Goal: Task Accomplishment & Management: Complete application form

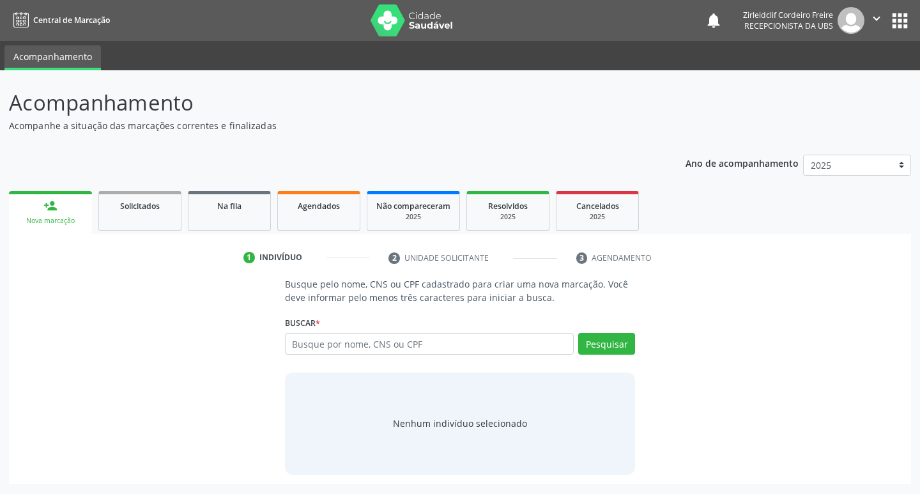
click at [357, 348] on input "text" at bounding box center [429, 344] width 289 height 22
type input "[PERSON_NAME]"
click at [599, 341] on button "Pesquisar" at bounding box center [606, 344] width 57 height 22
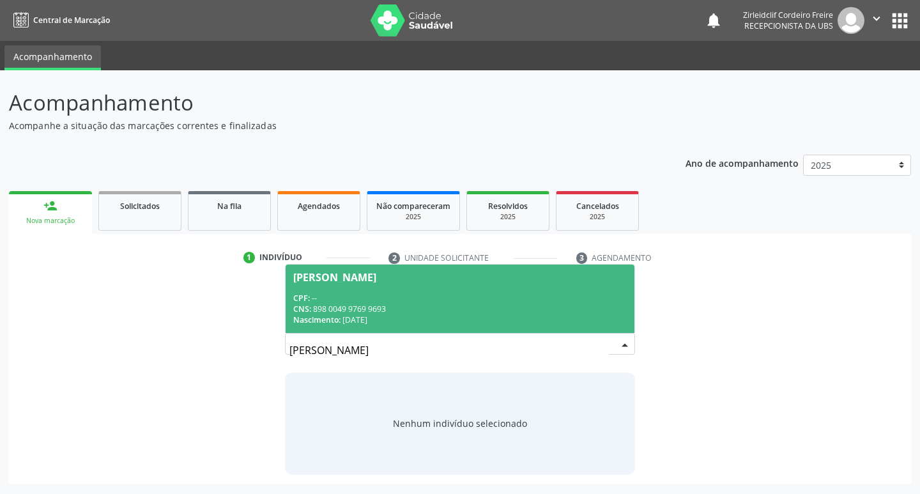
click at [454, 310] on div "CNS: 898 0049 9769 9693" at bounding box center [460, 309] width 334 height 11
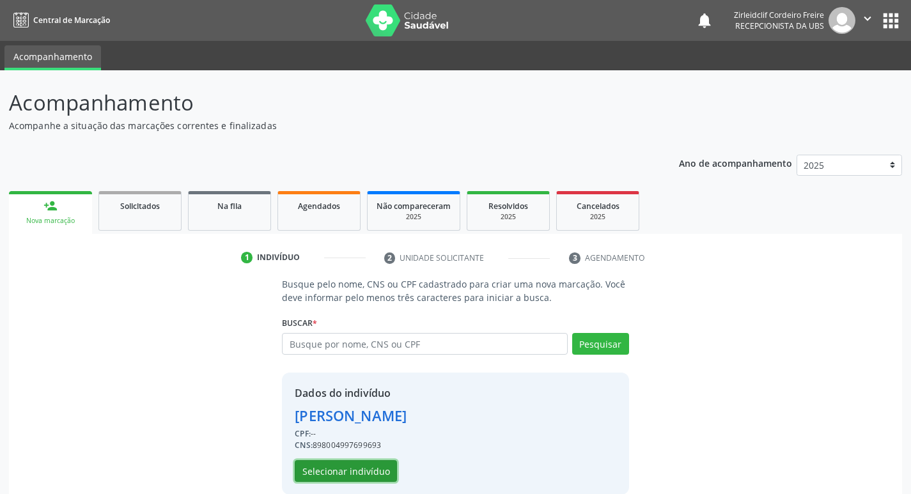
click at [380, 470] on button "Selecionar indivíduo" at bounding box center [346, 471] width 102 height 22
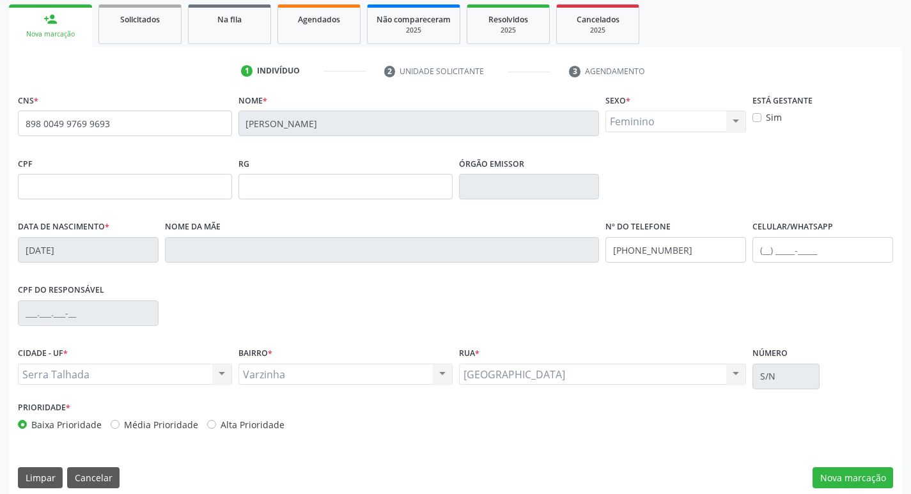
scroll to position [199, 0]
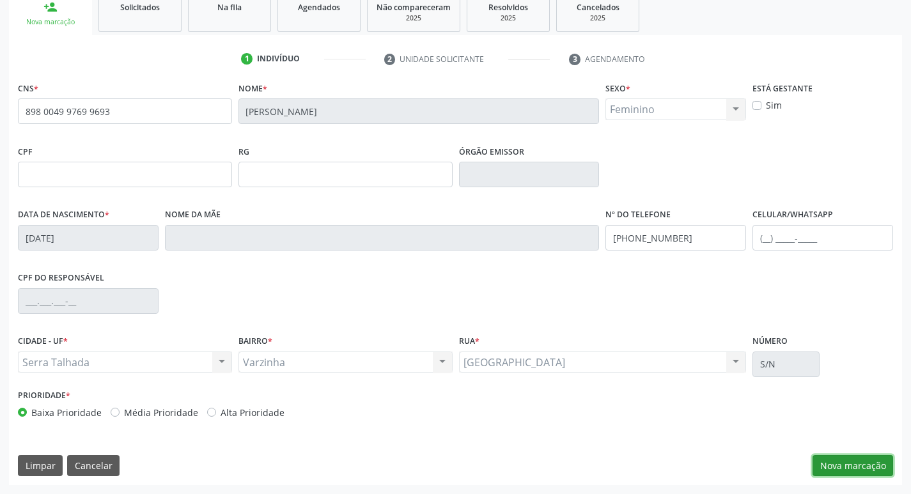
click at [838, 461] on button "Nova marcação" at bounding box center [852, 466] width 81 height 22
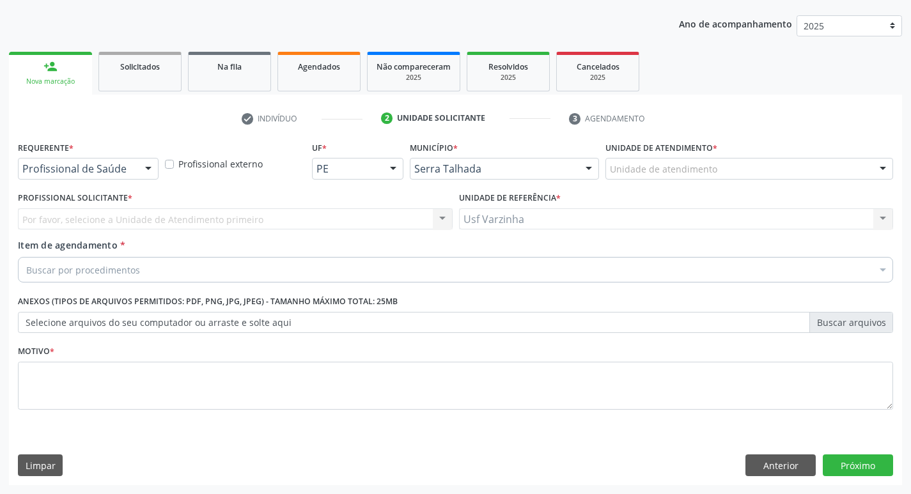
scroll to position [139, 0]
click at [147, 170] on div at bounding box center [148, 169] width 19 height 22
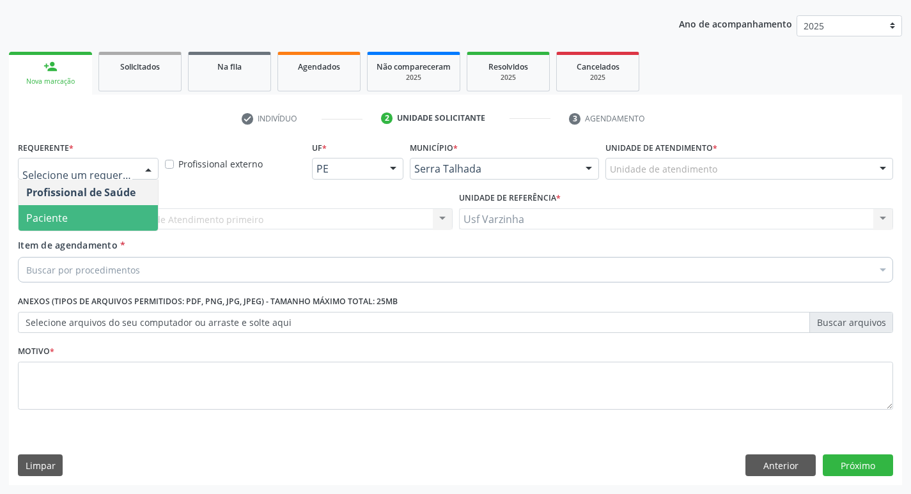
click at [100, 216] on span "Paciente" at bounding box center [88, 218] width 139 height 26
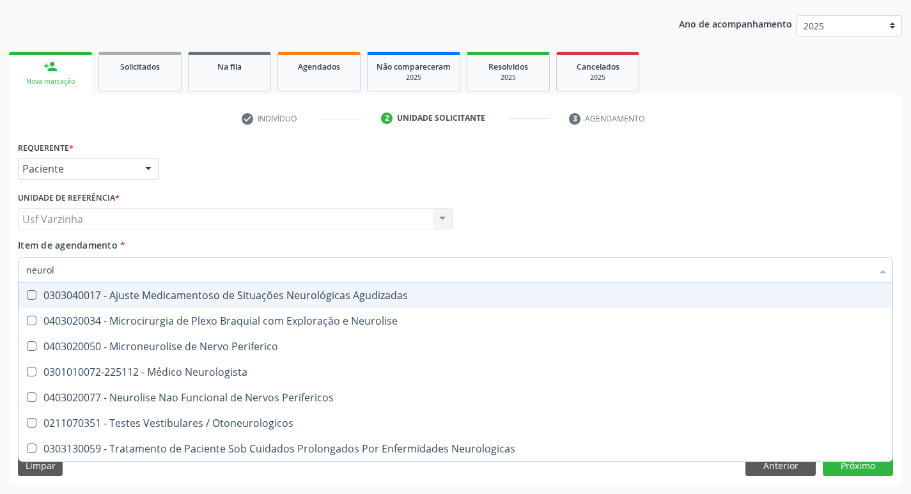
type input "neurolo"
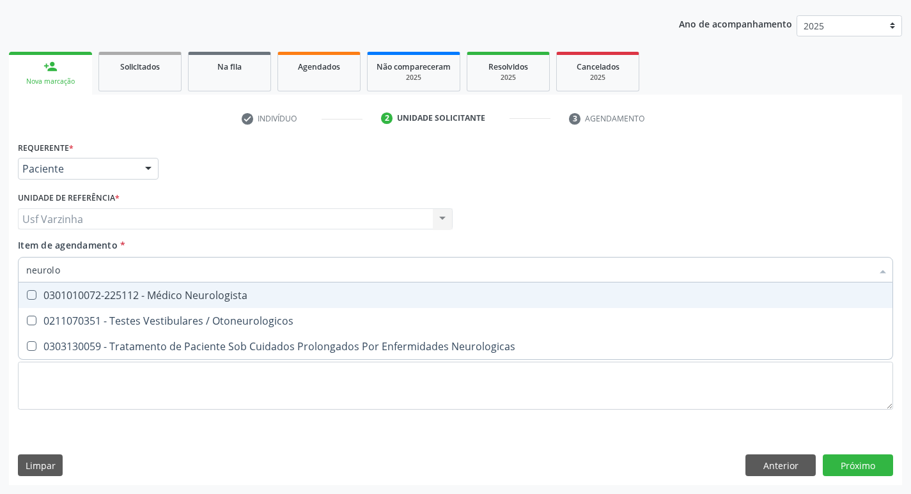
click at [175, 290] on div "0301010072-225112 - Médico Neurologista" at bounding box center [455, 295] width 858 height 10
checkbox Neurologista "true"
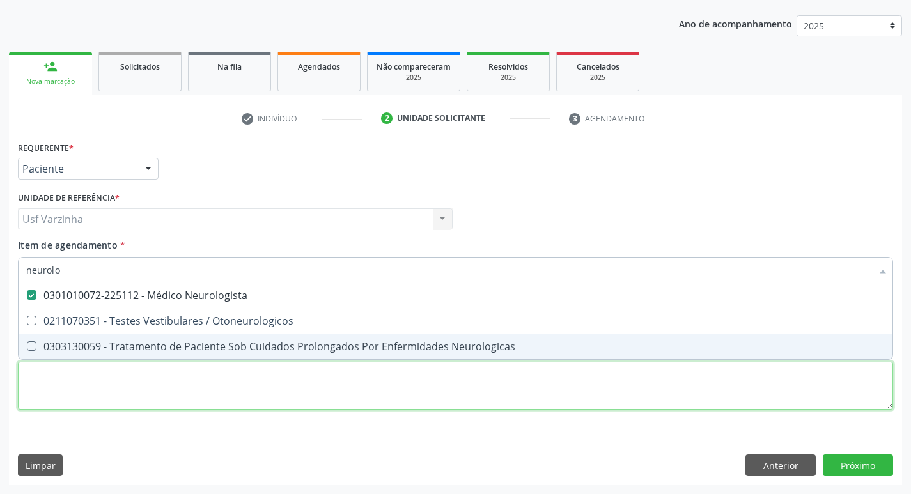
click at [84, 385] on div "Requerente * Paciente Profissional de Saúde Paciente Nenhum resultado encontrad…" at bounding box center [455, 282] width 875 height 289
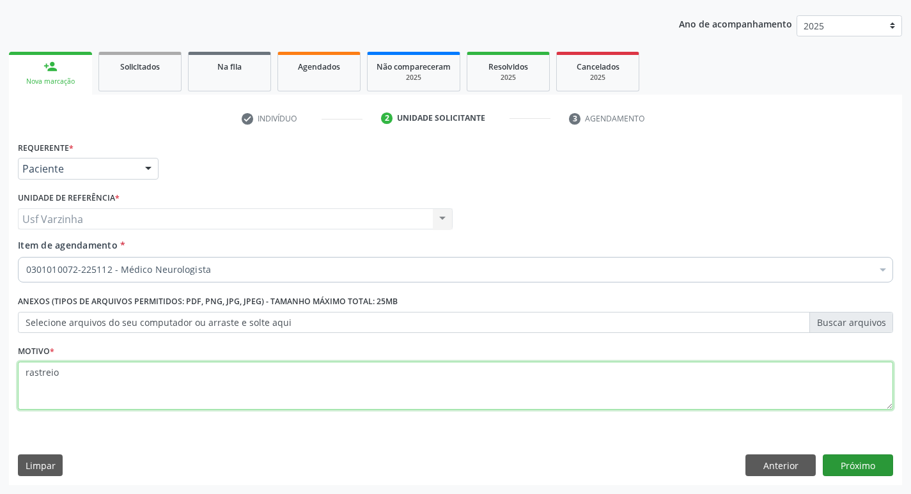
type textarea "rastreio"
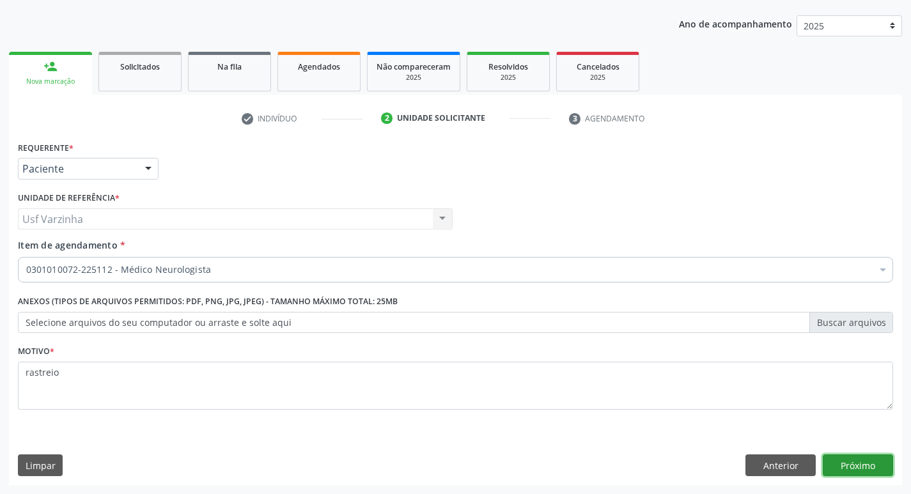
click at [840, 463] on button "Próximo" at bounding box center [857, 465] width 70 height 22
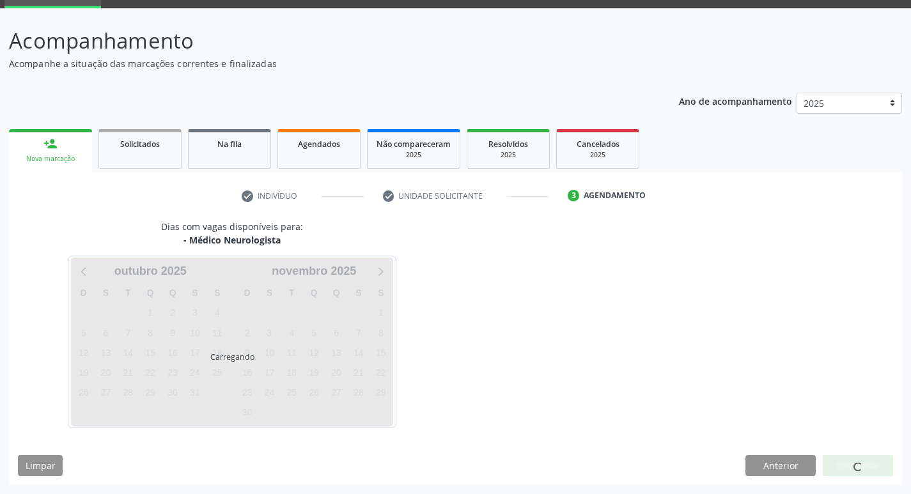
scroll to position [62, 0]
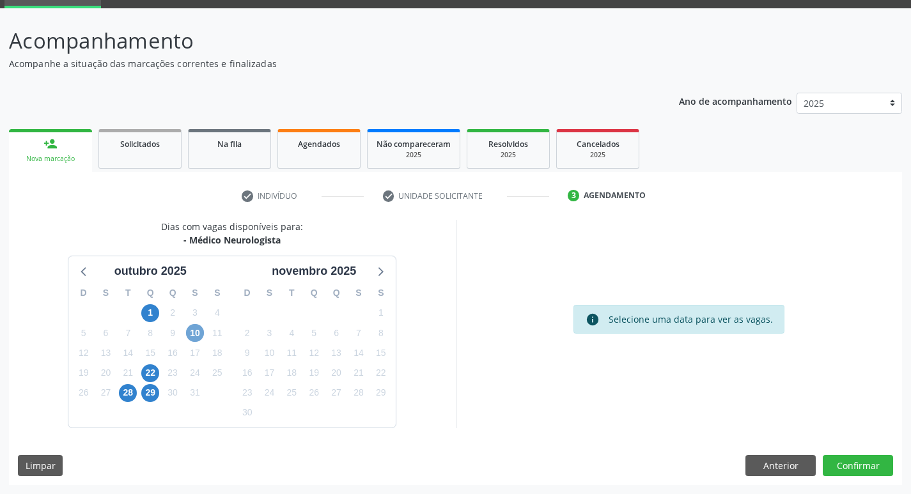
click at [199, 332] on span "10" at bounding box center [195, 333] width 18 height 18
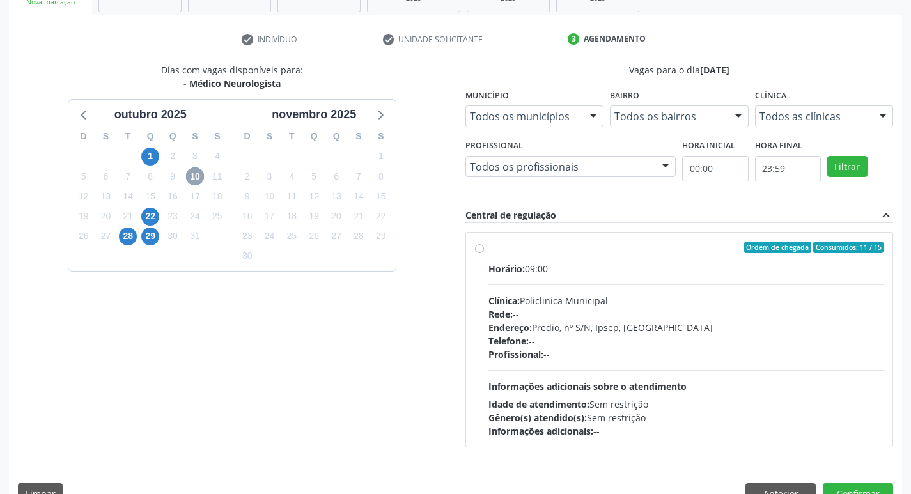
scroll to position [247, 0]
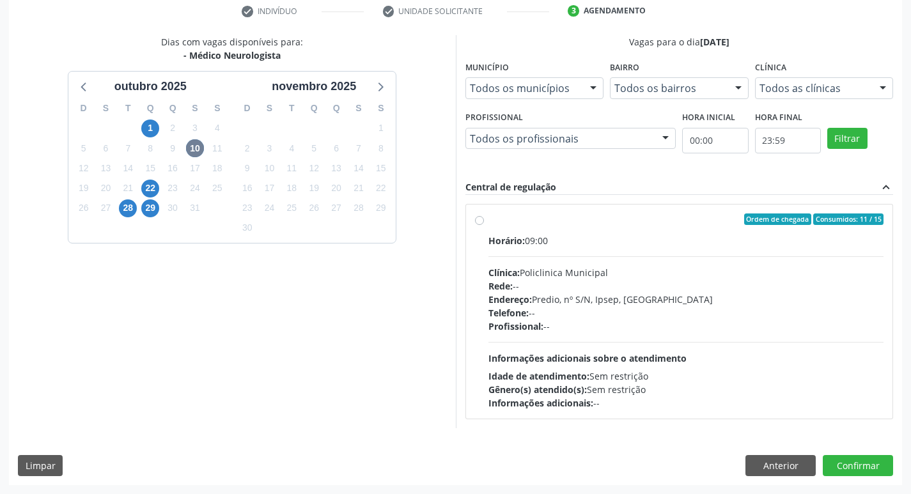
click at [488, 223] on label "Ordem de chegada Consumidos: 11 / 15 Horário: 09:00 Clínica: Policlinica Munici…" at bounding box center [686, 311] width 396 height 196
click at [477, 223] on input "Ordem de chegada Consumidos: 11 / 15 Horário: 09:00 Clínica: Policlinica Munici…" at bounding box center [479, 219] width 9 height 12
radio input "true"
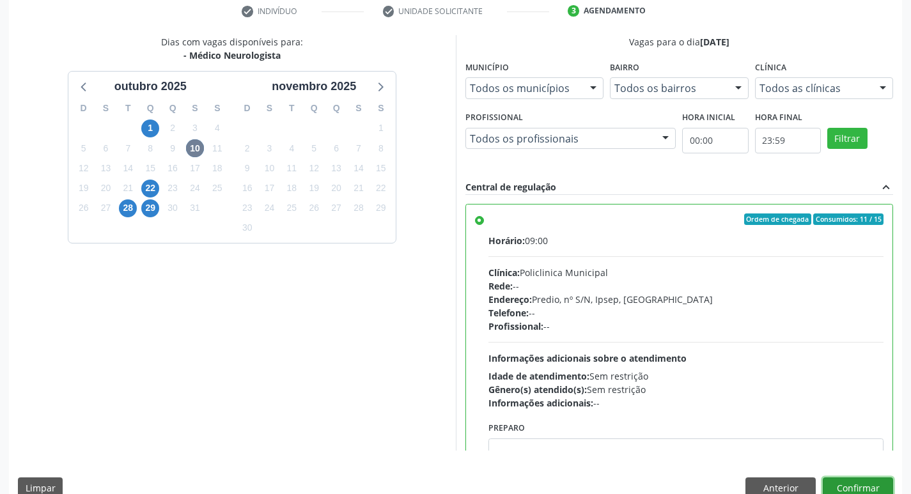
click at [886, 486] on button "Confirmar" at bounding box center [857, 488] width 70 height 22
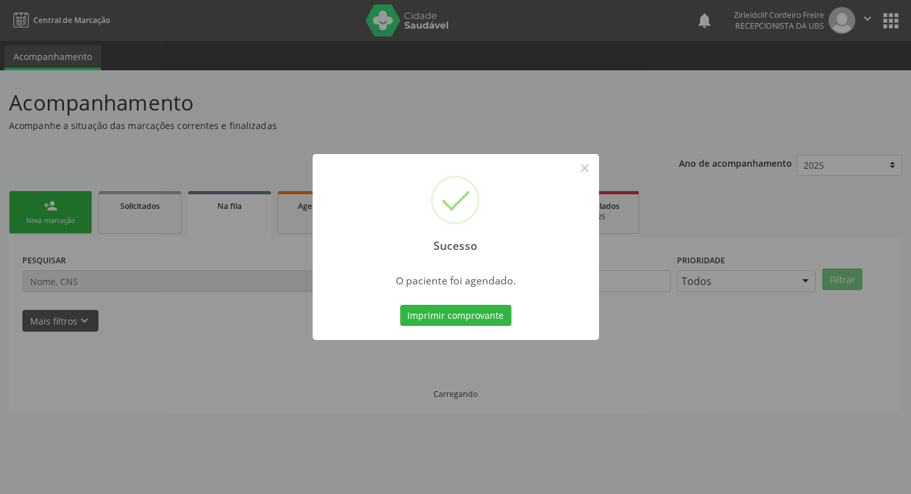
scroll to position [0, 0]
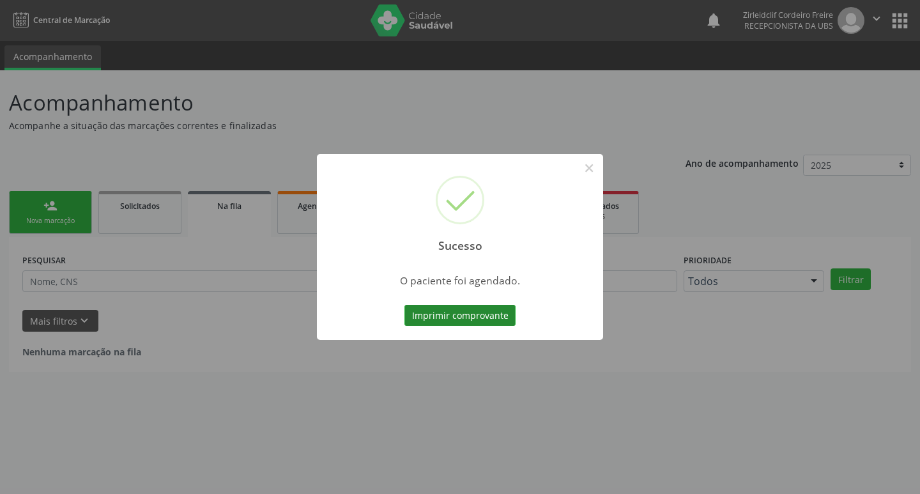
click at [498, 317] on button "Imprimir comprovante" at bounding box center [460, 316] width 111 height 22
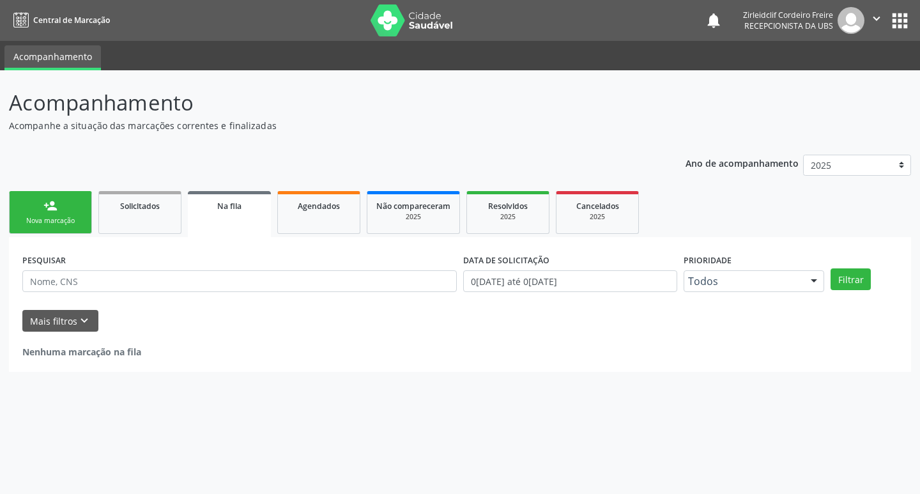
click at [52, 221] on div "Nova marcação" at bounding box center [51, 221] width 64 height 10
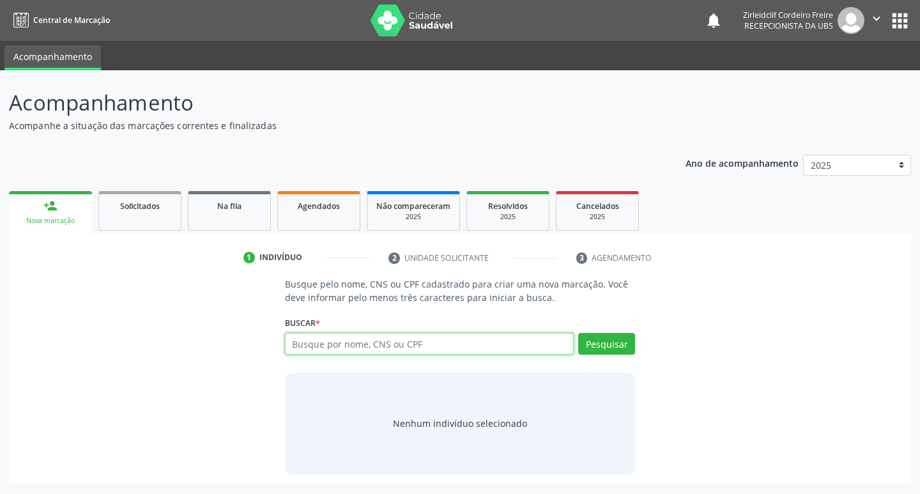
click at [312, 348] on input "text" at bounding box center [429, 344] width 289 height 22
type input "[PERSON_NAME]"
click at [602, 345] on button "Pesquisar" at bounding box center [606, 344] width 57 height 22
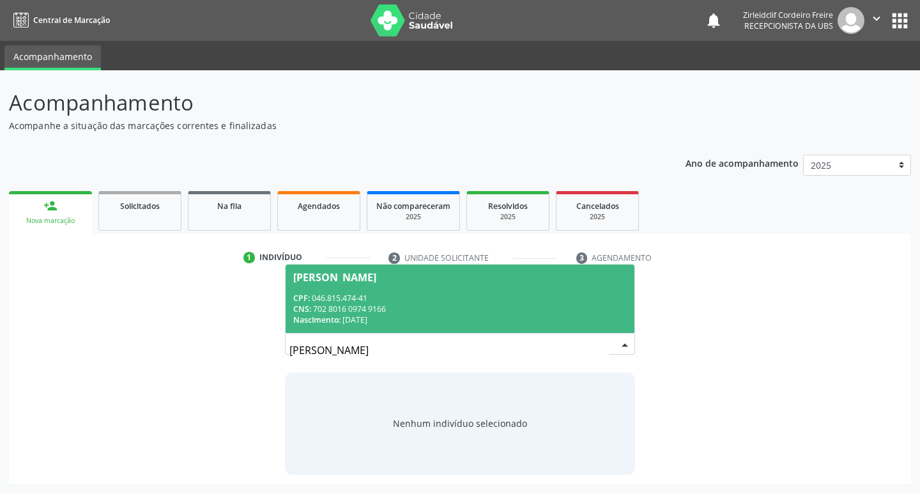
click at [513, 304] on div "CNS: 702 8016 0974 9166" at bounding box center [460, 309] width 334 height 11
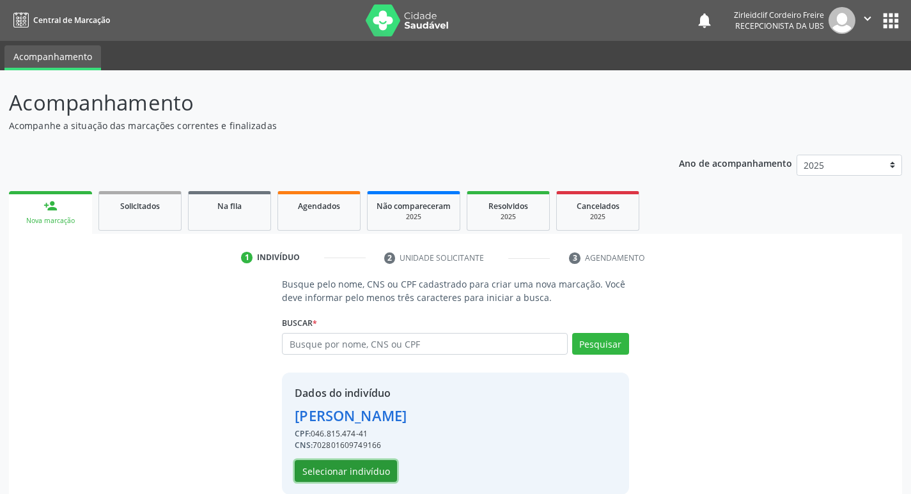
click at [383, 471] on button "Selecionar indivíduo" at bounding box center [346, 471] width 102 height 22
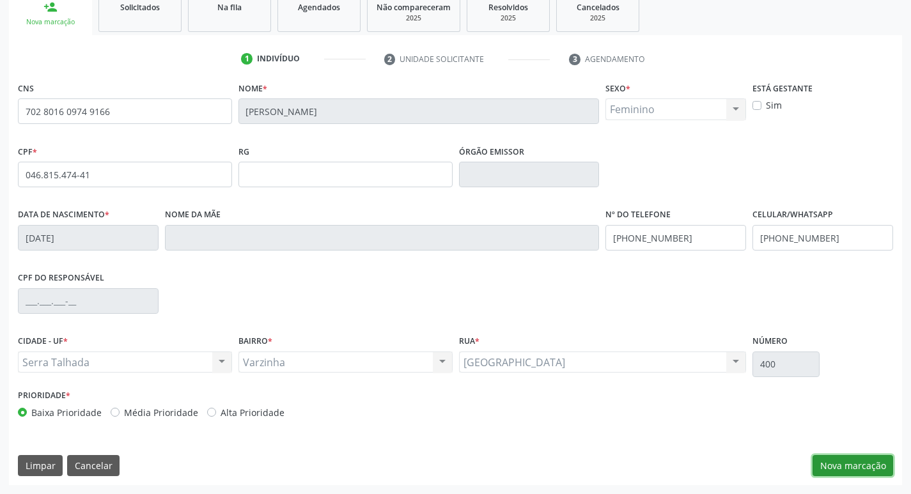
click at [826, 463] on button "Nova marcação" at bounding box center [852, 466] width 81 height 22
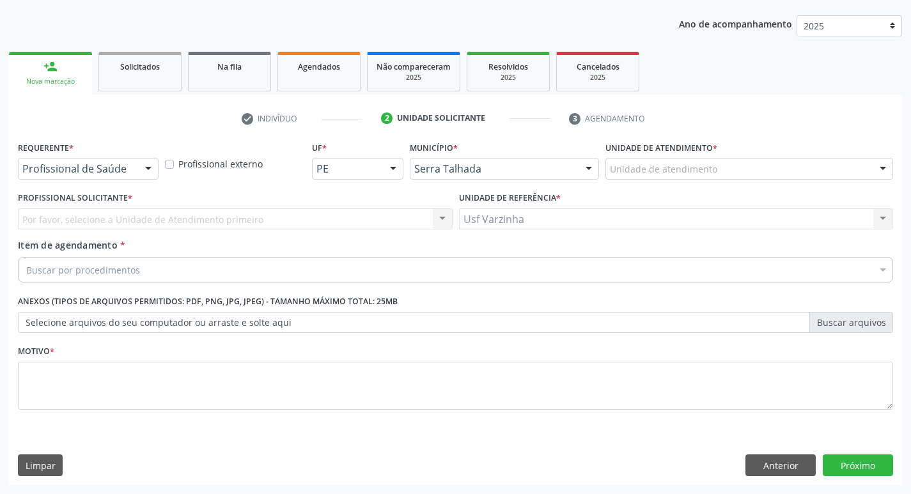
scroll to position [139, 0]
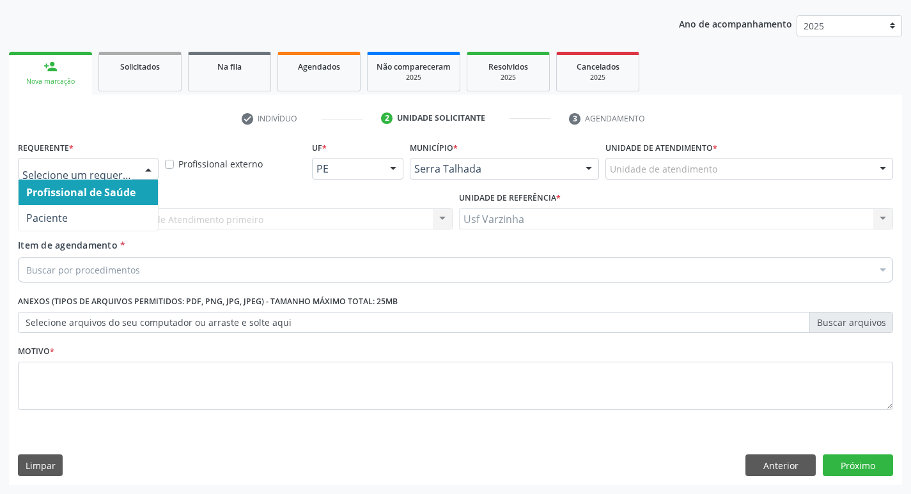
click at [143, 171] on div at bounding box center [148, 169] width 19 height 22
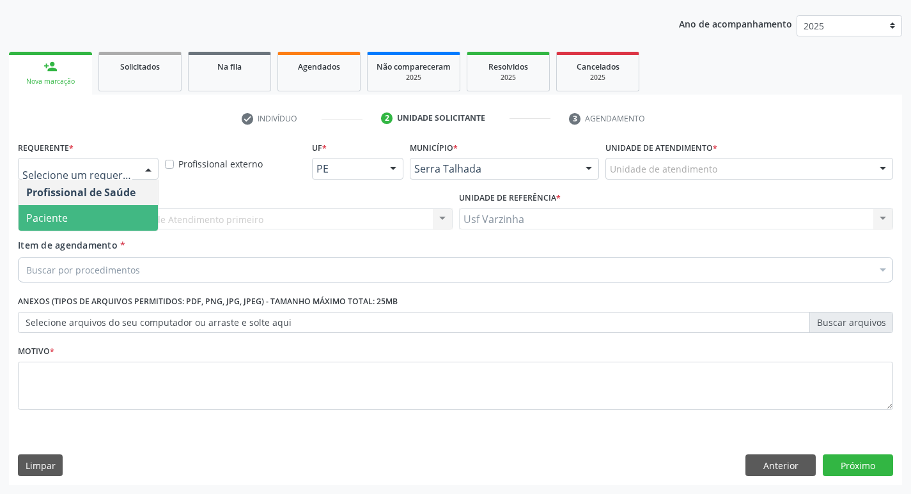
click at [105, 217] on span "Paciente" at bounding box center [88, 218] width 139 height 26
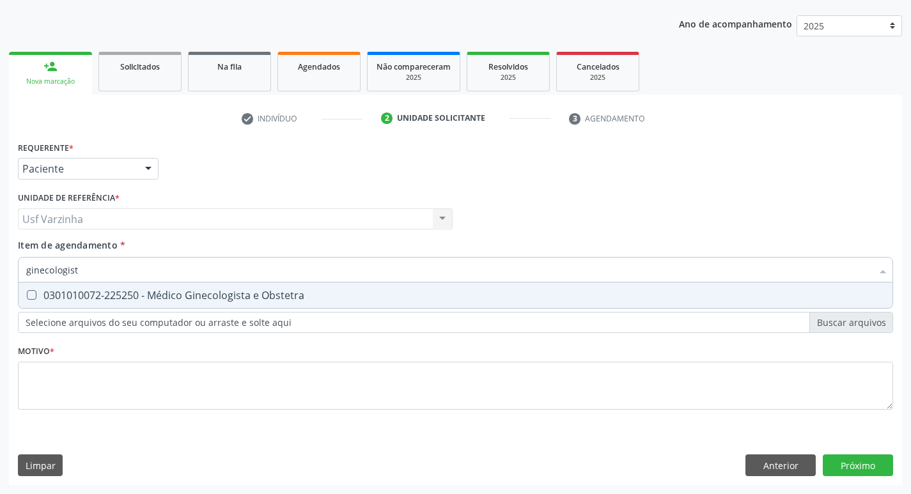
type input "ginecologista"
click at [40, 293] on div "0301010072-225250 - Médico Ginecologista e Obstetra" at bounding box center [455, 295] width 858 height 10
checkbox Obstetra "true"
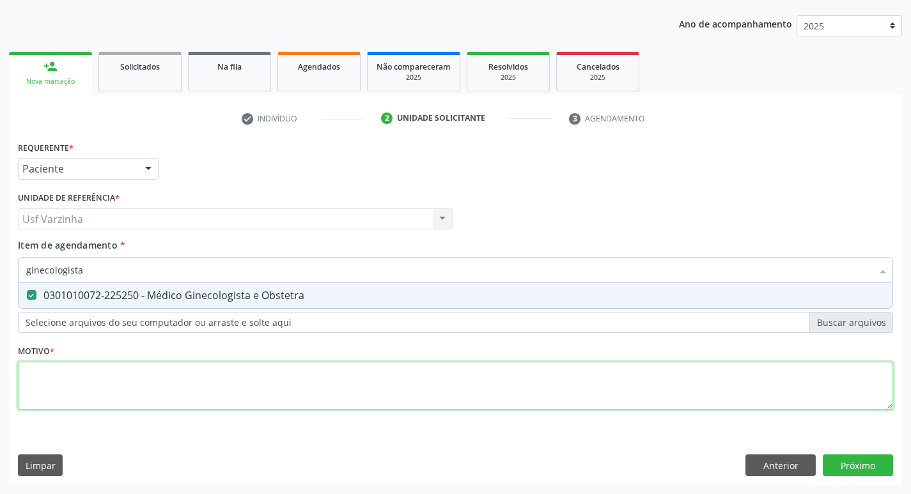
click at [60, 385] on div "Requerente * Paciente Profissional de Saúde Paciente Nenhum resultado encontrad…" at bounding box center [455, 282] width 875 height 289
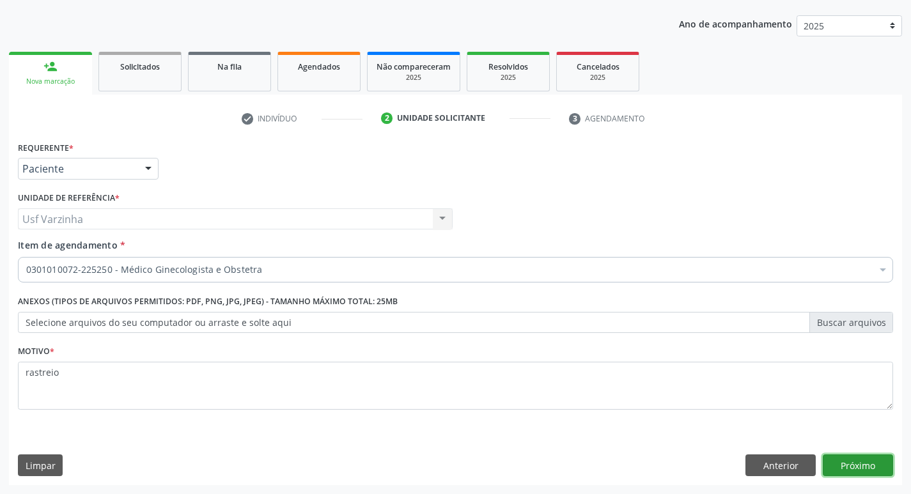
click at [870, 465] on button "Próximo" at bounding box center [857, 465] width 70 height 22
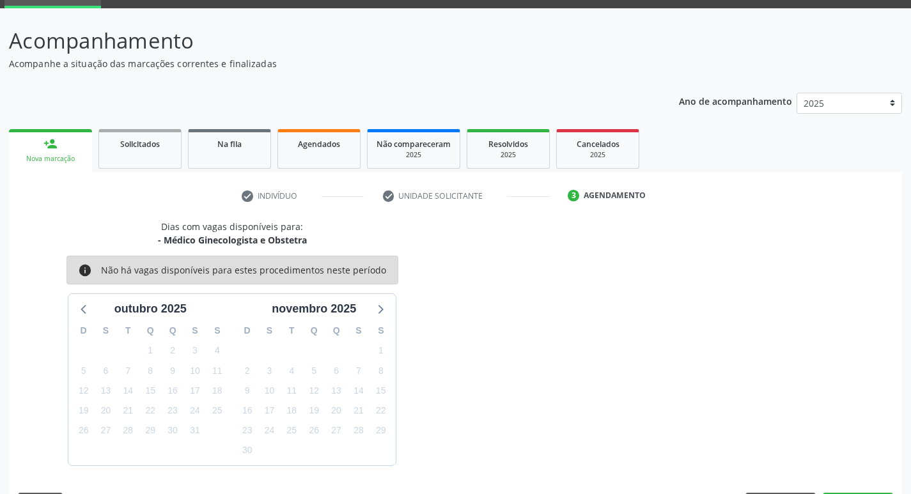
scroll to position [100, 0]
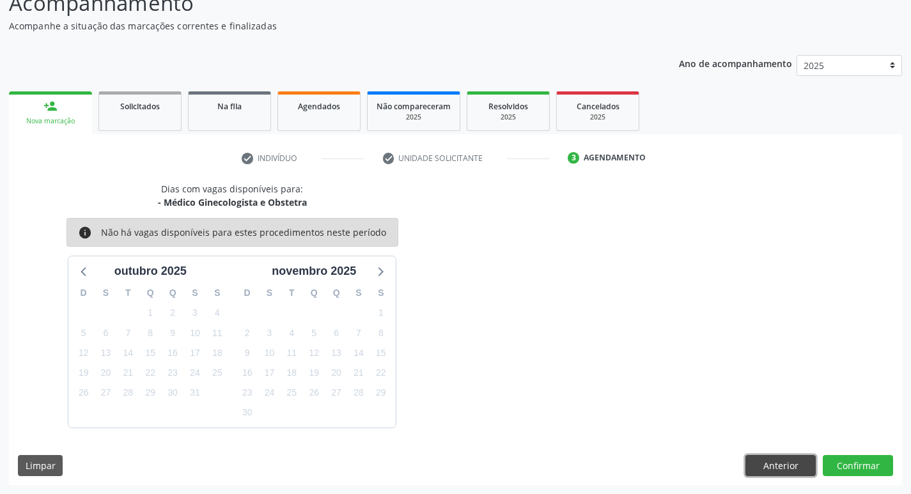
click at [776, 465] on button "Anterior" at bounding box center [780, 466] width 70 height 22
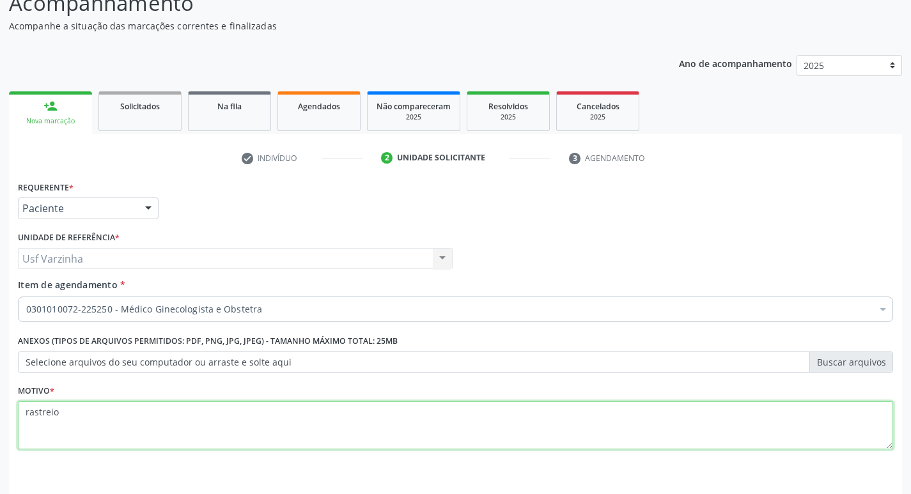
click at [65, 412] on textarea "rastreio" at bounding box center [455, 425] width 875 height 49
type textarea "r"
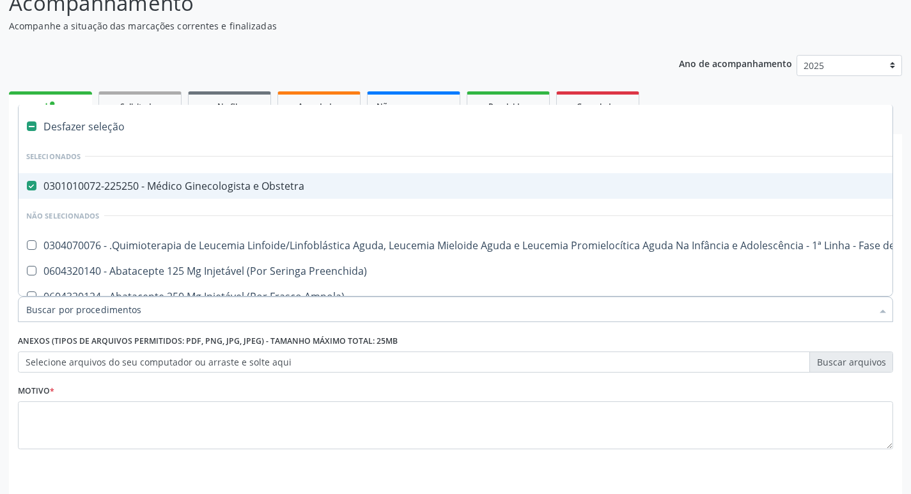
click at [31, 132] on div "Desfazer seleção" at bounding box center [524, 127] width 1010 height 26
checkbox Obstetra "false"
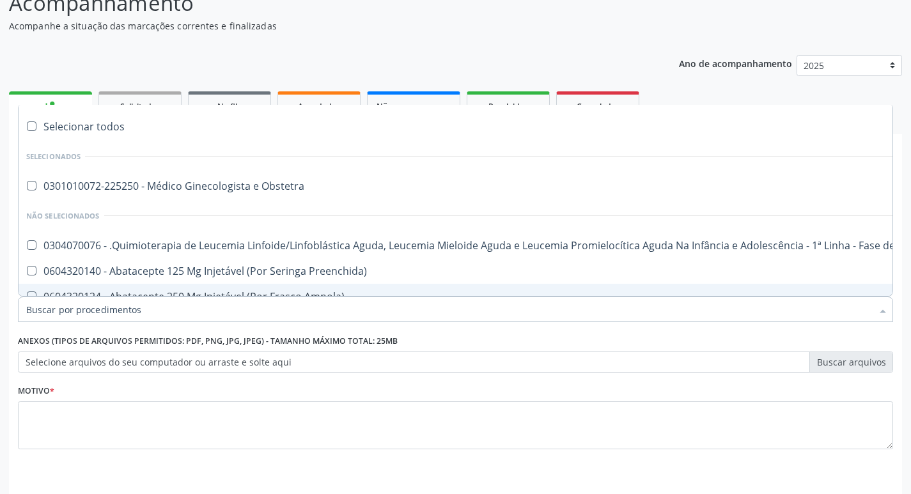
type input "2"
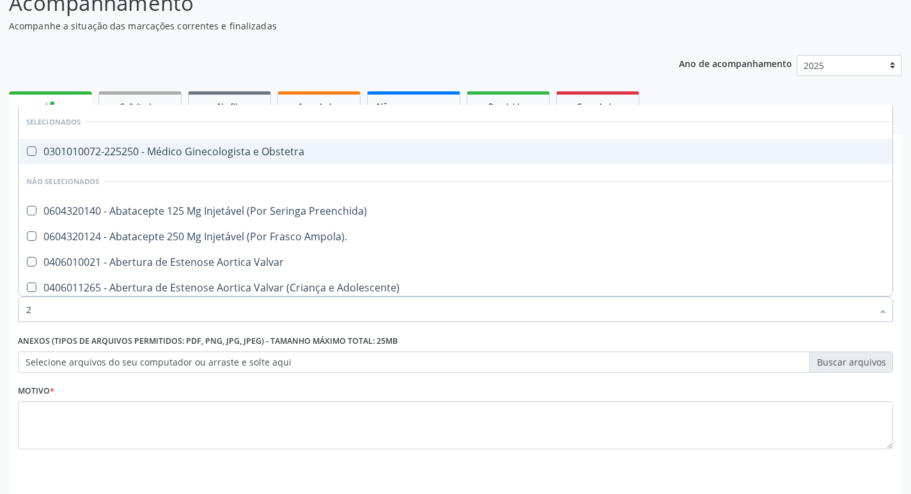
click at [33, 148] on Obstetra at bounding box center [32, 151] width 10 height 10
click at [27, 148] on Obstetra "checkbox" at bounding box center [23, 151] width 8 height 8
checkbox Obstetra "true"
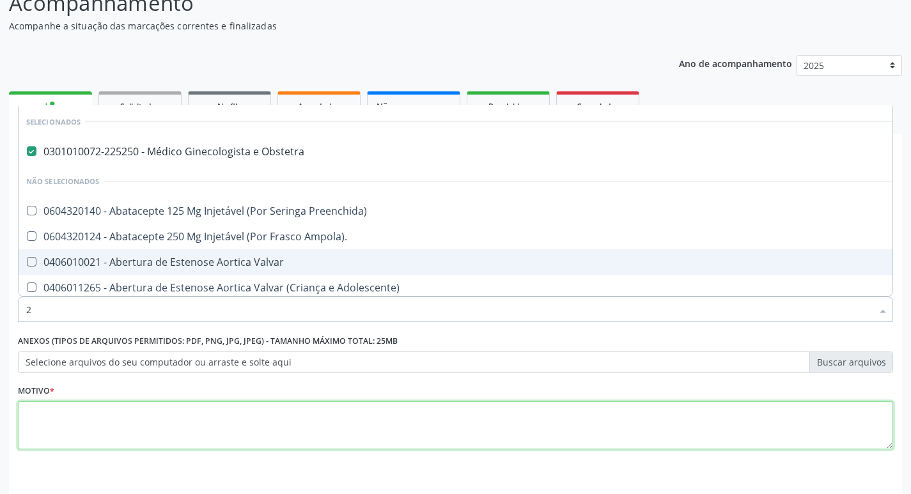
click at [24, 423] on textarea at bounding box center [455, 425] width 875 height 49
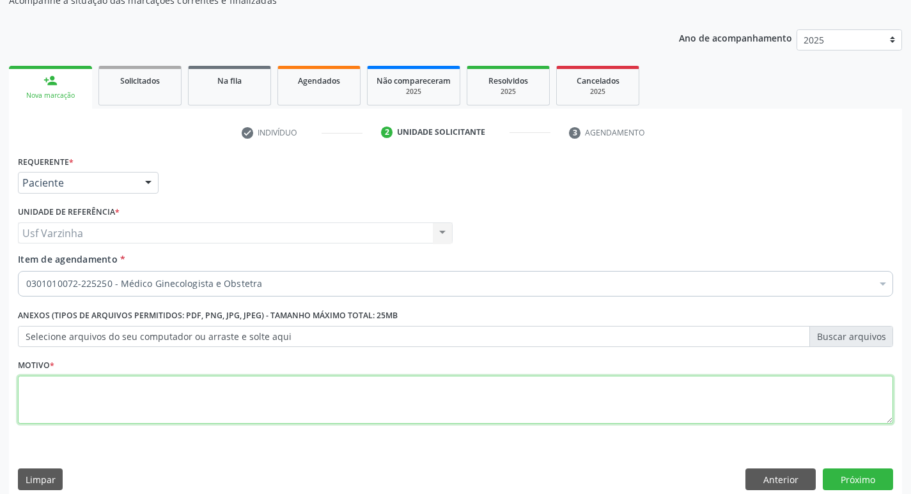
scroll to position [139, 0]
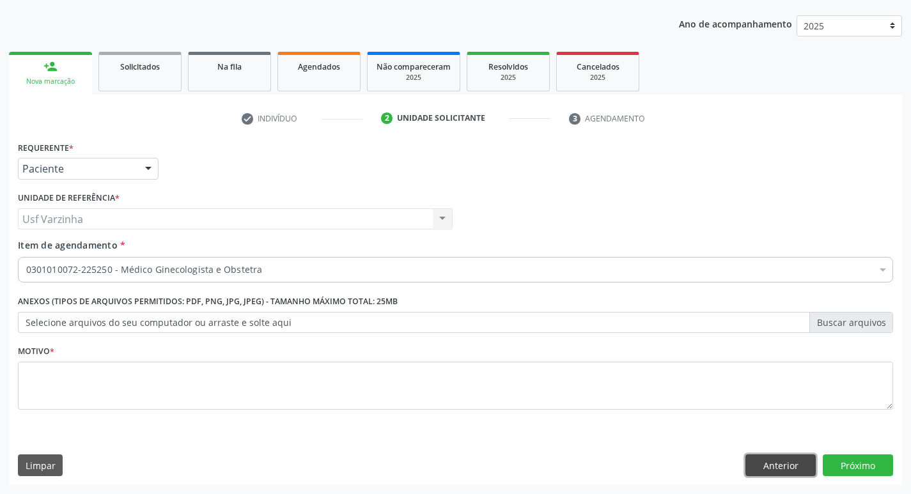
click at [766, 468] on button "Anterior" at bounding box center [780, 465] width 70 height 22
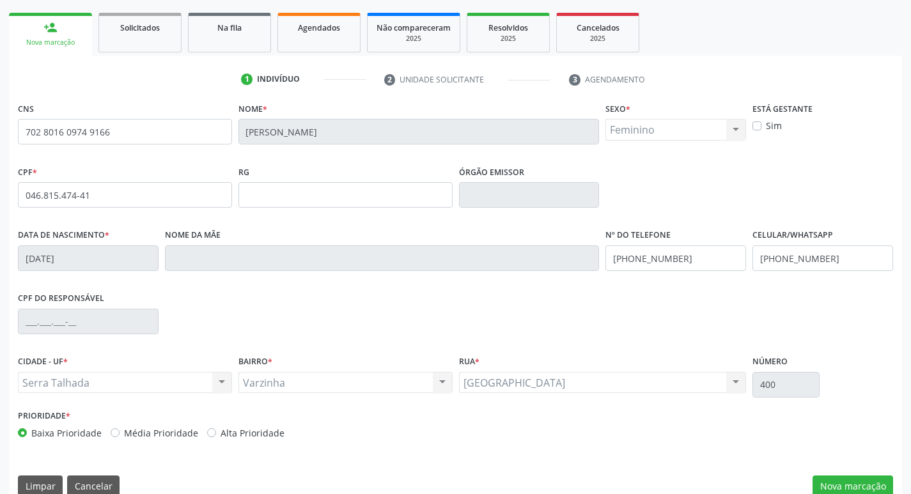
scroll to position [199, 0]
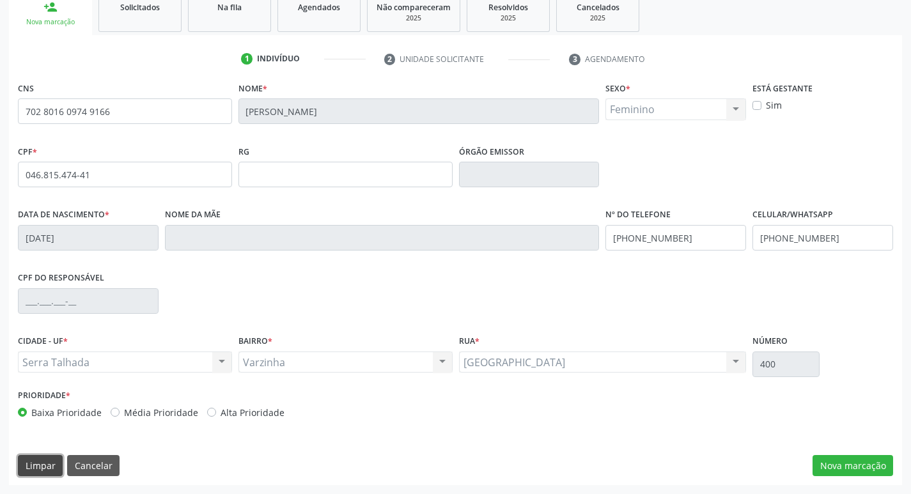
click at [35, 468] on button "Limpar" at bounding box center [40, 466] width 45 height 22
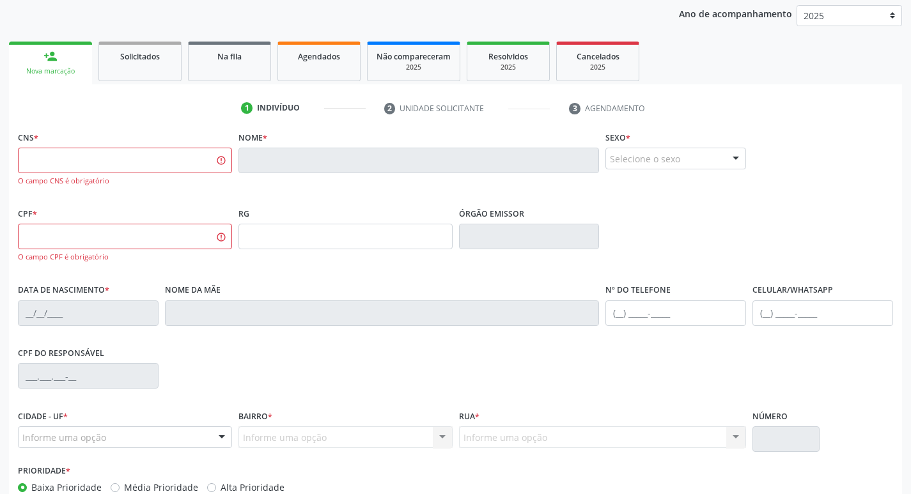
scroll to position [71, 0]
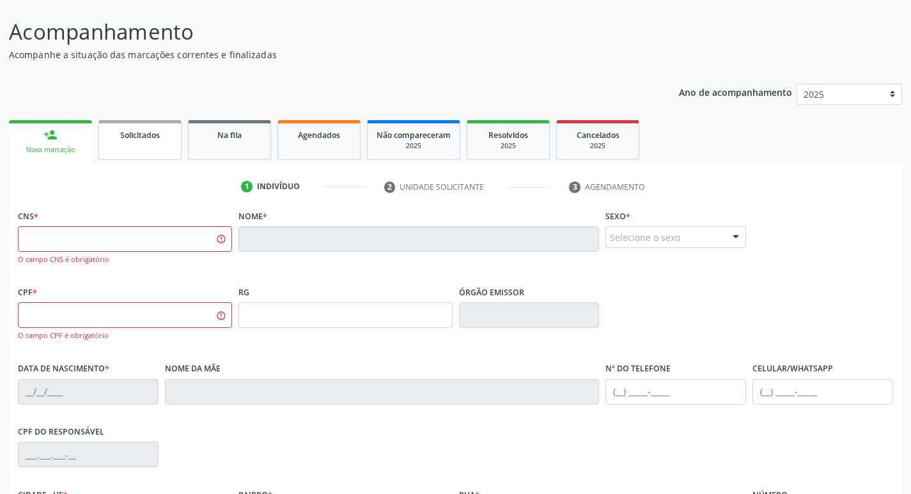
click at [130, 148] on link "Solicitados" at bounding box center [139, 140] width 83 height 40
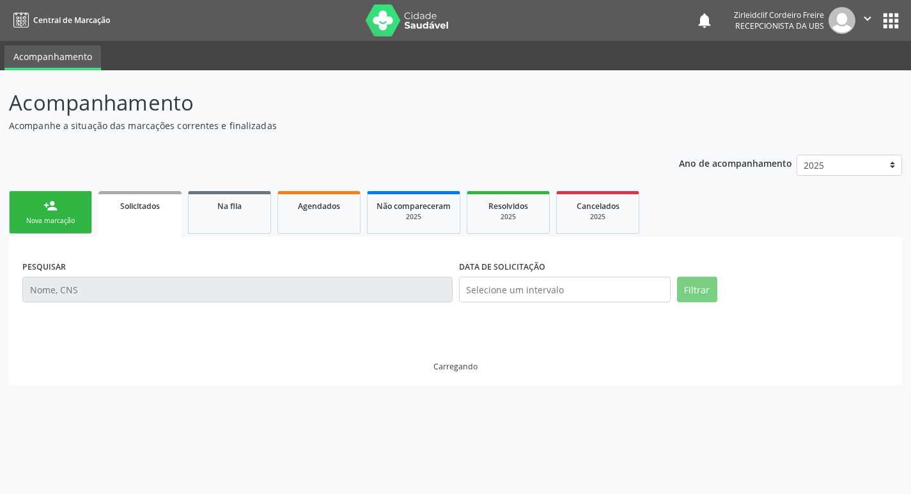
scroll to position [0, 0]
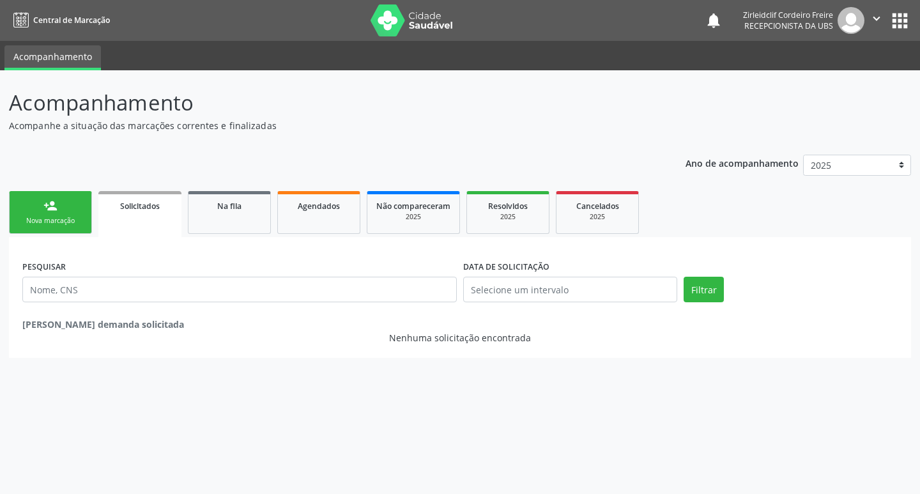
click at [70, 215] on link "person_add Nova marcação" at bounding box center [50, 212] width 83 height 43
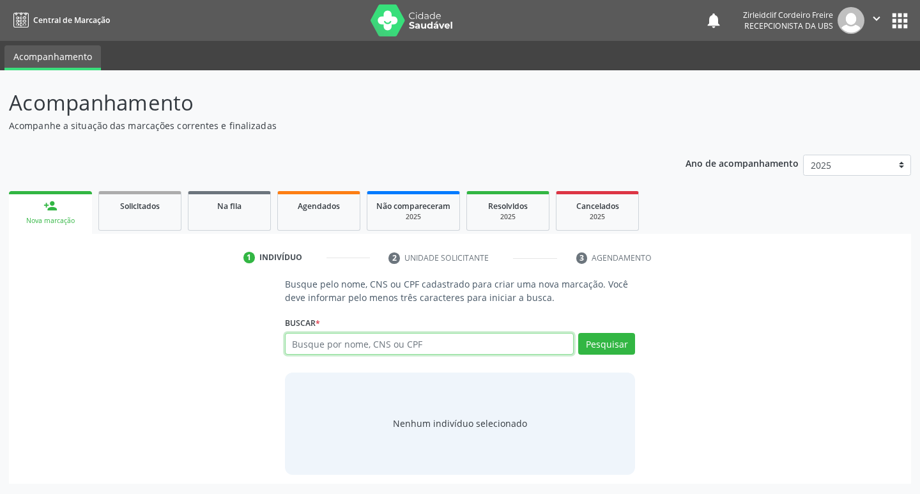
click at [317, 343] on input "text" at bounding box center [429, 344] width 289 height 22
click at [594, 343] on button "Pesquisar" at bounding box center [606, 344] width 57 height 22
click at [376, 343] on input "700506134407550" at bounding box center [429, 344] width 289 height 22
type input "70050613440755"
type input "700506134407550"
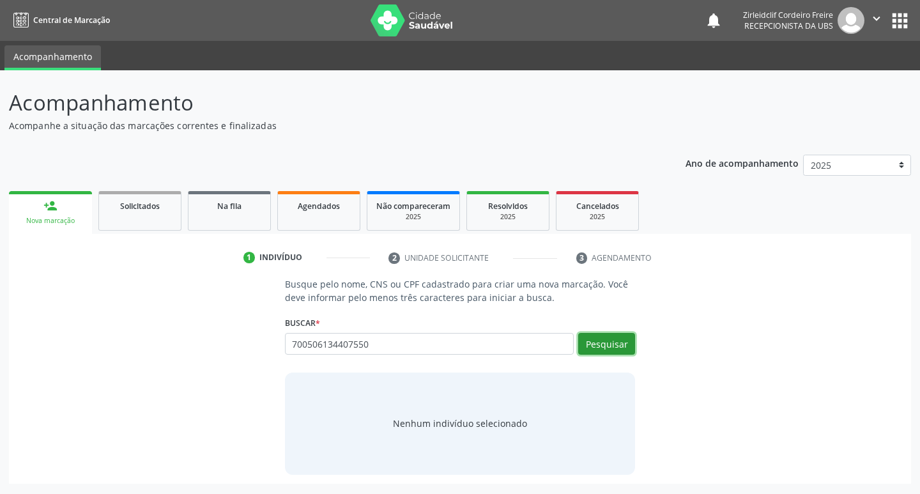
click at [594, 347] on button "Pesquisar" at bounding box center [606, 344] width 57 height 22
type input "700506134407550"
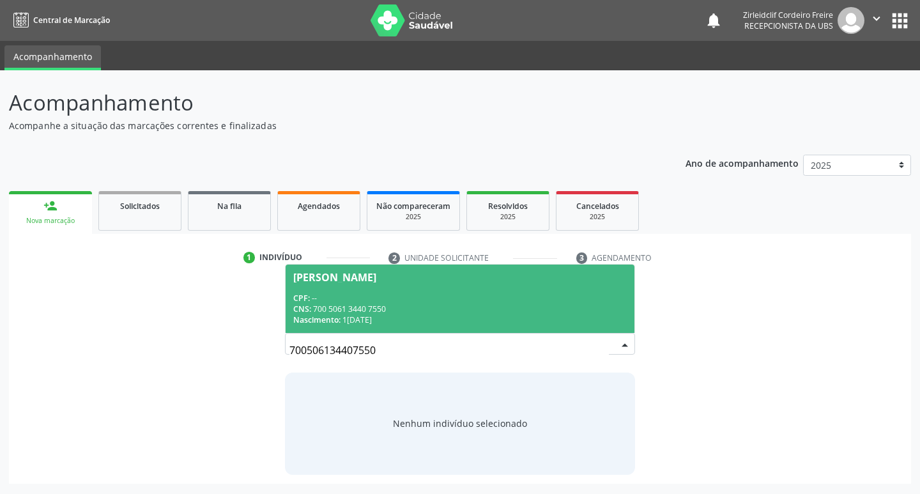
click at [463, 297] on div "CPF: --" at bounding box center [460, 298] width 334 height 11
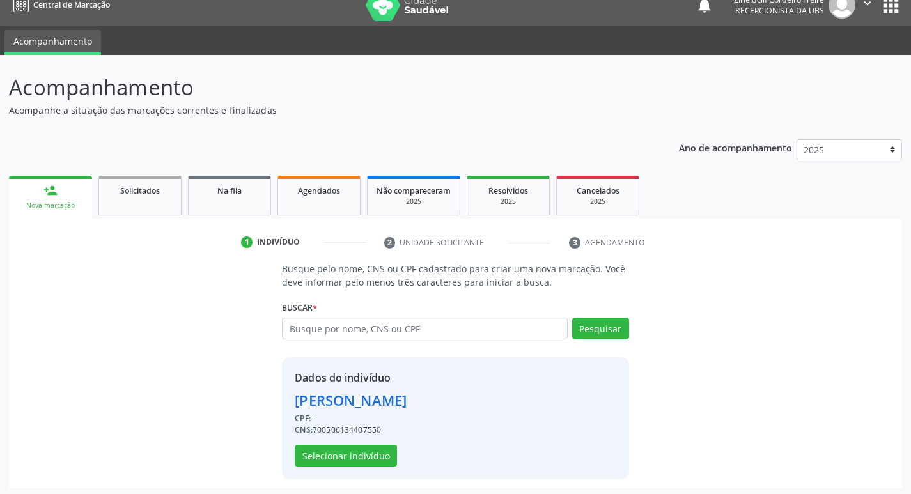
scroll to position [19, 0]
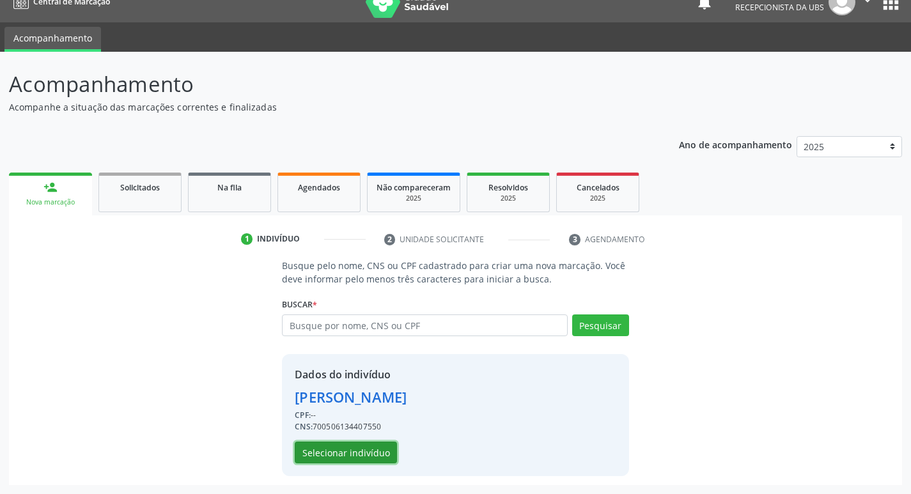
click at [356, 451] on button "Selecionar indivíduo" at bounding box center [346, 453] width 102 height 22
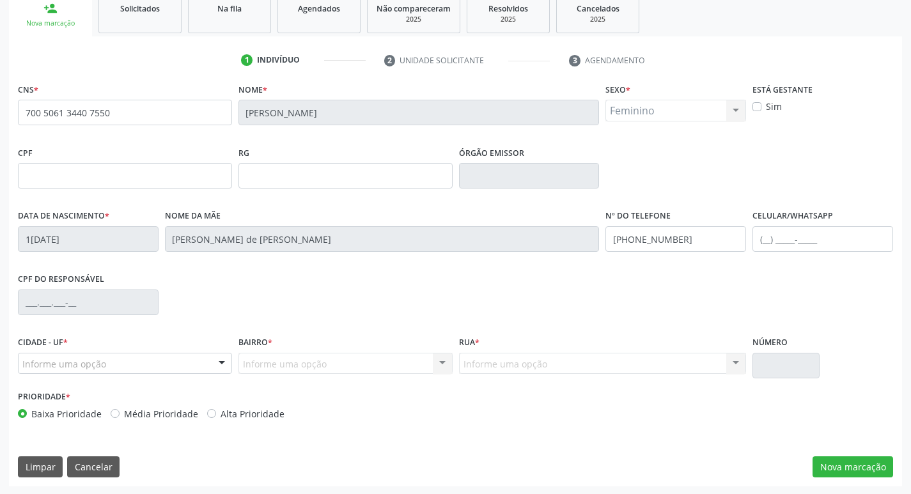
scroll to position [199, 0]
click at [826, 465] on button "Nova marcação" at bounding box center [852, 466] width 81 height 22
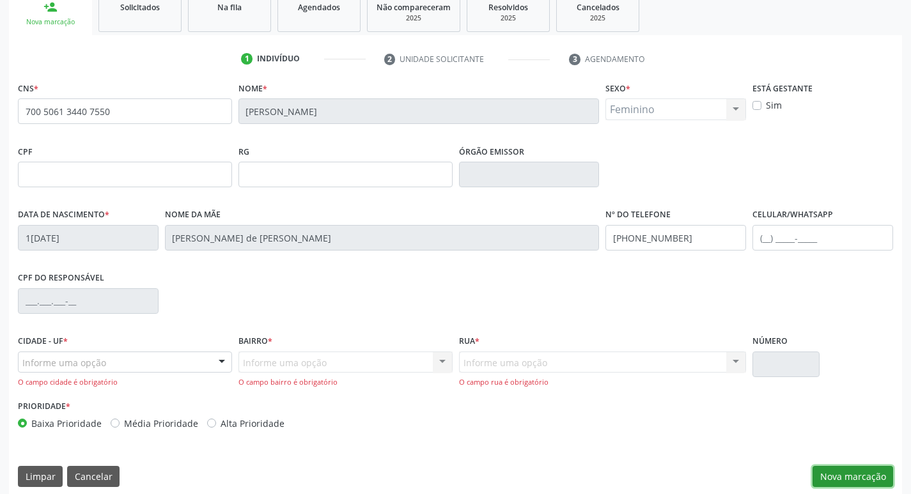
scroll to position [210, 0]
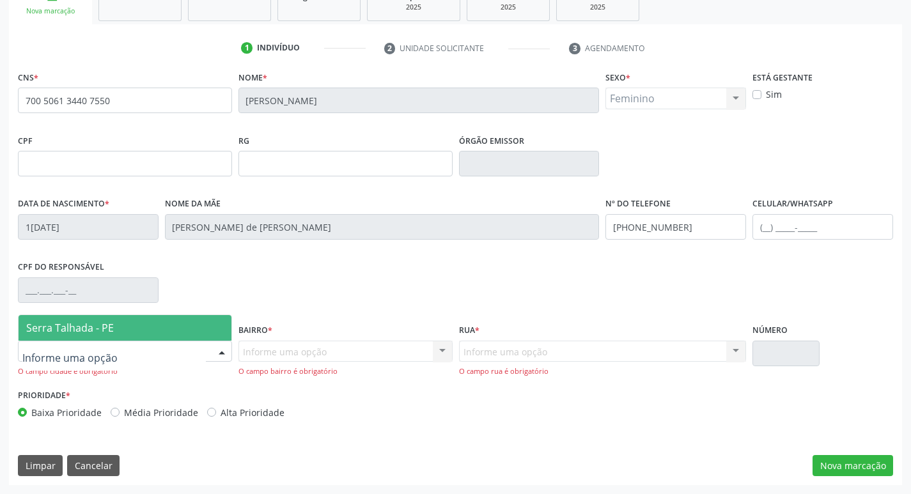
click at [223, 350] on div at bounding box center [221, 352] width 19 height 22
click at [185, 327] on span "Serra Talhada - PE" at bounding box center [125, 328] width 213 height 26
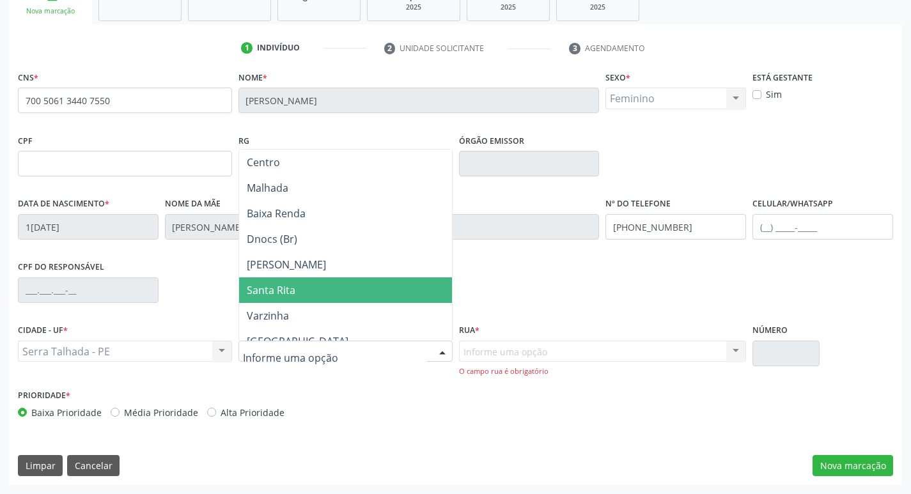
scroll to position [192, 0]
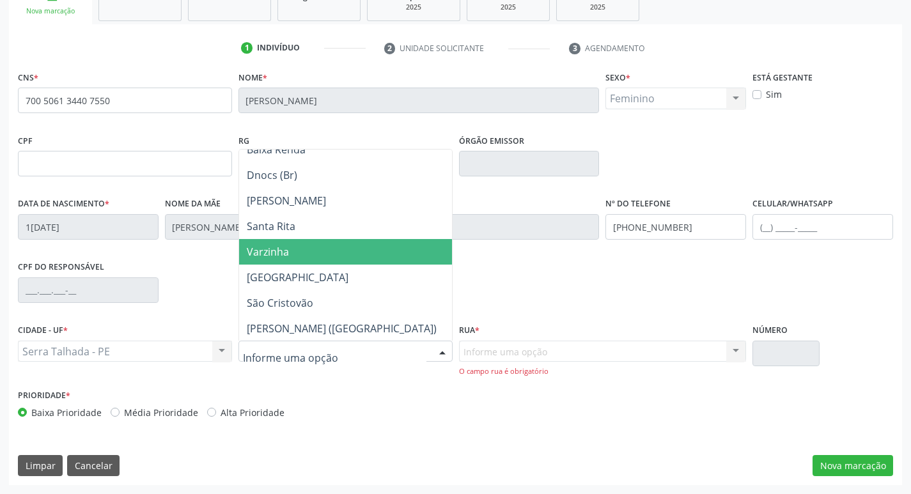
click at [295, 252] on span "Varzinha" at bounding box center [345, 252] width 213 height 26
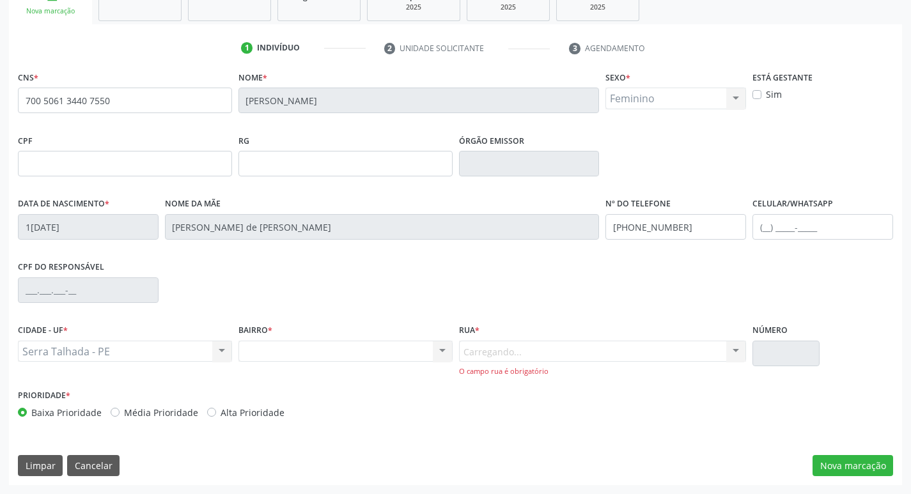
scroll to position [199, 0]
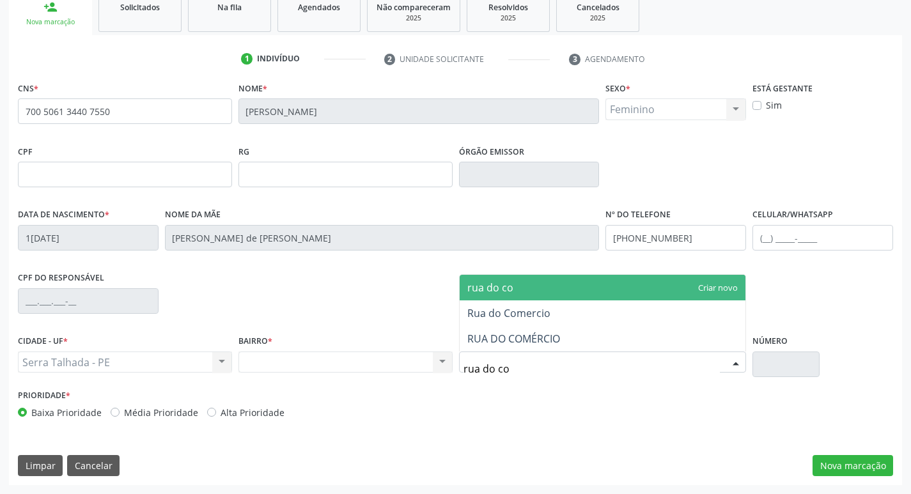
type input "rua do com"
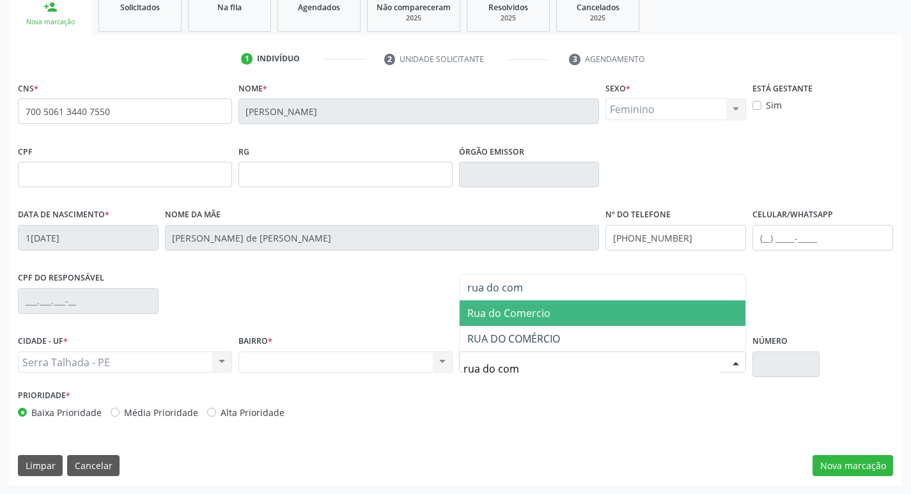
click at [544, 318] on span "Rua do Comercio" at bounding box center [508, 313] width 83 height 14
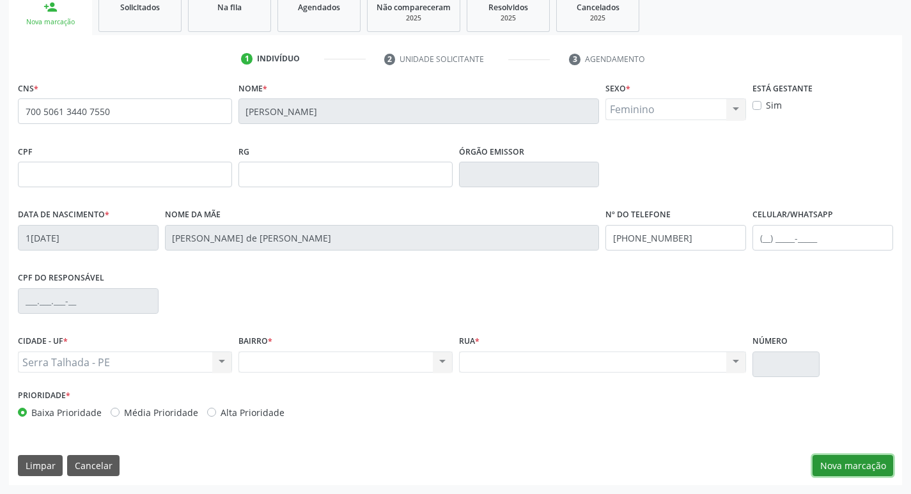
click at [826, 467] on button "Nova marcação" at bounding box center [852, 466] width 81 height 22
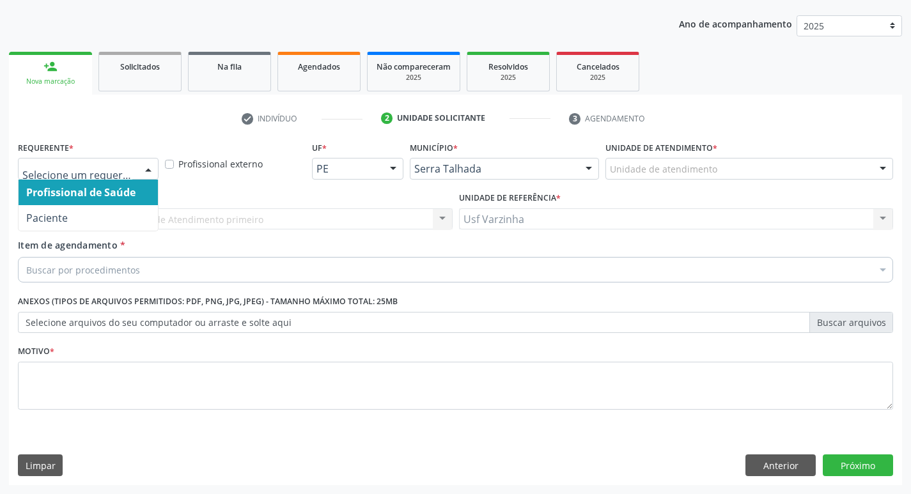
click at [145, 170] on div at bounding box center [148, 169] width 19 height 22
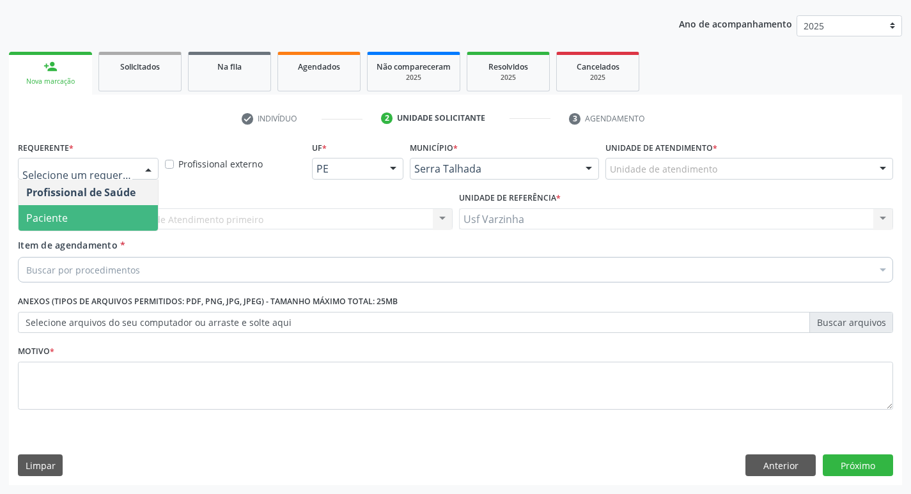
drag, startPoint x: 102, startPoint y: 216, endPoint x: 84, endPoint y: 223, distance: 19.2
click at [101, 216] on span "Paciente" at bounding box center [88, 218] width 139 height 26
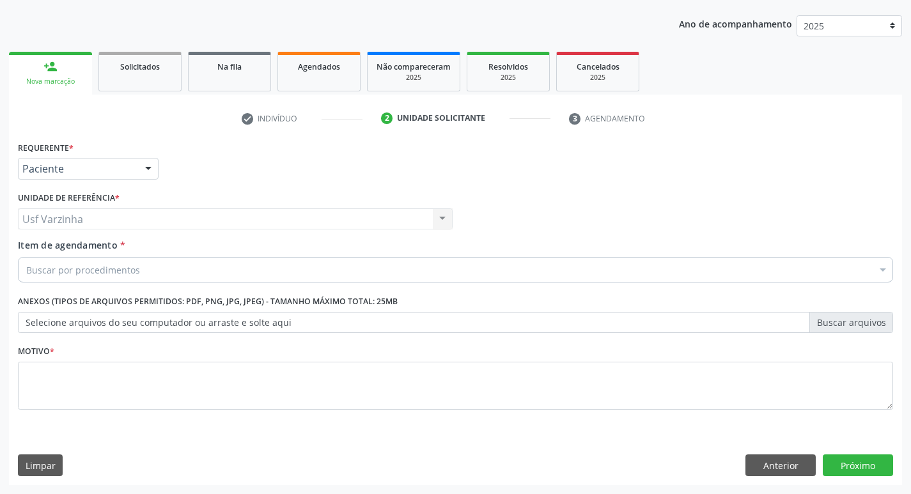
click at [50, 277] on div "Buscar por procedimentos" at bounding box center [455, 270] width 875 height 26
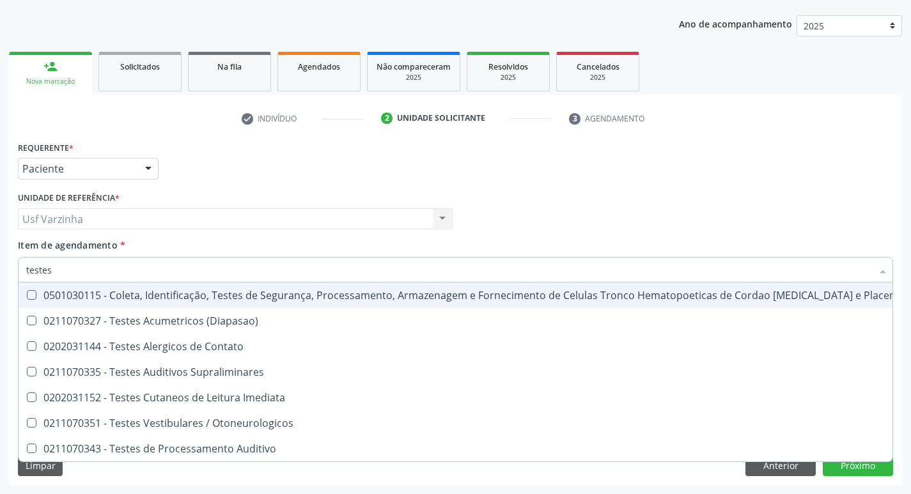
type input "testes"
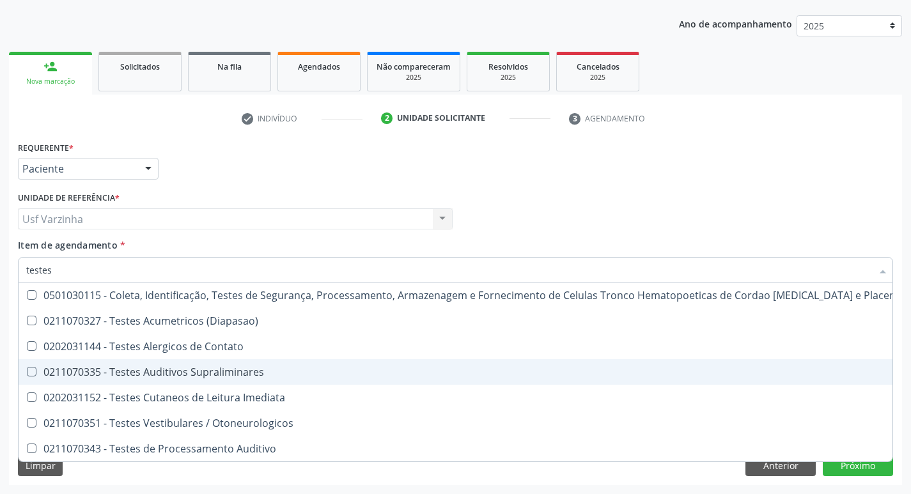
click at [184, 372] on div "0211070335 - Testes Auditivos Supraliminares" at bounding box center [472, 372] width 892 height 10
checkbox Supraliminares "true"
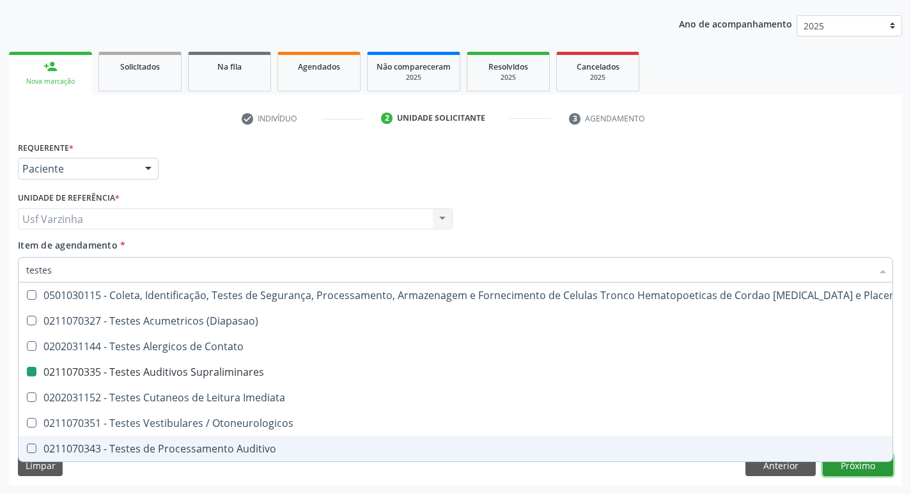
click at [850, 470] on div "Requerente * Paciente Profissional de Saúde Paciente Nenhum resultado encontrad…" at bounding box center [455, 311] width 893 height 347
checkbox \(Diapasao\) "true"
checkbox Supraliminares "false"
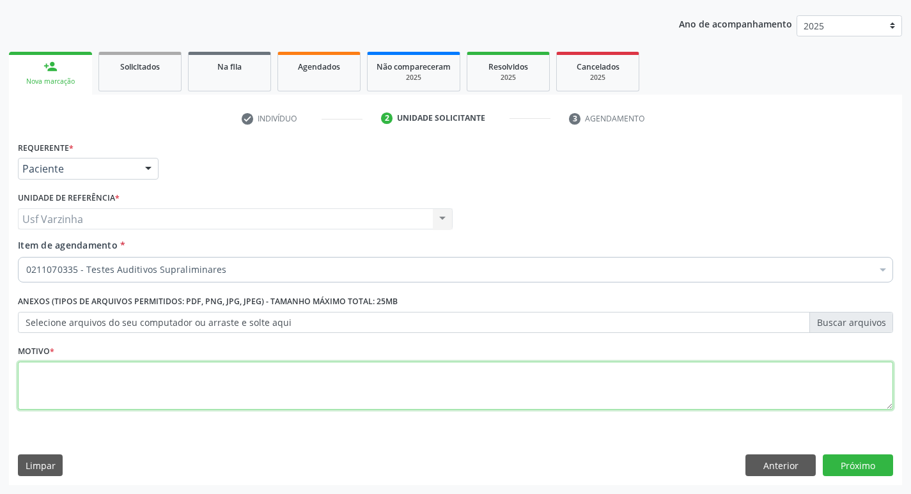
click at [46, 382] on textarea at bounding box center [455, 386] width 875 height 49
type textarea "rastreio"
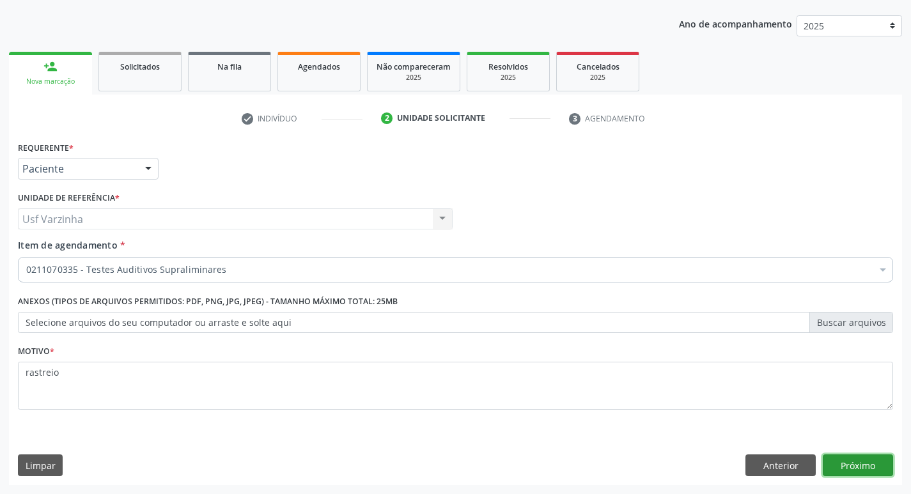
click at [873, 467] on button "Próximo" at bounding box center [857, 465] width 70 height 22
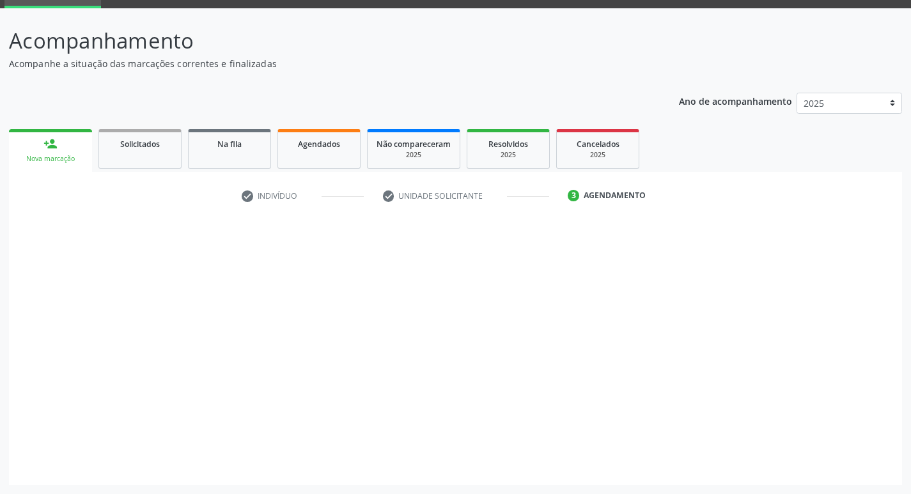
scroll to position [62, 0]
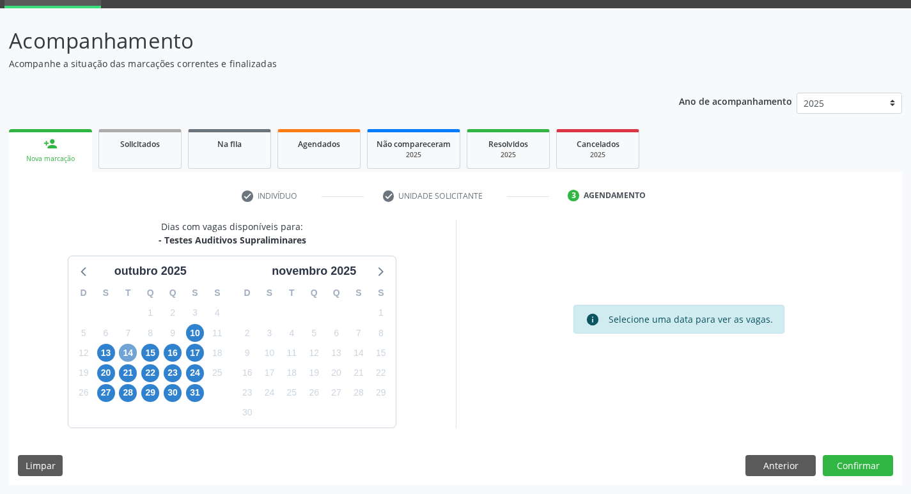
click at [125, 354] on span "14" at bounding box center [128, 353] width 18 height 18
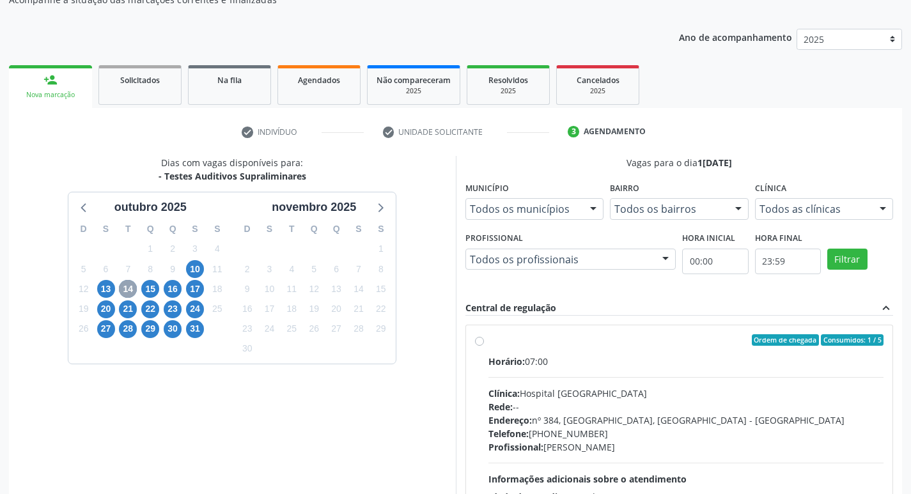
scroll to position [190, 0]
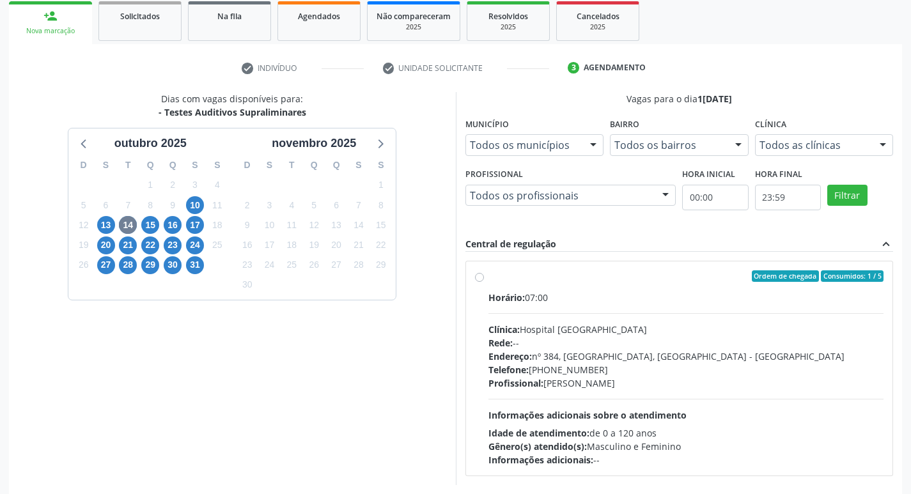
click at [488, 277] on label "Ordem de chegada Consumidos: 1 / 5 Horário: 07:00 Clínica: Hospital [GEOGRAPHIC…" at bounding box center [686, 368] width 396 height 196
click at [479, 277] on input "Ordem de chegada Consumidos: 1 / 5 Horário: 07:00 Clínica: Hospital [GEOGRAPHIC…" at bounding box center [479, 276] width 9 height 12
radio input "true"
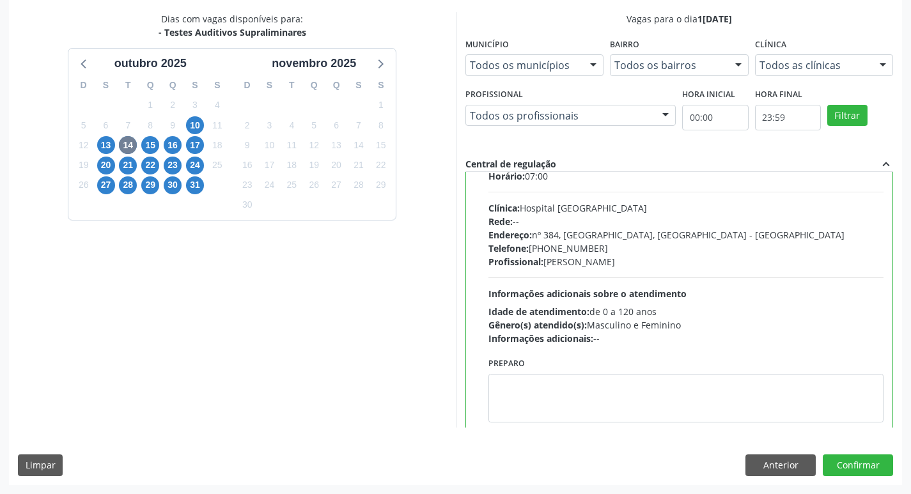
scroll to position [63, 0]
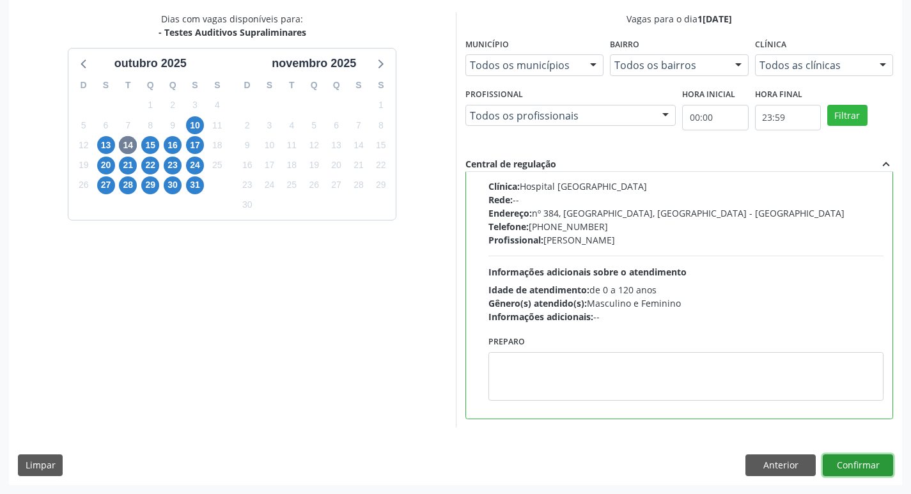
click at [861, 463] on button "Confirmar" at bounding box center [857, 465] width 70 height 22
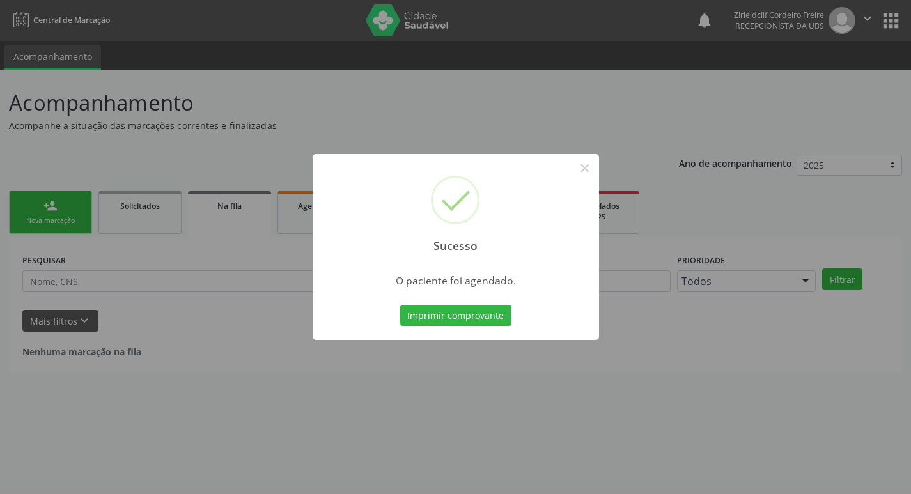
scroll to position [0, 0]
drag, startPoint x: 585, startPoint y: 166, endPoint x: 586, endPoint y: 144, distance: 21.1
click at [585, 160] on button "×" at bounding box center [589, 168] width 22 height 22
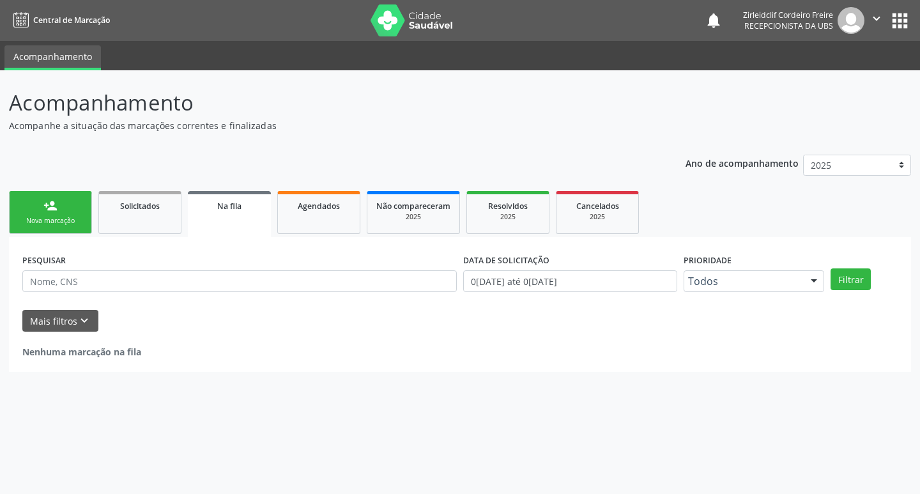
click at [59, 212] on link "person_add Nova marcação" at bounding box center [50, 212] width 83 height 43
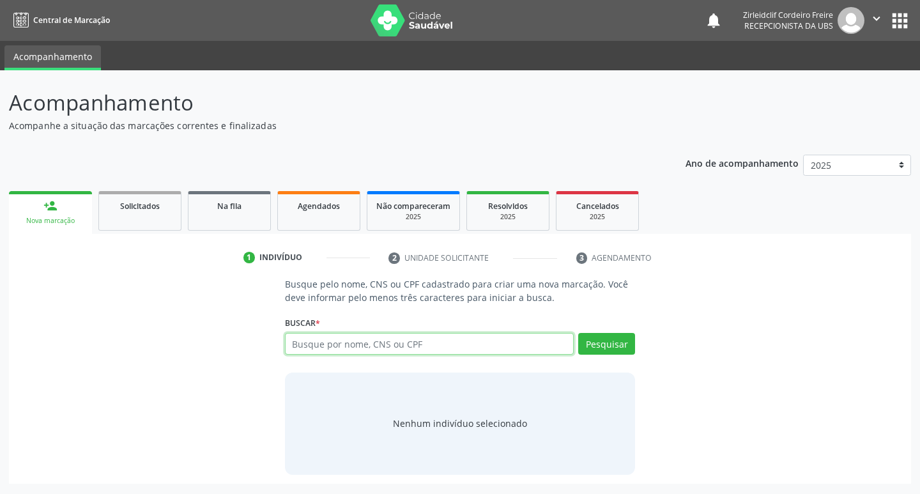
click at [299, 337] on input "text" at bounding box center [429, 344] width 289 height 22
type input "[DEMOGRAPHIC_DATA][PERSON_NAME] sa bezerra"
click at [592, 346] on button "Pesquisar" at bounding box center [606, 344] width 57 height 22
type input "[DEMOGRAPHIC_DATA][PERSON_NAME] sa bezerra"
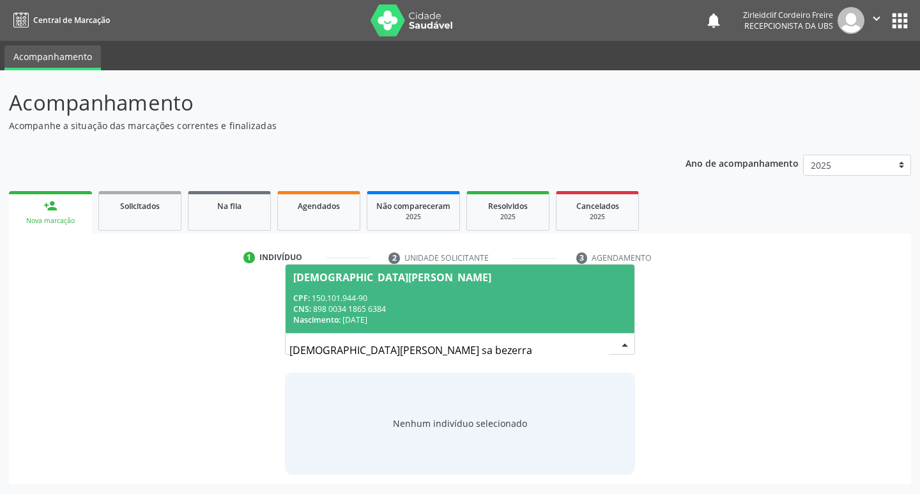
click at [518, 295] on div "CPF: 150.101.944-90" at bounding box center [460, 298] width 334 height 11
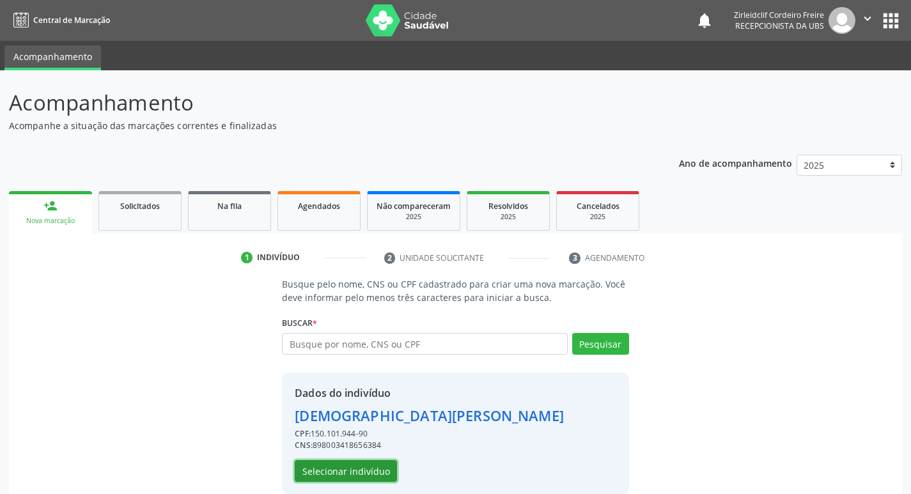
click at [335, 479] on button "Selecionar indivíduo" at bounding box center [346, 471] width 102 height 22
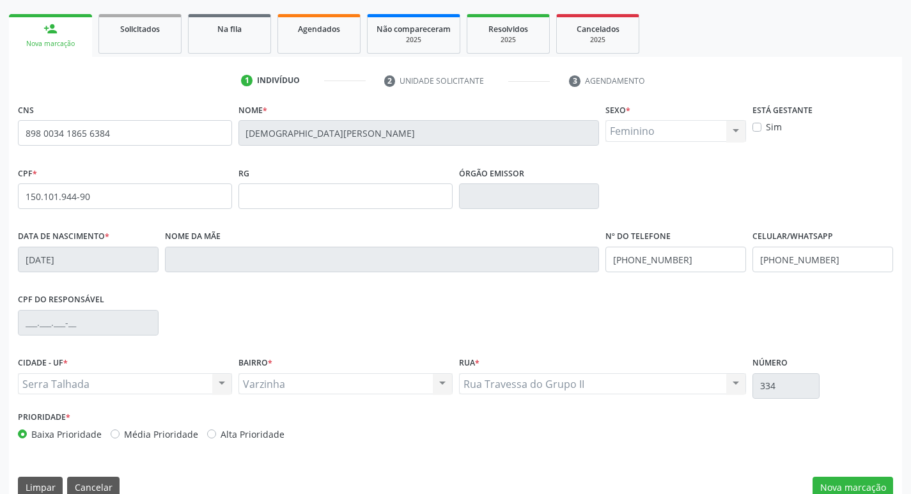
scroll to position [192, 0]
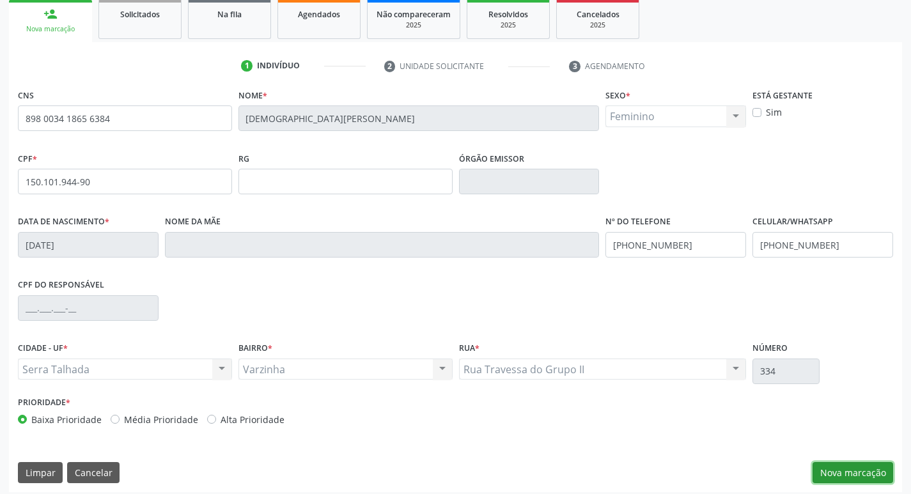
click at [853, 475] on button "Nova marcação" at bounding box center [852, 473] width 81 height 22
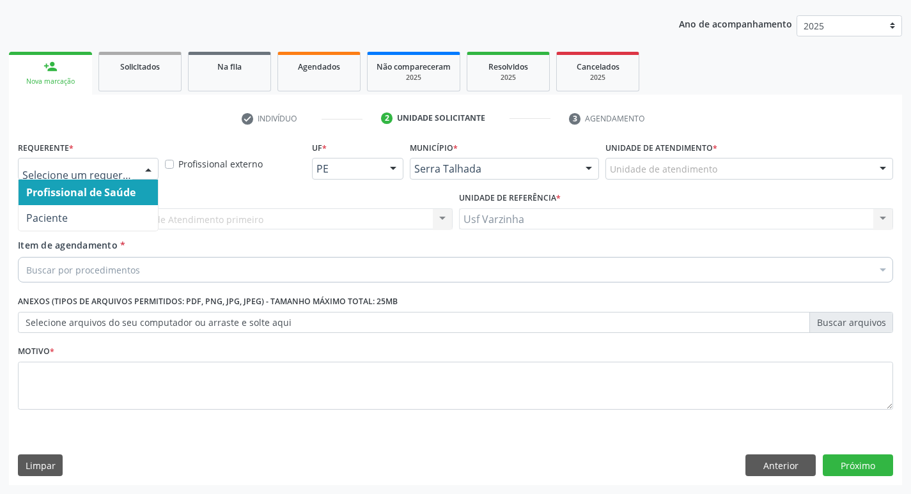
click at [143, 169] on div at bounding box center [148, 169] width 19 height 22
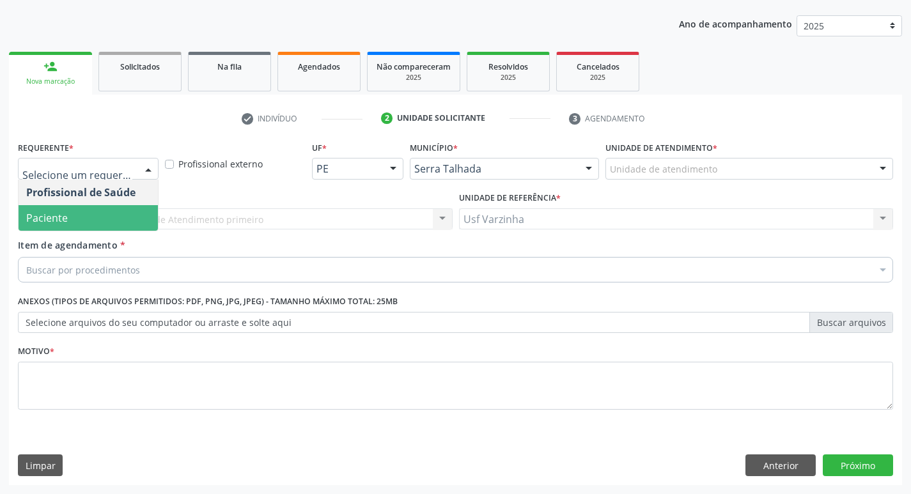
click at [93, 224] on span "Paciente" at bounding box center [88, 218] width 139 height 26
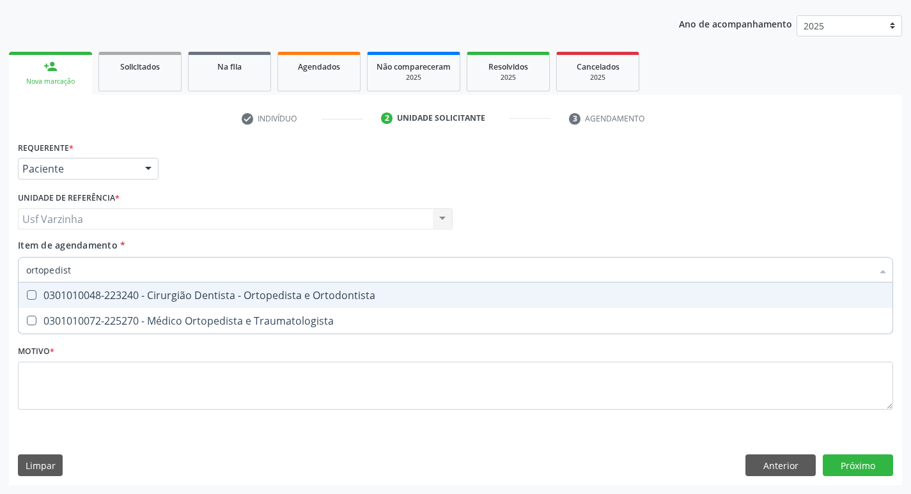
type input "ortopedista"
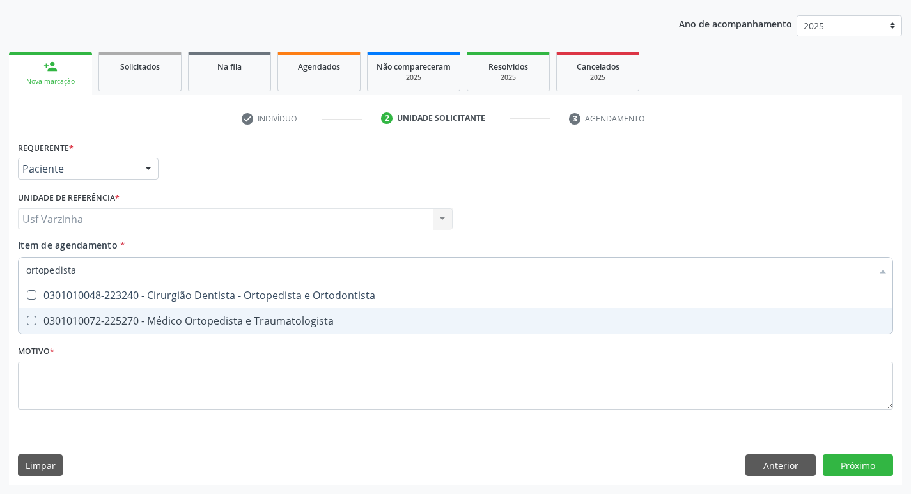
click at [227, 324] on div "0301010072-225270 - Médico Ortopedista e Traumatologista" at bounding box center [455, 321] width 858 height 10
checkbox Traumatologista "true"
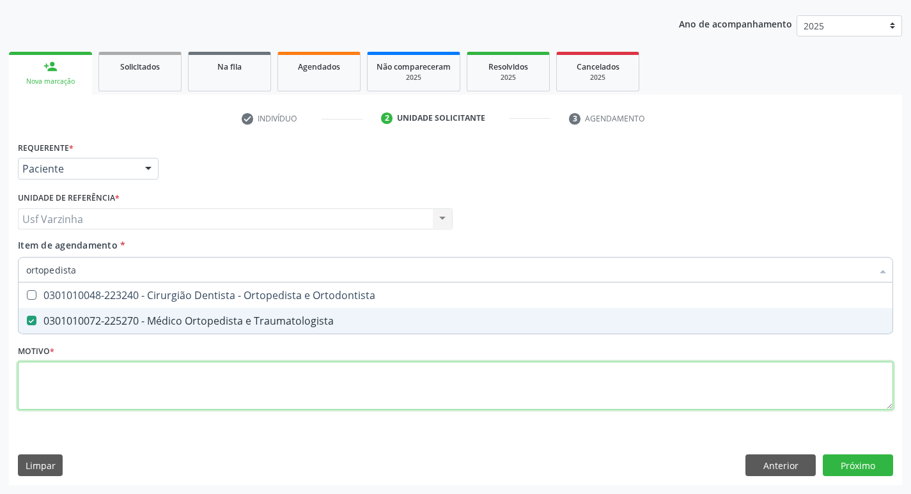
click at [176, 367] on div "Requerente * Paciente Profissional de Saúde Paciente Nenhum resultado encontrad…" at bounding box center [455, 282] width 875 height 289
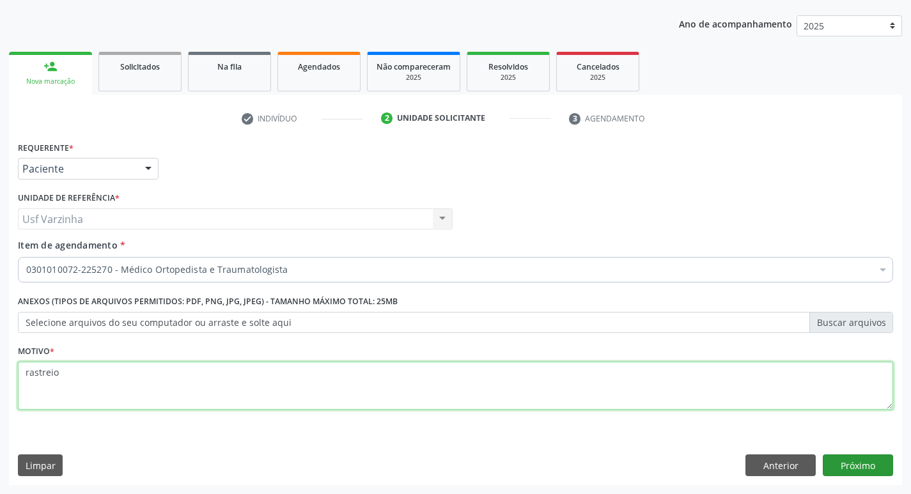
type textarea "rastreio"
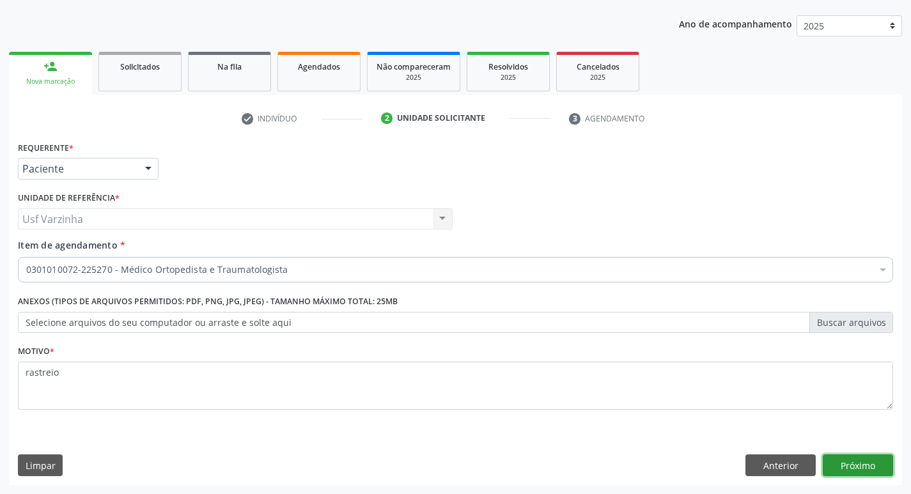
click at [860, 462] on button "Próximo" at bounding box center [857, 465] width 70 height 22
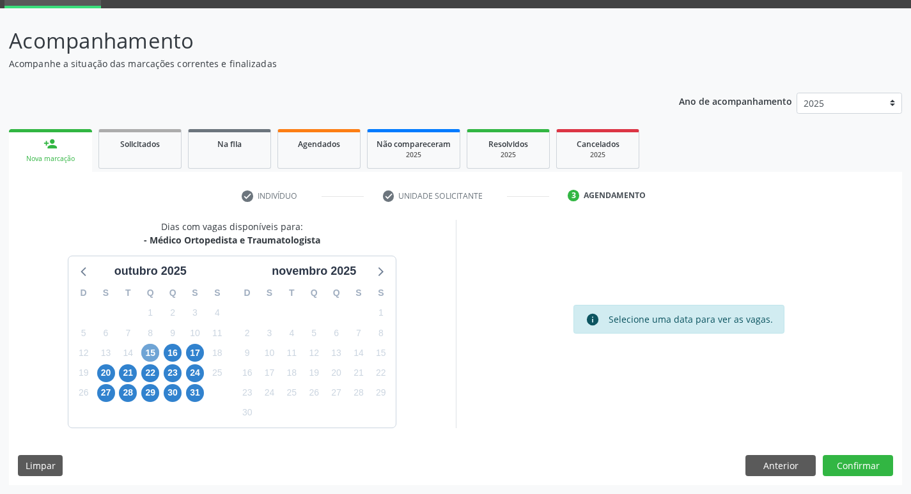
click at [151, 354] on span "15" at bounding box center [150, 353] width 18 height 18
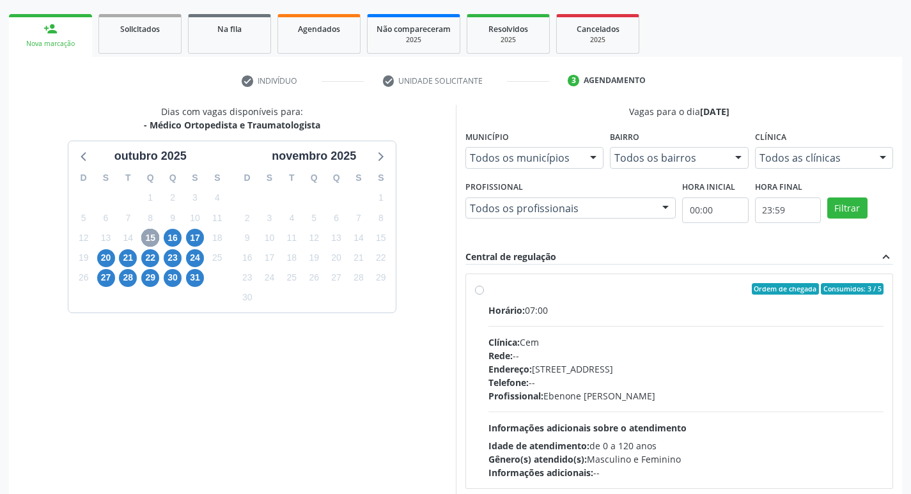
scroll to position [190, 0]
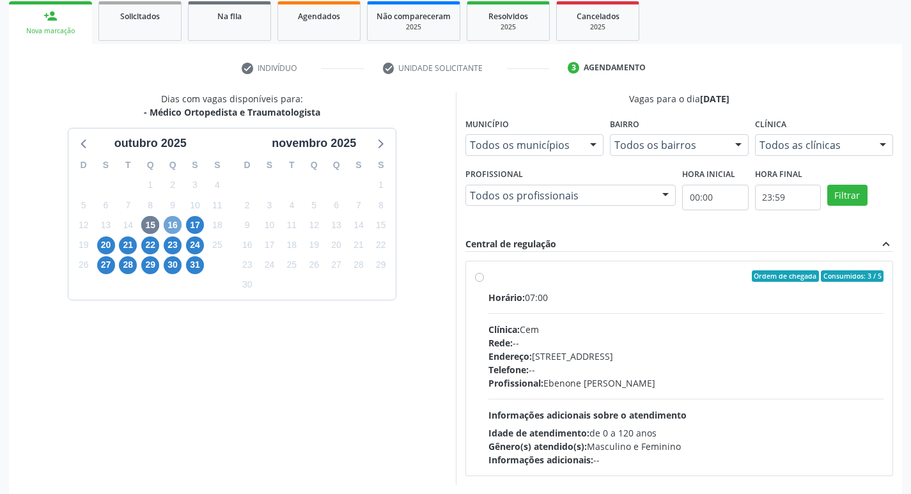
click at [176, 228] on span "16" at bounding box center [173, 225] width 18 height 18
click at [147, 229] on span "15" at bounding box center [150, 225] width 18 height 18
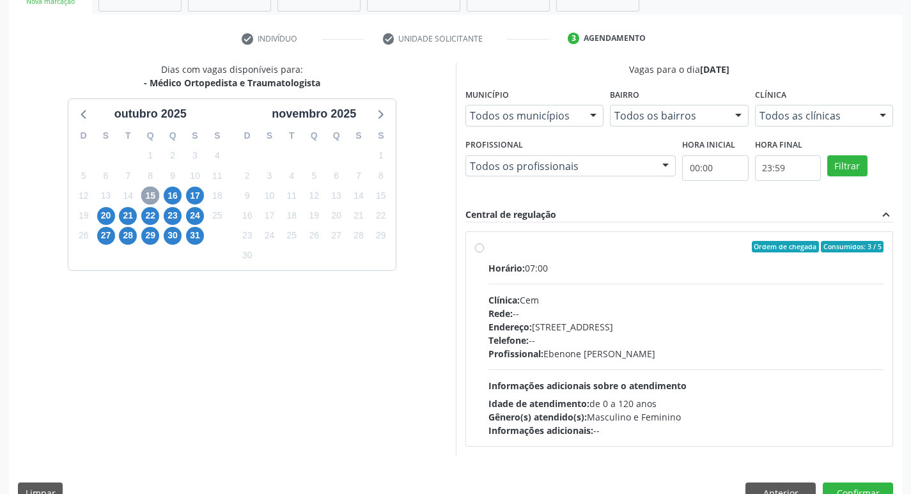
scroll to position [247, 0]
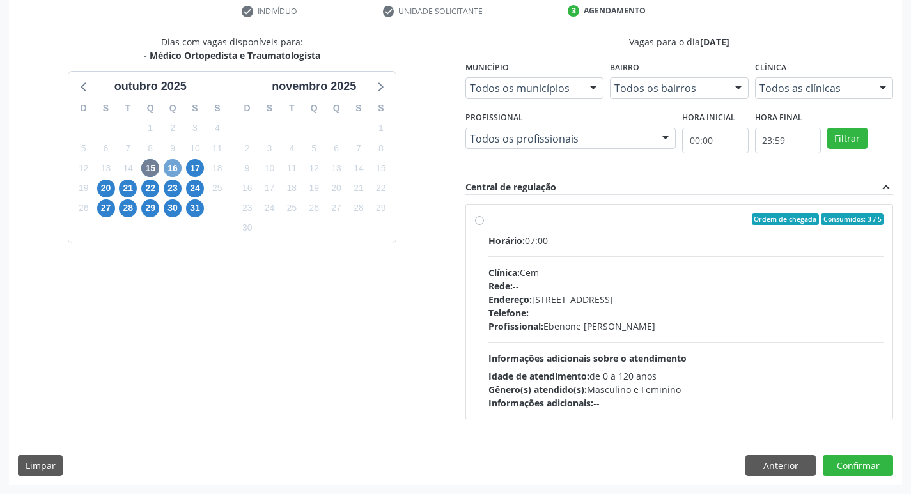
click at [180, 169] on span "16" at bounding box center [173, 168] width 18 height 18
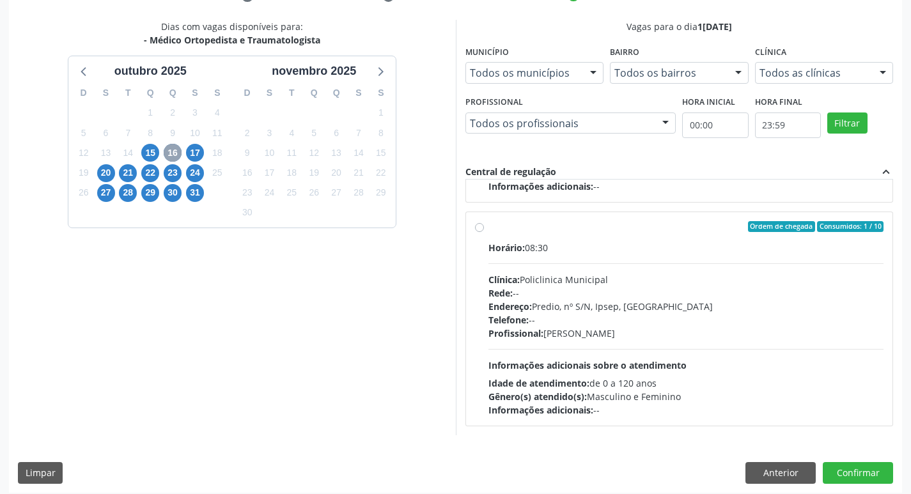
scroll to position [270, 0]
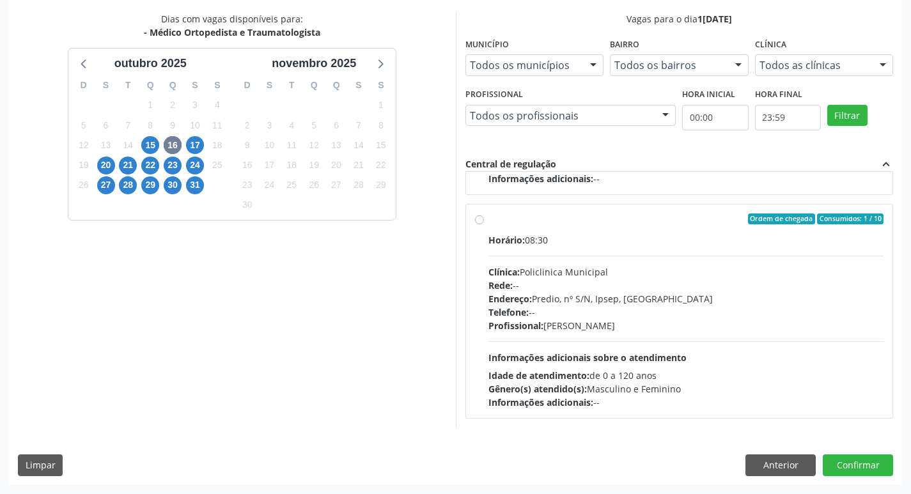
click at [488, 219] on label "Ordem de chegada Consumidos: 1 / 10 Horário: 08:30 Clínica: Policlinica Municip…" at bounding box center [686, 311] width 396 height 196
click at [476, 219] on input "Ordem de chegada Consumidos: 1 / 10 Horário: 08:30 Clínica: Policlinica Municip…" at bounding box center [479, 219] width 9 height 12
radio input "true"
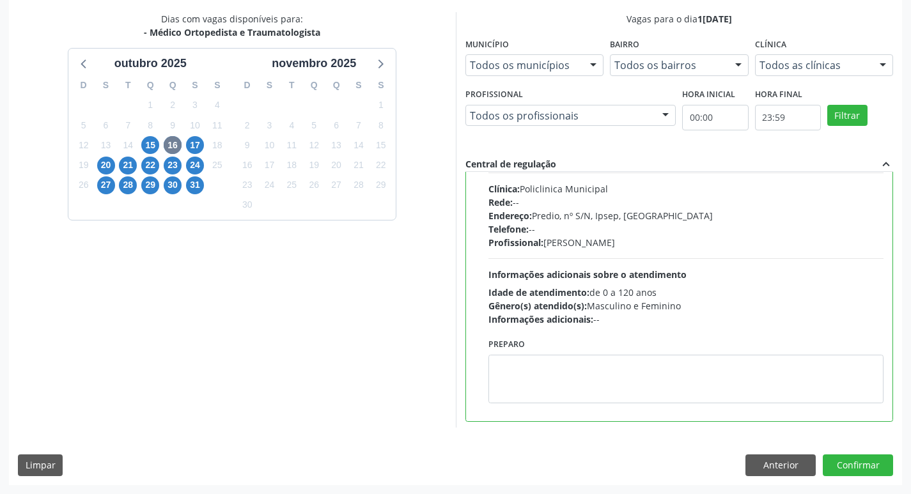
scroll to position [288, 0]
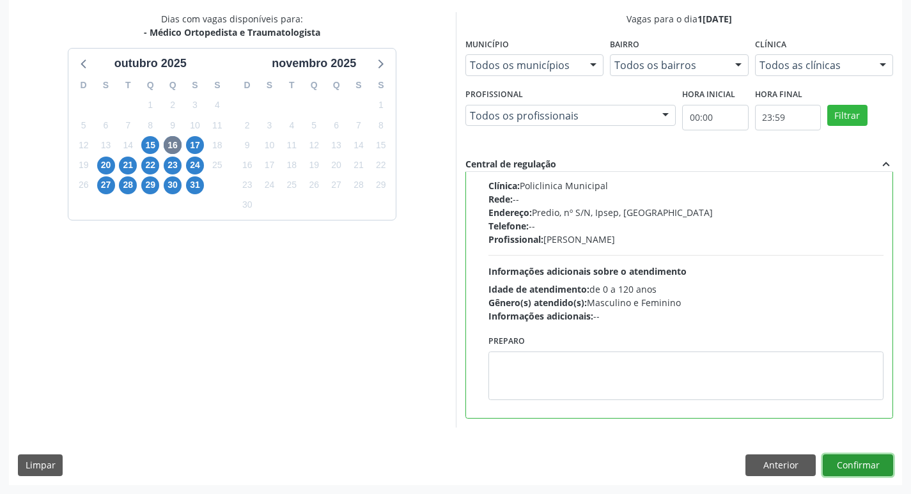
click at [855, 471] on button "Confirmar" at bounding box center [857, 465] width 70 height 22
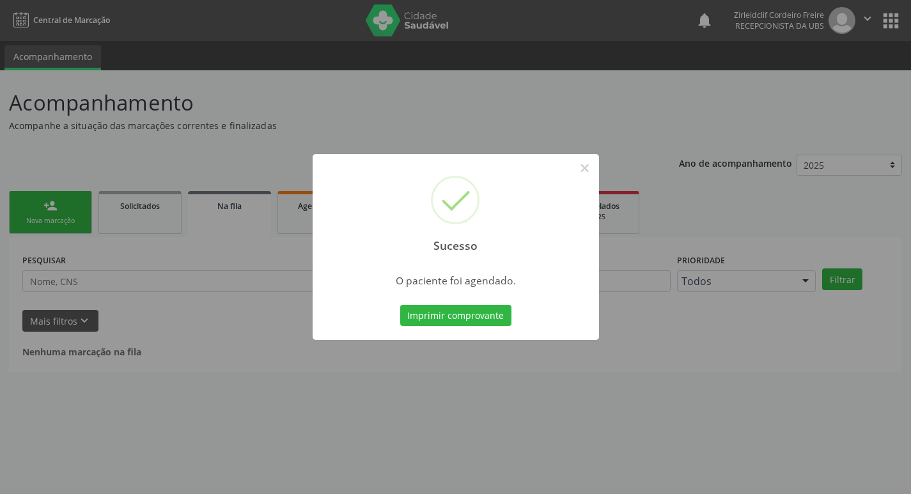
scroll to position [0, 0]
click at [584, 166] on button "×" at bounding box center [589, 168] width 22 height 22
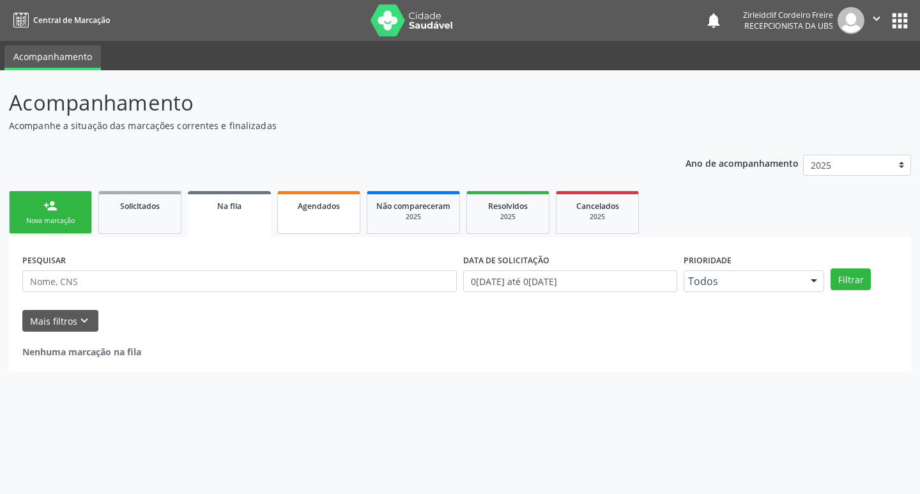
click at [307, 210] on span "Agendados" at bounding box center [319, 206] width 42 height 11
select select "9"
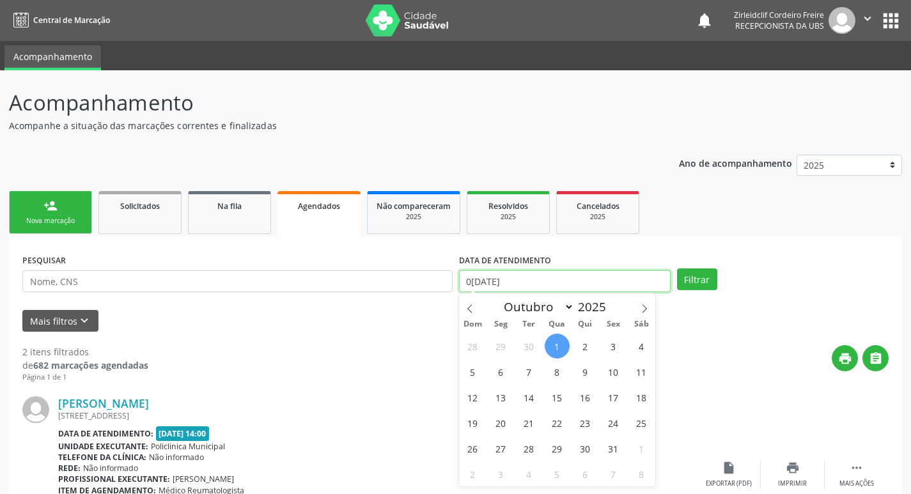
click at [481, 284] on input "0[DATE]" at bounding box center [565, 281] width 212 height 22
click at [552, 340] on span "1" at bounding box center [556, 346] width 25 height 25
type input "0[DATE]"
click at [557, 347] on span "1" at bounding box center [556, 346] width 25 height 25
select select "9"
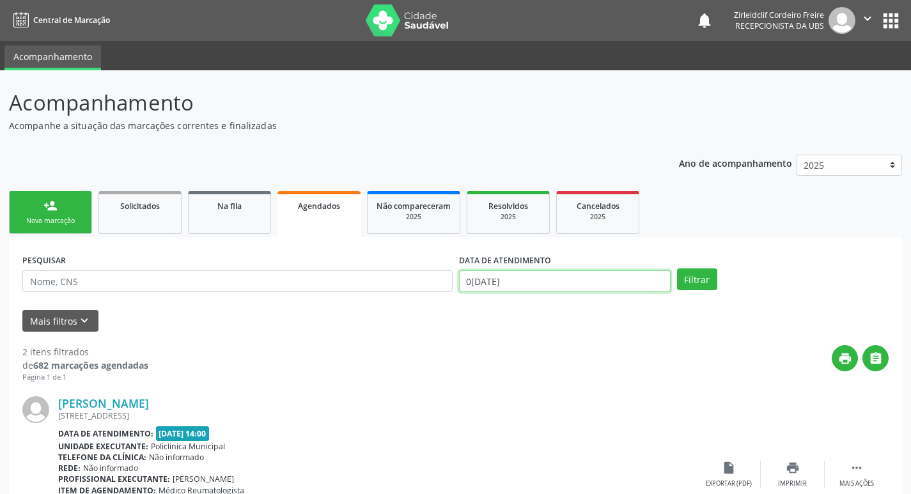
click at [491, 283] on input "0[DATE]" at bounding box center [565, 281] width 212 height 22
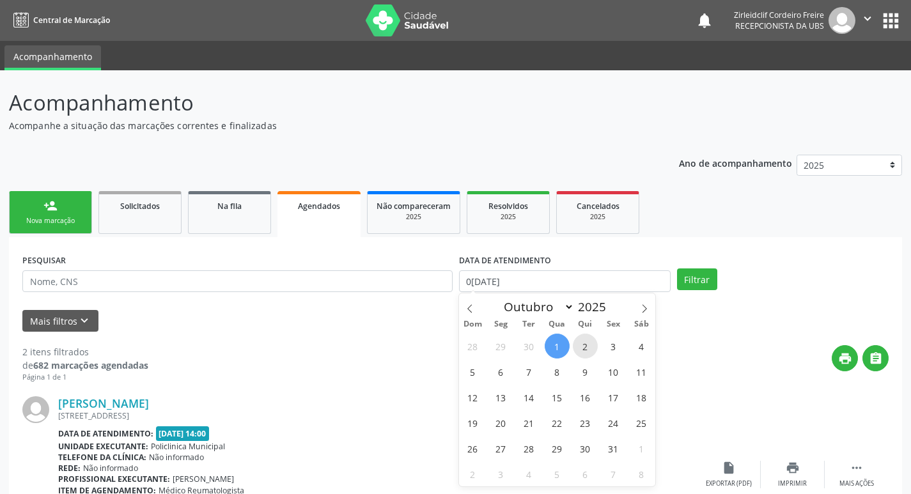
click at [578, 344] on span "2" at bounding box center [585, 346] width 25 height 25
type input "[DATE]"
click at [579, 348] on span "2" at bounding box center [585, 346] width 25 height 25
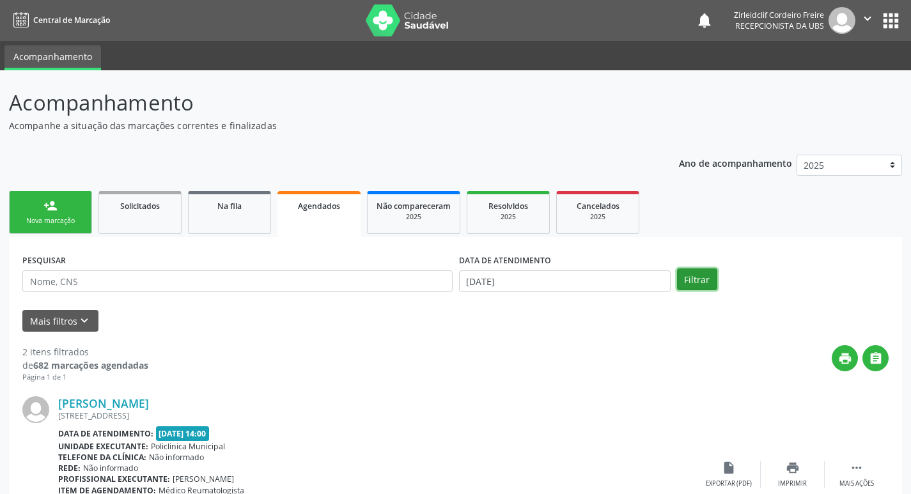
click at [695, 275] on button "Filtrar" at bounding box center [697, 279] width 40 height 22
click at [54, 213] on link "person_add Nova marcação" at bounding box center [50, 212] width 83 height 43
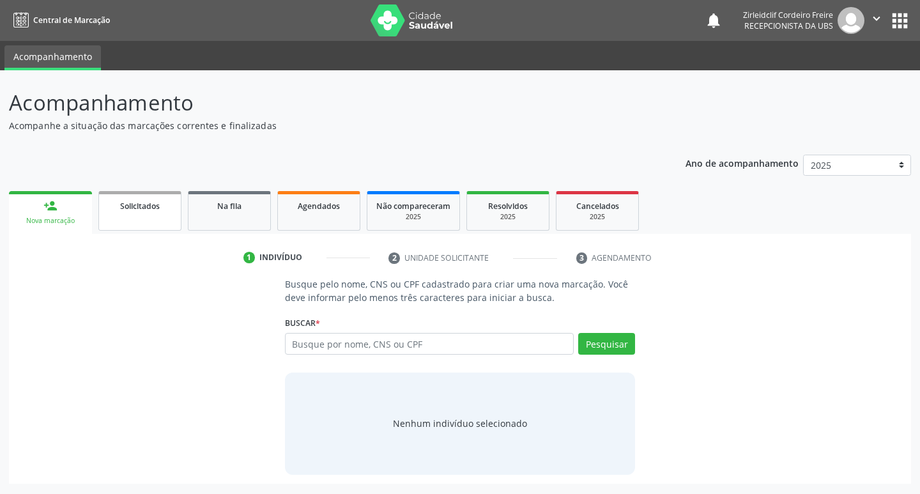
click at [128, 212] on link "Solicitados" at bounding box center [139, 211] width 83 height 40
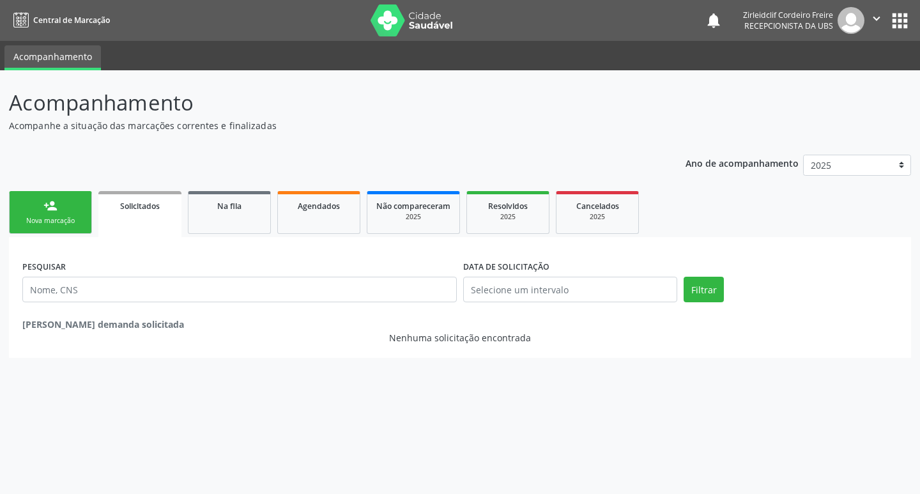
click at [66, 213] on link "person_add Nova marcação" at bounding box center [50, 212] width 83 height 43
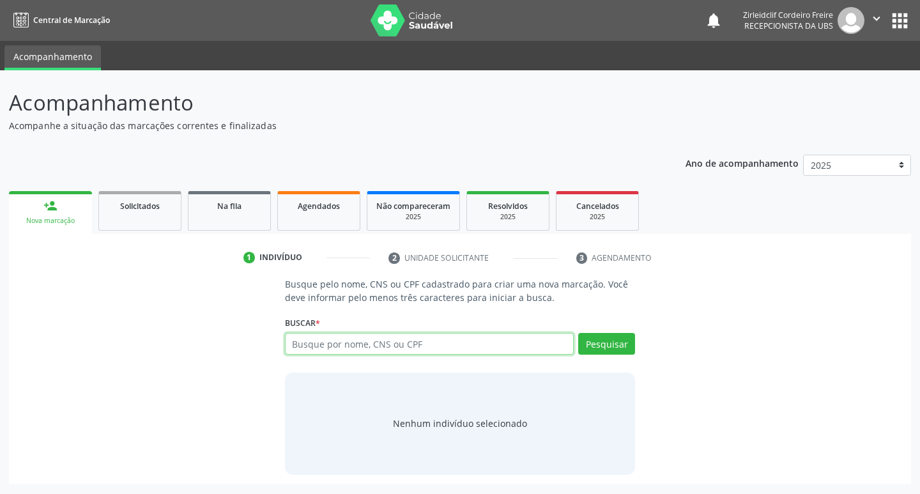
click at [305, 343] on input "text" at bounding box center [429, 344] width 289 height 22
click at [352, 343] on input "text" at bounding box center [429, 344] width 289 height 22
click at [375, 344] on input "text" at bounding box center [429, 344] width 289 height 22
type input "d"
click at [328, 206] on span "Agendados" at bounding box center [319, 206] width 42 height 11
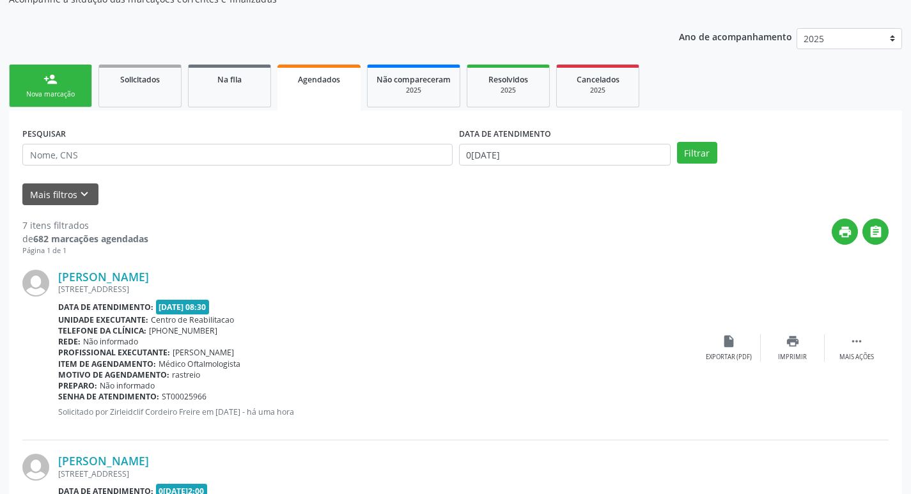
scroll to position [128, 0]
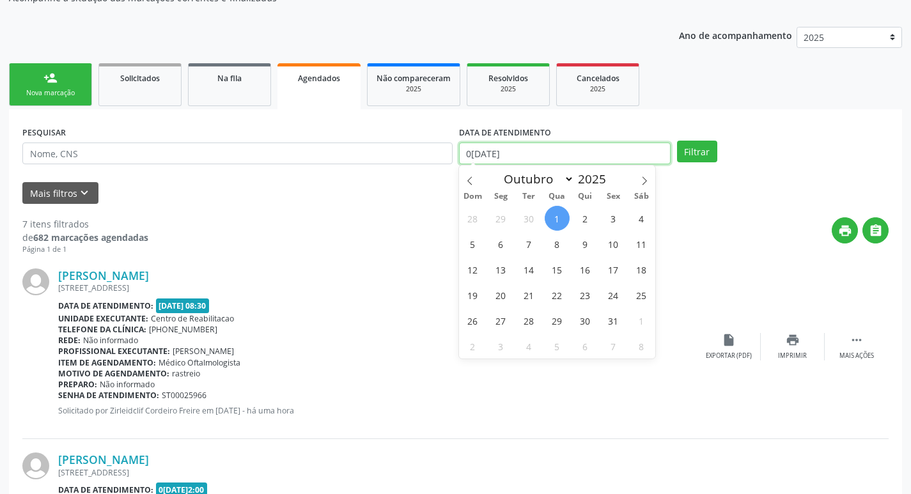
click at [544, 157] on input "0[DATE]" at bounding box center [565, 154] width 212 height 22
click at [588, 220] on span "2" at bounding box center [585, 218] width 25 height 25
type input "[DATE]"
click at [588, 220] on span "2" at bounding box center [585, 218] width 25 height 25
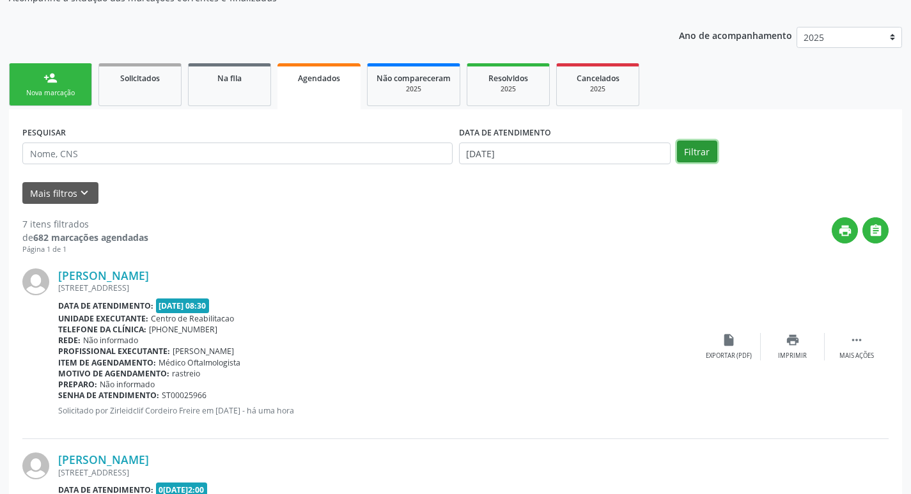
click at [693, 157] on button "Filtrar" at bounding box center [697, 152] width 40 height 22
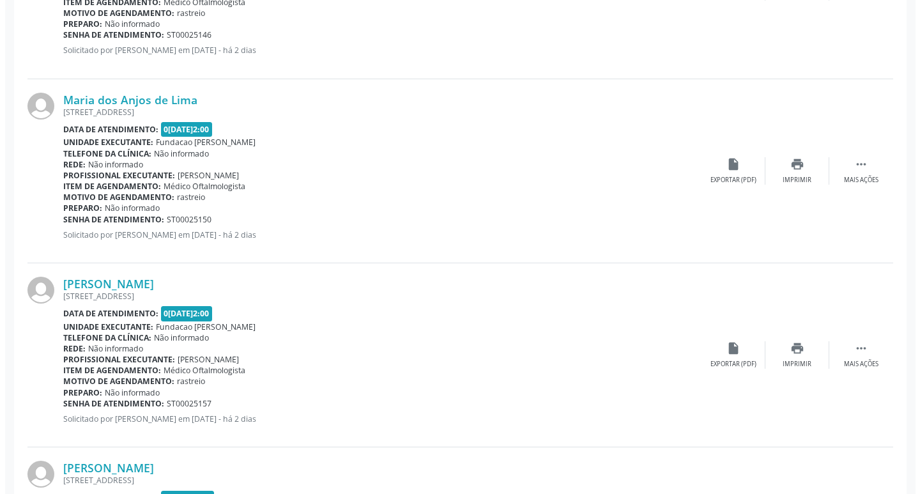
scroll to position [767, 0]
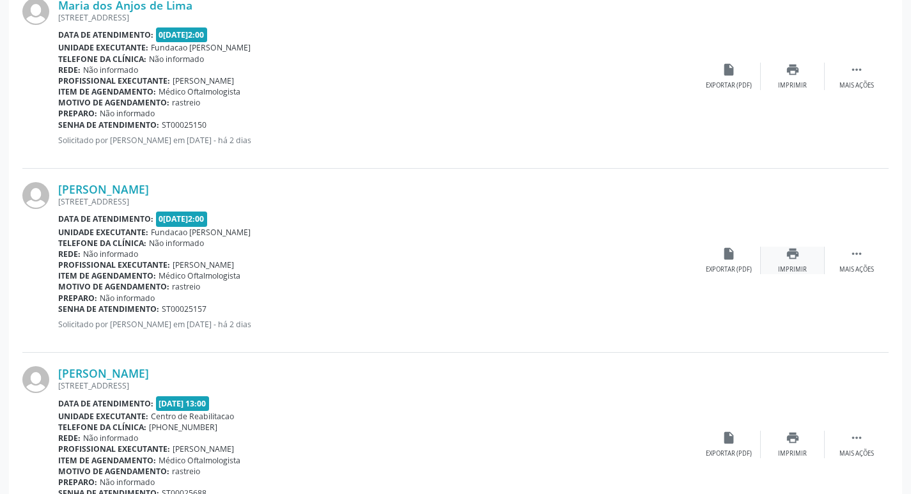
click at [796, 259] on icon "print" at bounding box center [792, 254] width 14 height 14
click at [854, 258] on icon "" at bounding box center [856, 254] width 14 height 14
click at [730, 264] on div "cancel Cancelar" at bounding box center [729, 260] width 64 height 27
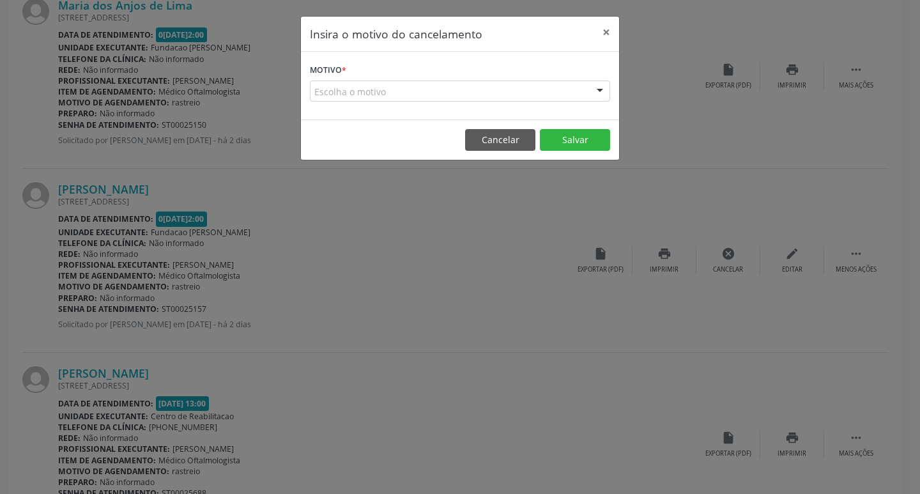
click at [401, 89] on div "Escolha o motivo" at bounding box center [460, 92] width 300 height 22
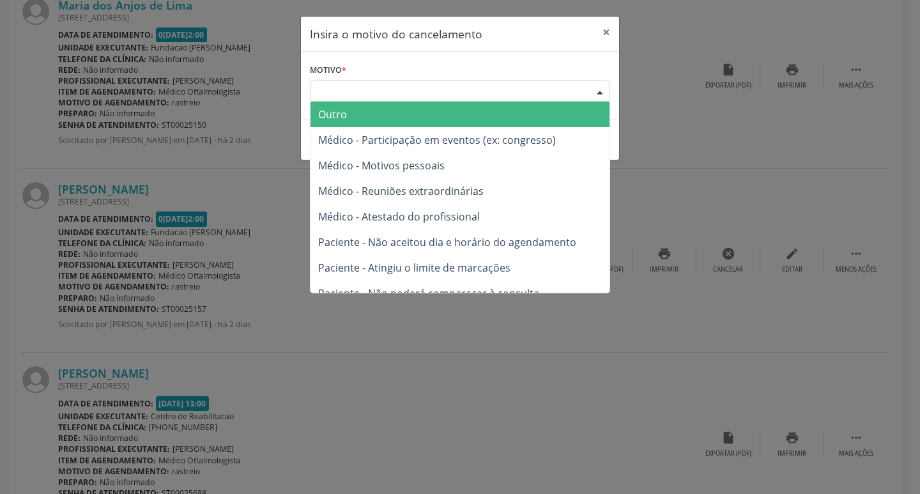
click at [371, 120] on span "Outro" at bounding box center [460, 115] width 299 height 26
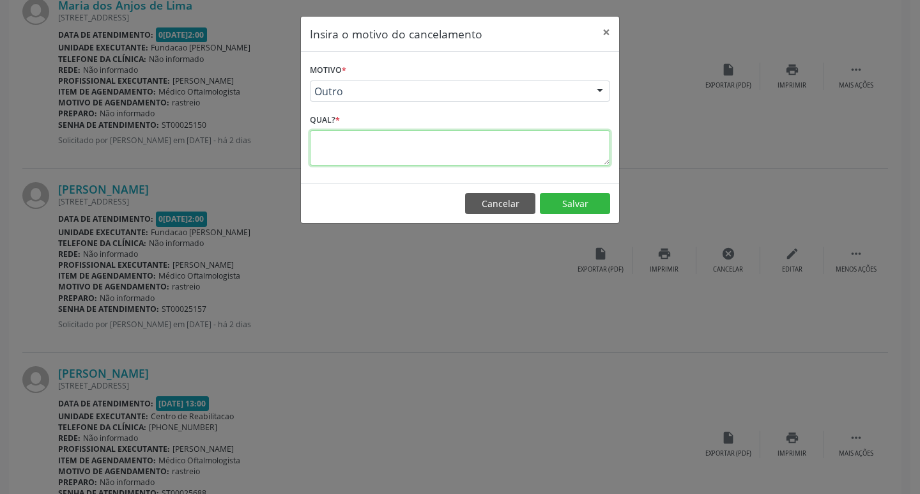
click at [325, 146] on textarea at bounding box center [460, 147] width 300 height 35
type textarea "paciente não poderá comparecer"
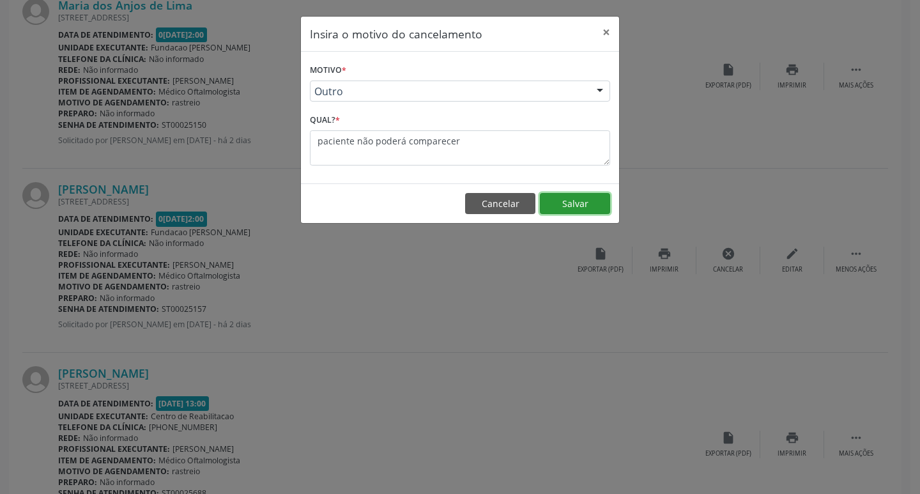
click at [567, 204] on button "Salvar" at bounding box center [575, 204] width 70 height 22
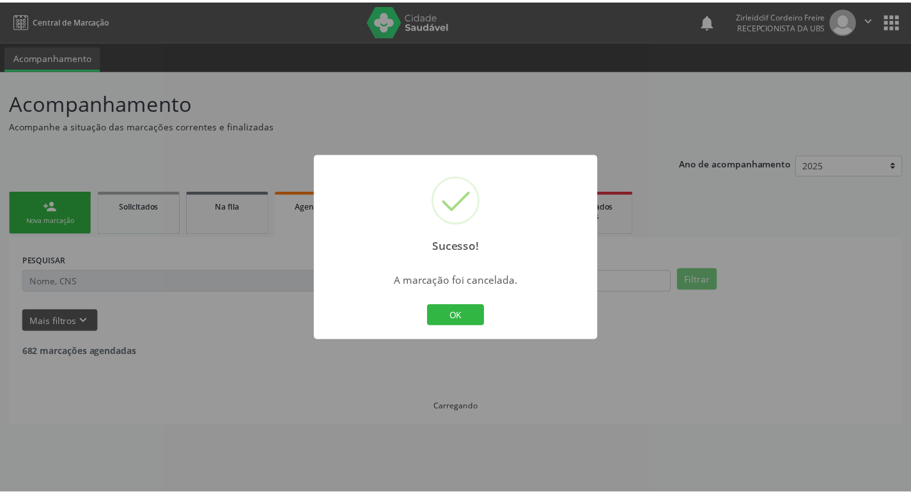
scroll to position [0, 0]
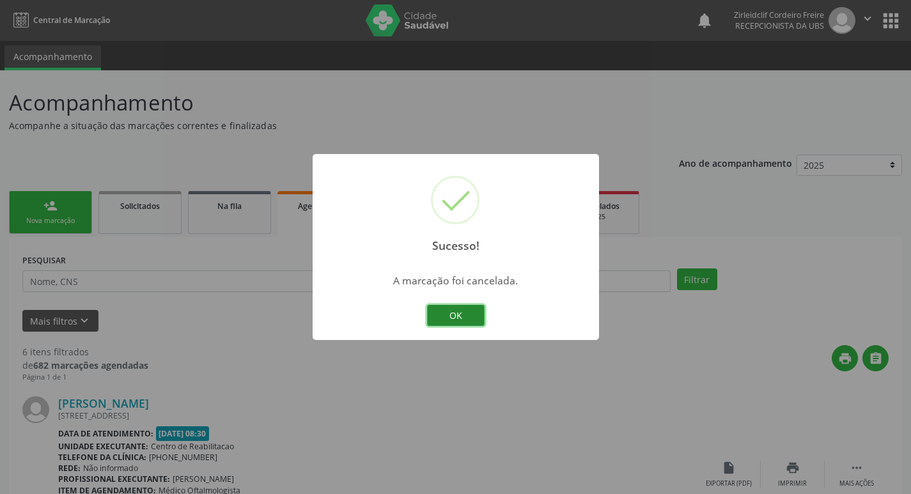
click at [465, 316] on button "OK" at bounding box center [456, 316] width 58 height 22
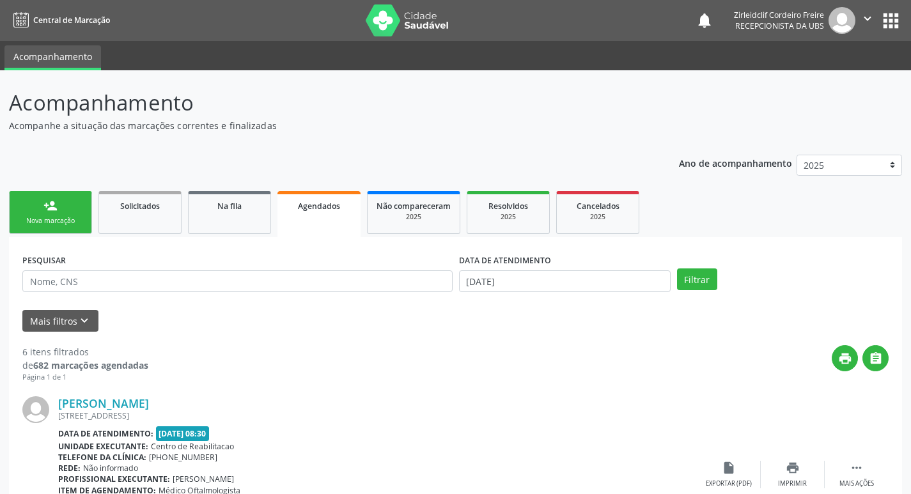
click at [78, 215] on link "person_add Nova marcação" at bounding box center [50, 212] width 83 height 43
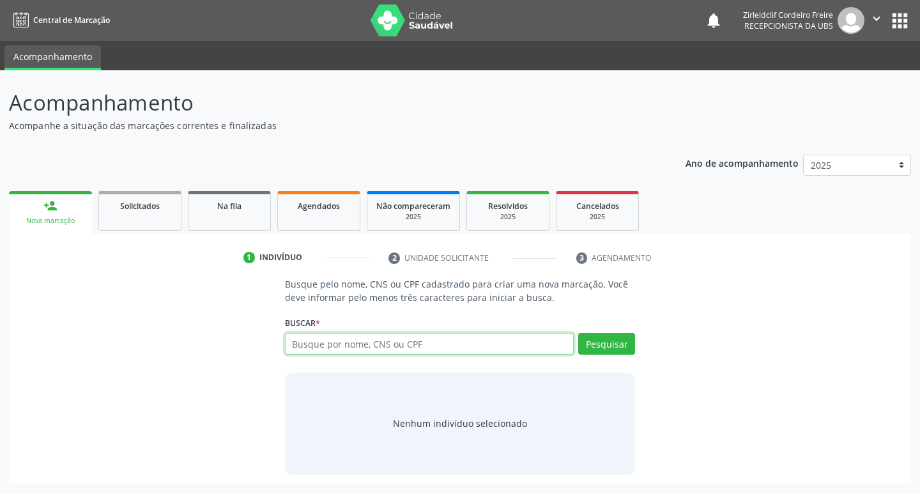
click at [350, 345] on input "text" at bounding box center [429, 344] width 289 height 22
type input "acs vera"
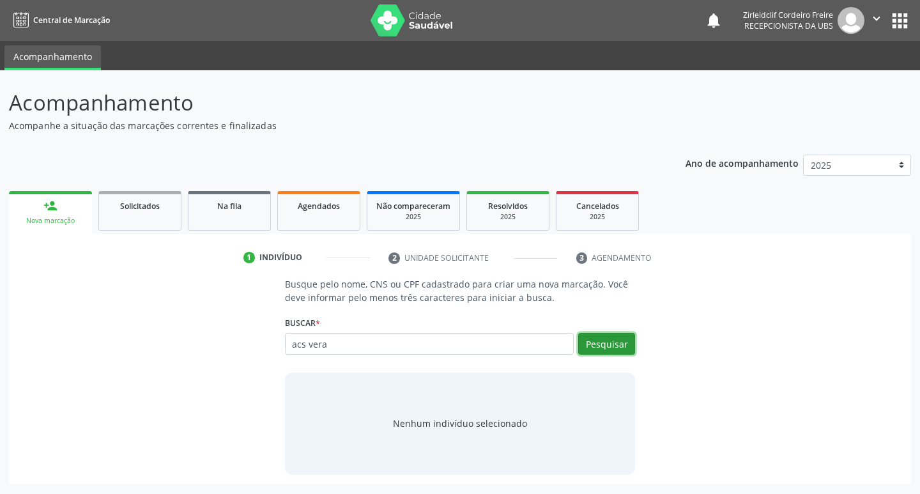
click at [615, 346] on button "Pesquisar" at bounding box center [606, 344] width 57 height 22
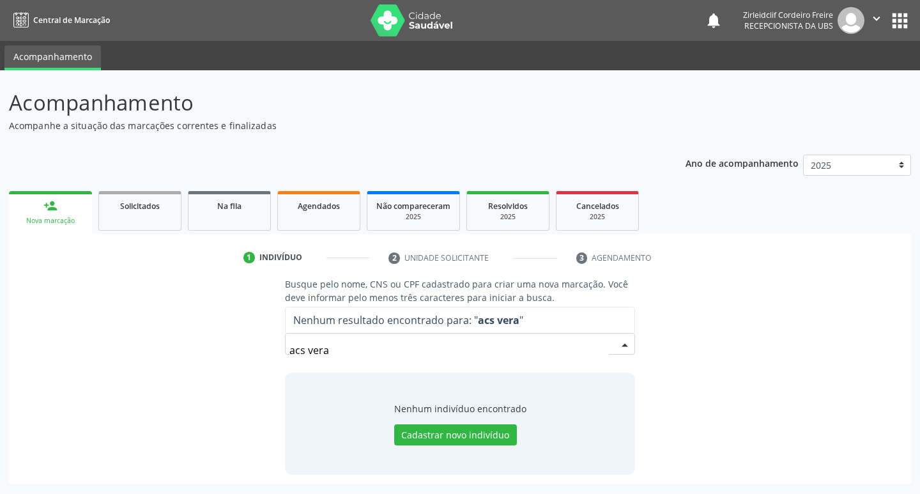
click at [339, 347] on input "acs vera" at bounding box center [449, 350] width 320 height 26
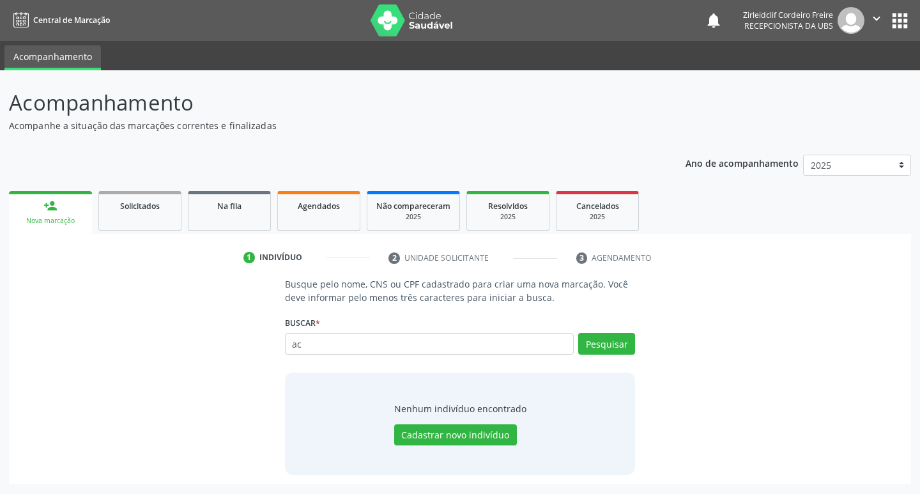
type input "a"
type input "[PERSON_NAME][DATE]"
click at [589, 348] on button "Pesquisar" at bounding box center [606, 344] width 57 height 22
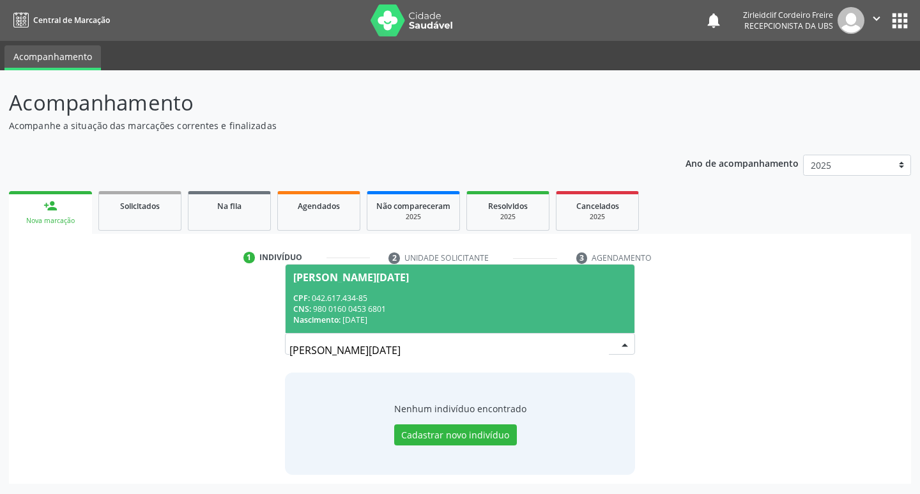
click at [435, 309] on div "CNS: 980 0160 0453 6801" at bounding box center [460, 309] width 334 height 11
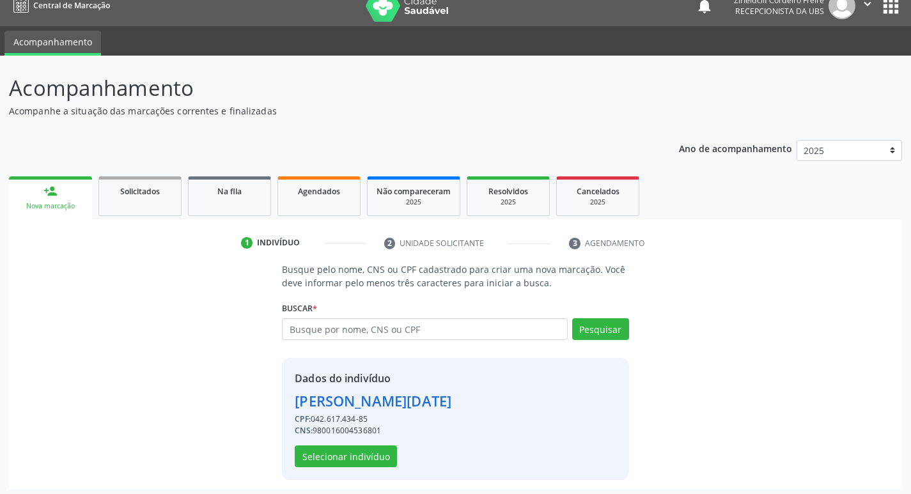
scroll to position [19, 0]
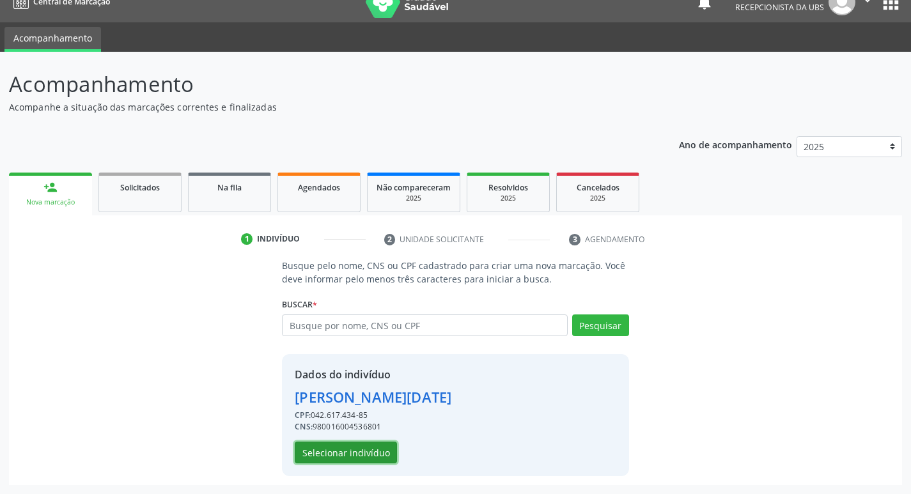
click at [353, 456] on button "Selecionar indivíduo" at bounding box center [346, 453] width 102 height 22
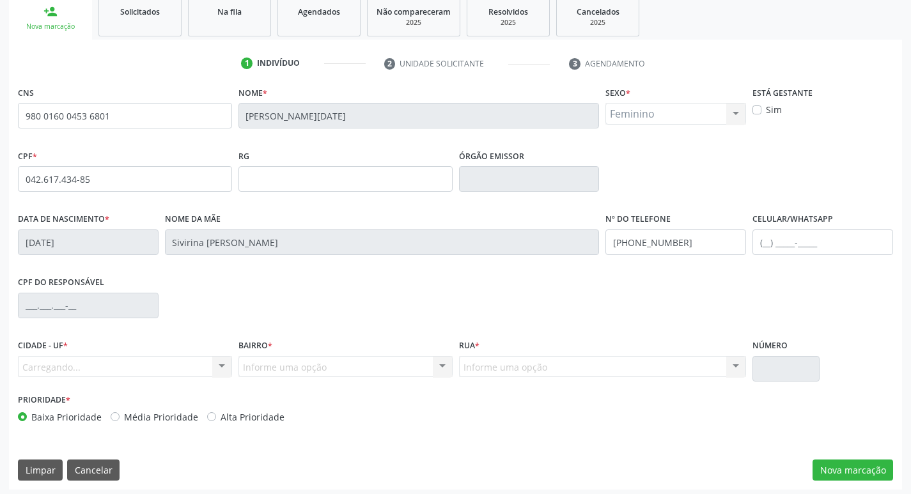
scroll to position [199, 0]
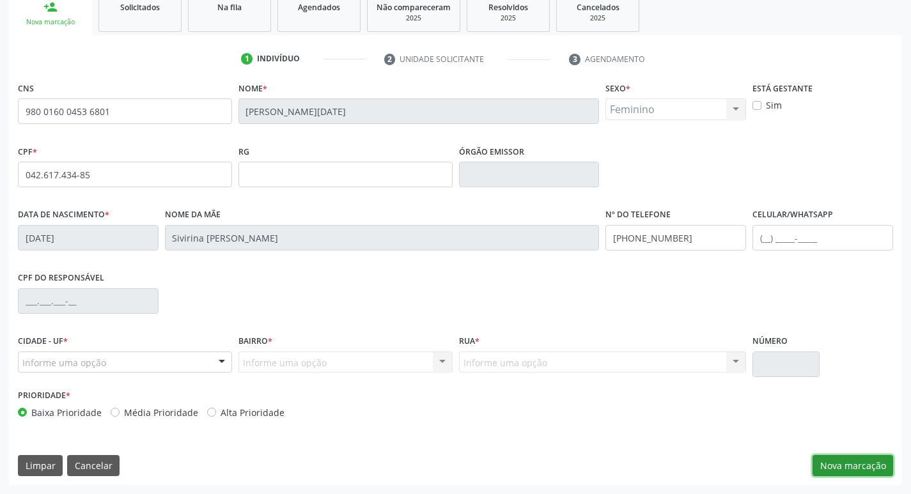
click at [845, 471] on button "Nova marcação" at bounding box center [852, 466] width 81 height 22
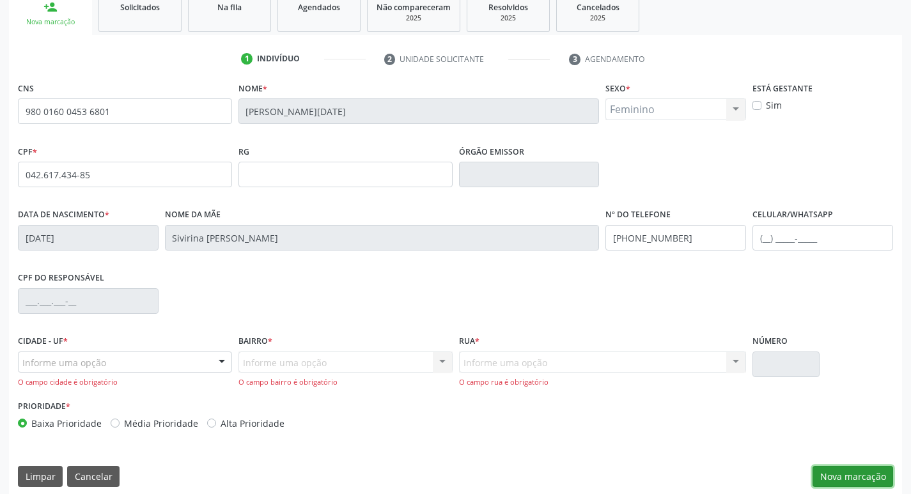
click at [821, 479] on button "Nova marcação" at bounding box center [852, 477] width 81 height 22
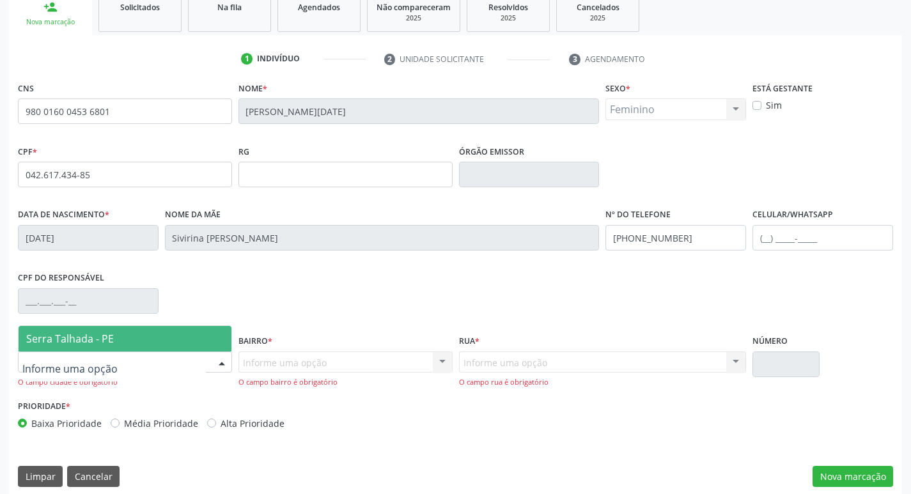
click at [166, 360] on div at bounding box center [125, 362] width 214 height 22
click at [144, 336] on span "Serra Talhada - PE" at bounding box center [125, 339] width 213 height 26
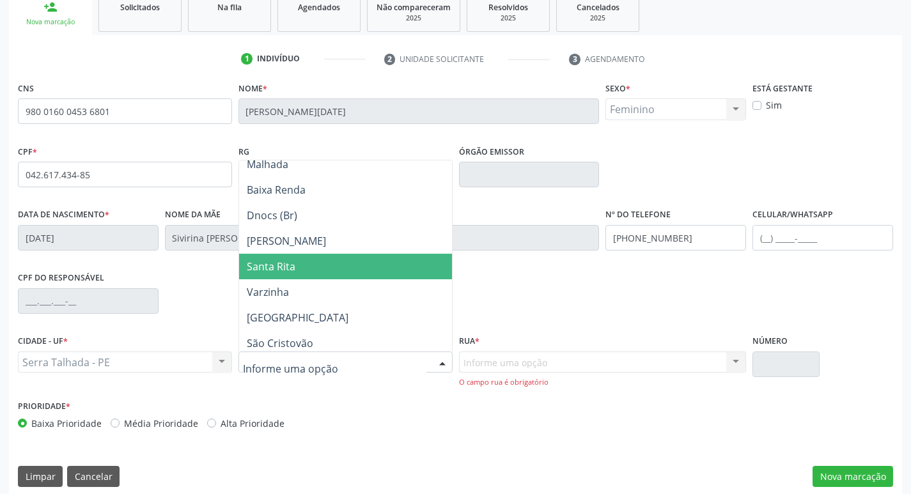
scroll to position [192, 0]
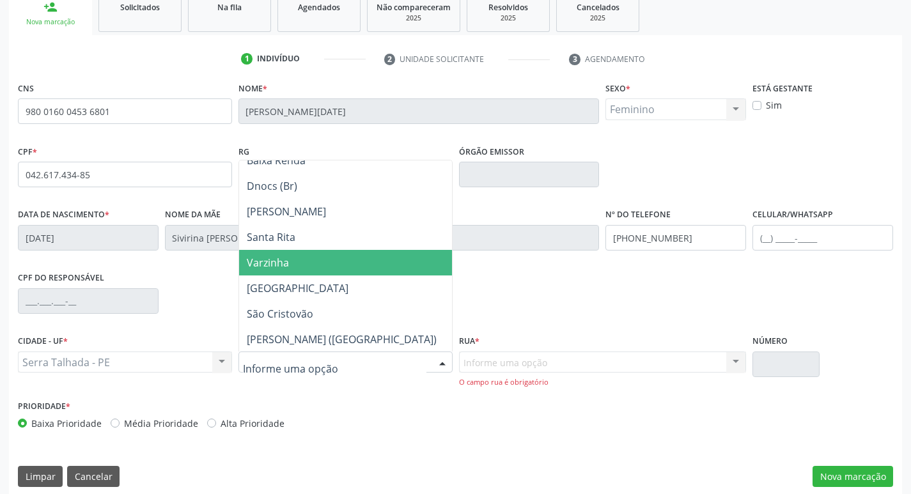
click at [289, 263] on span "Varzinha" at bounding box center [345, 263] width 213 height 26
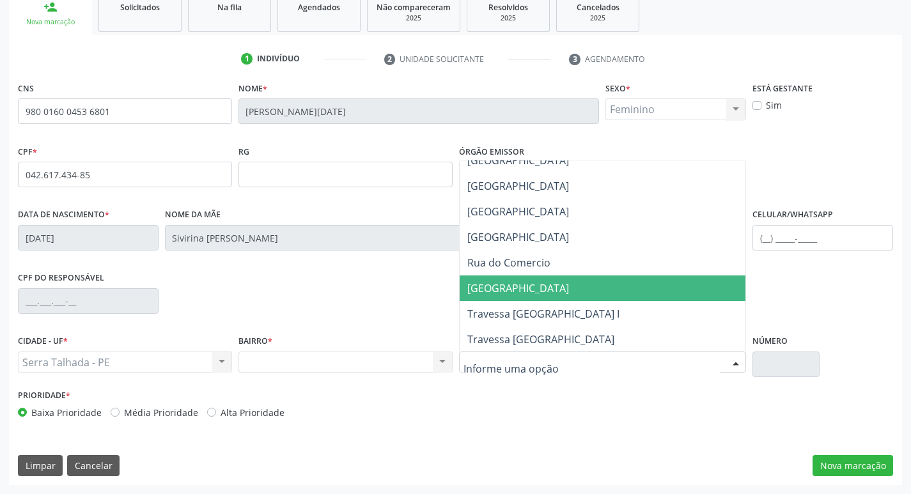
scroll to position [256, 0]
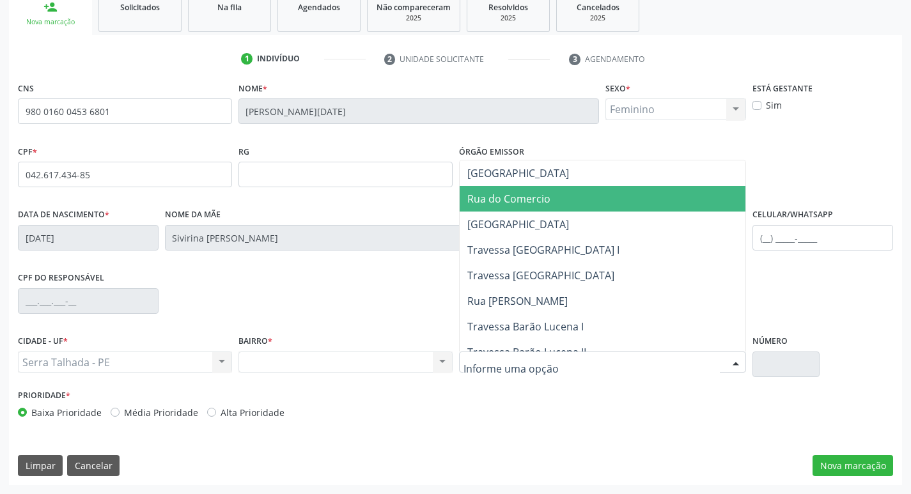
click at [501, 200] on span "Rua do Comercio" at bounding box center [508, 199] width 83 height 14
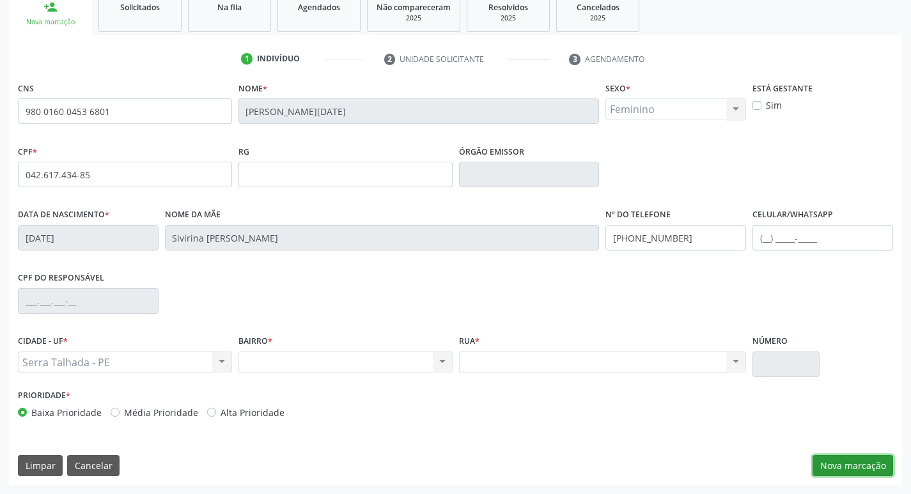
click at [848, 465] on button "Nova marcação" at bounding box center [852, 466] width 81 height 22
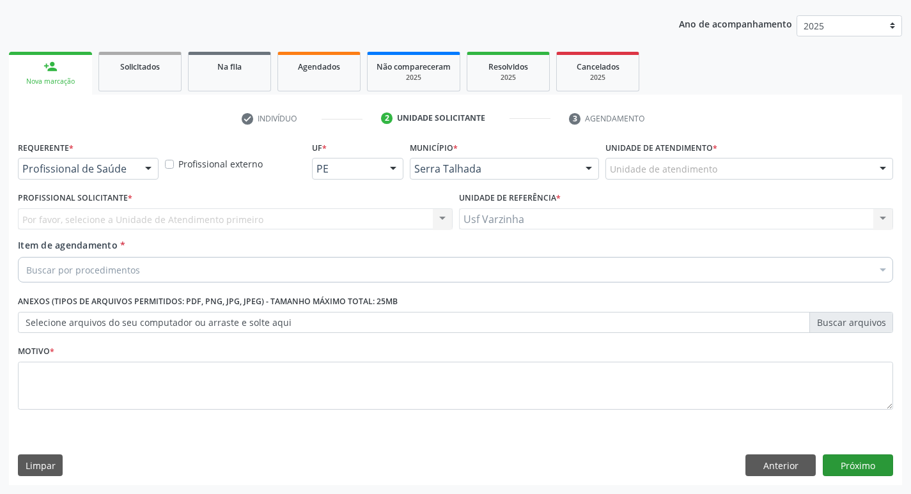
scroll to position [139, 0]
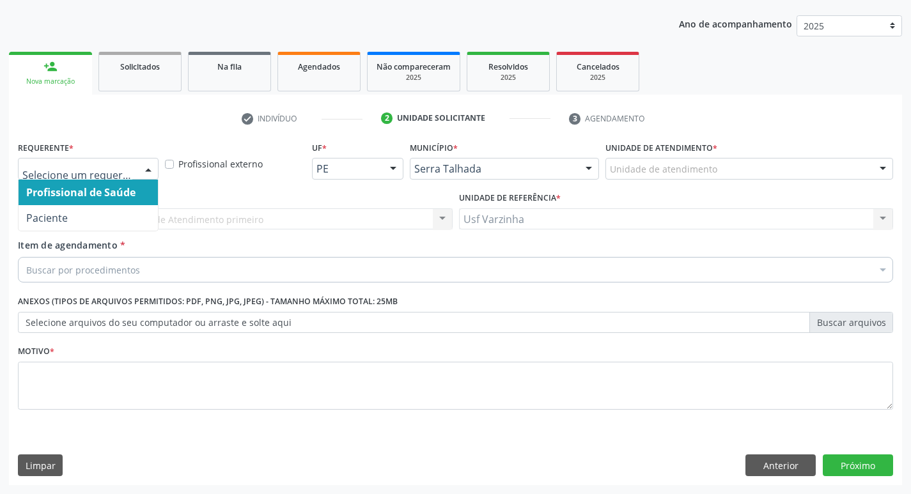
click at [143, 171] on div at bounding box center [148, 169] width 19 height 22
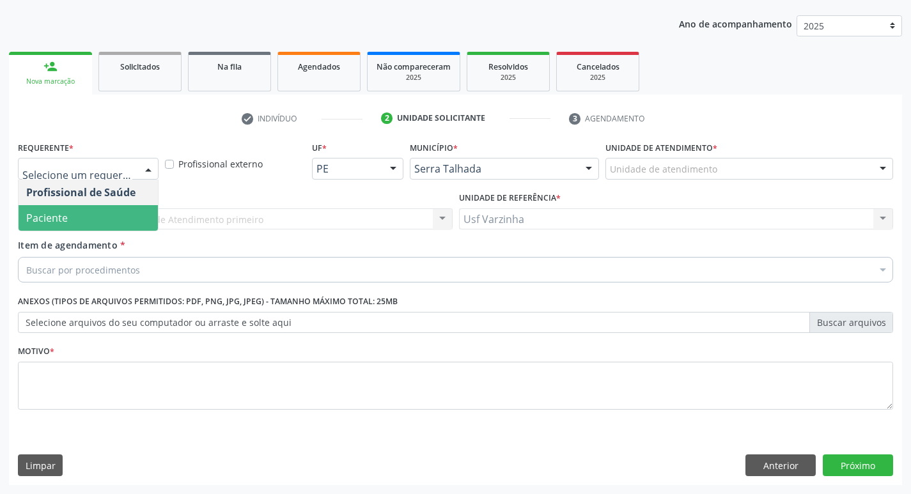
click at [117, 213] on span "Paciente" at bounding box center [88, 218] width 139 height 26
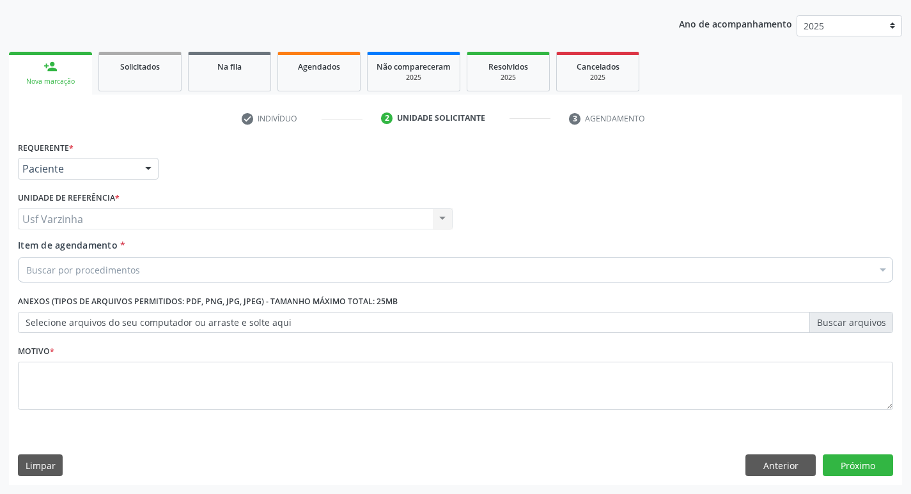
click at [57, 262] on div "Buscar por procedimentos" at bounding box center [455, 270] width 875 height 26
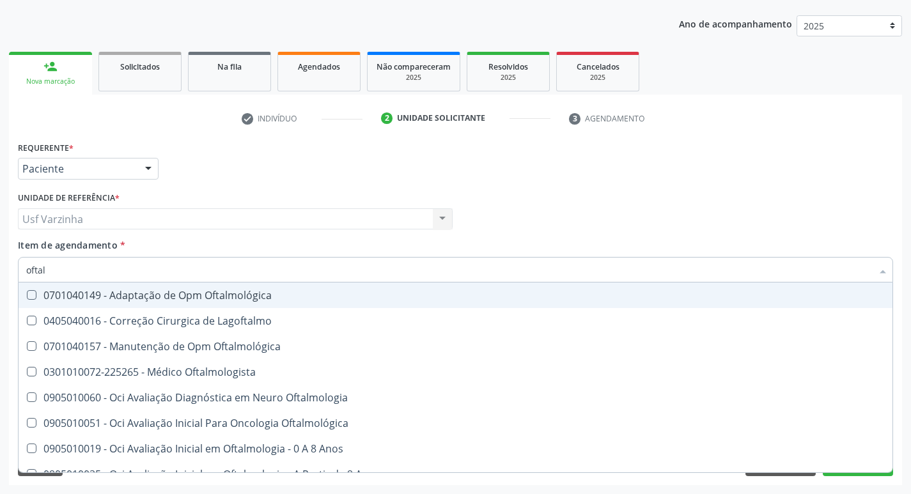
type input "oftalm"
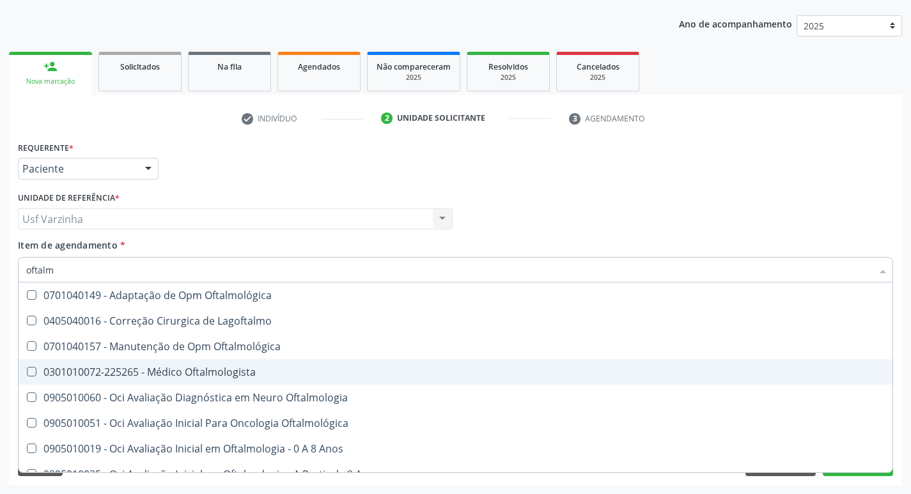
click at [185, 375] on div "0301010072-225265 - Médico Oftalmologista" at bounding box center [455, 372] width 858 height 10
checkbox Oftalmologista "true"
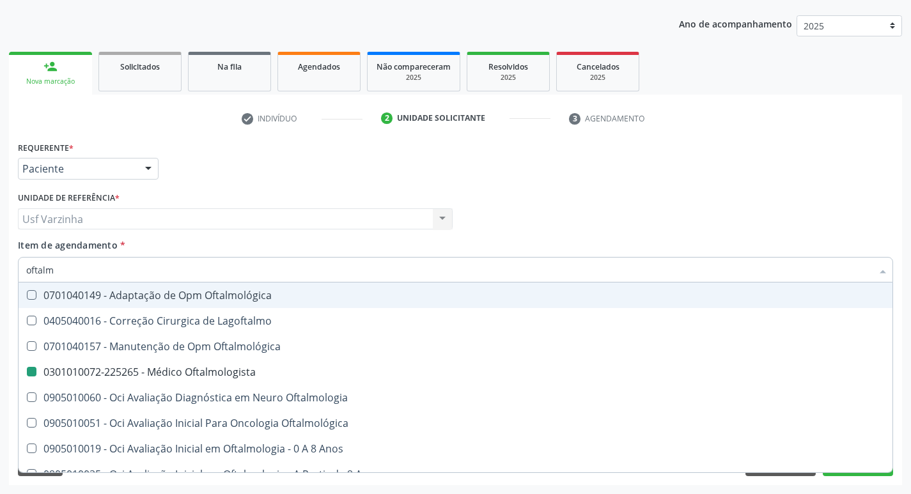
click at [153, 167] on div at bounding box center [148, 169] width 19 height 22
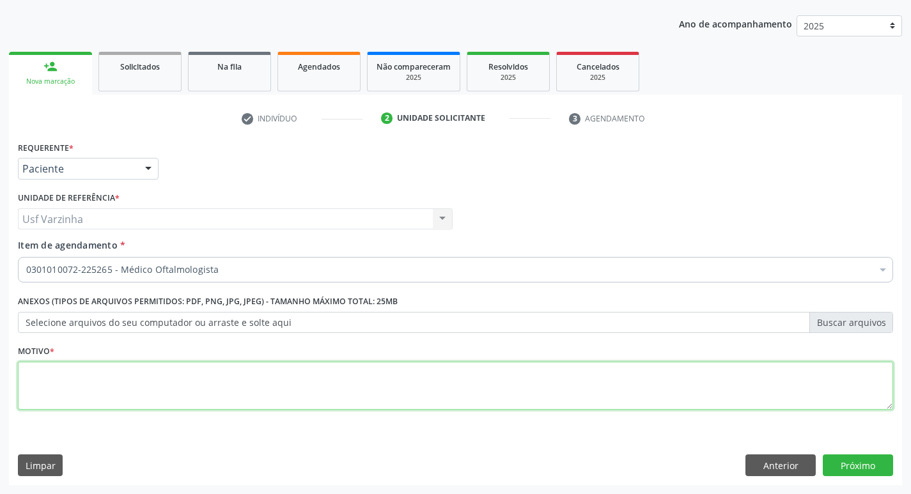
click at [35, 371] on textarea at bounding box center [455, 386] width 875 height 49
type textarea "rastreio"
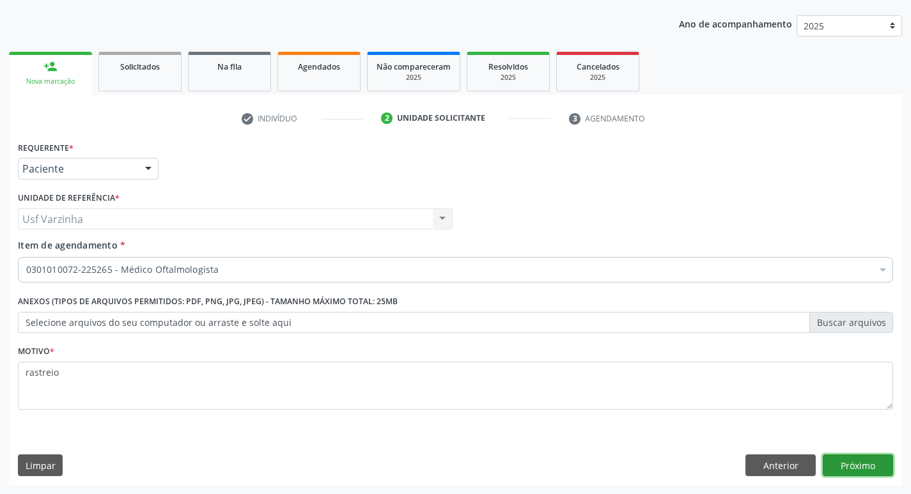
click at [848, 468] on button "Próximo" at bounding box center [857, 465] width 70 height 22
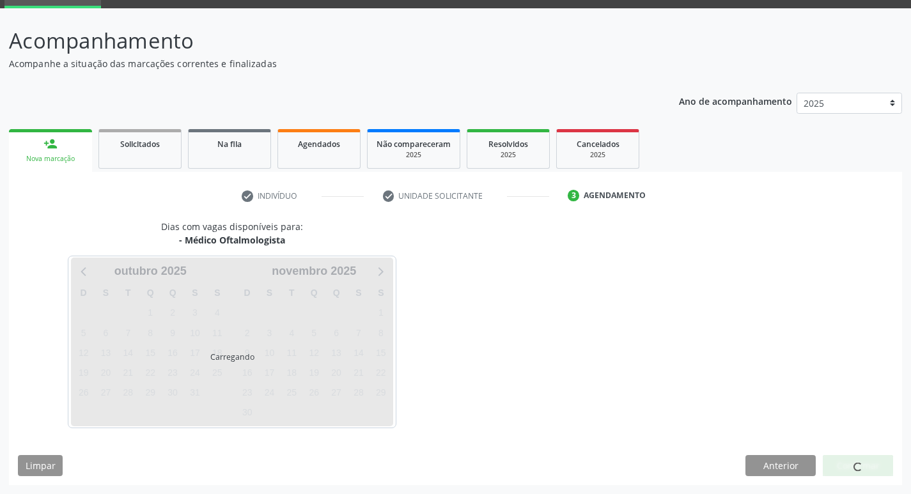
scroll to position [62, 0]
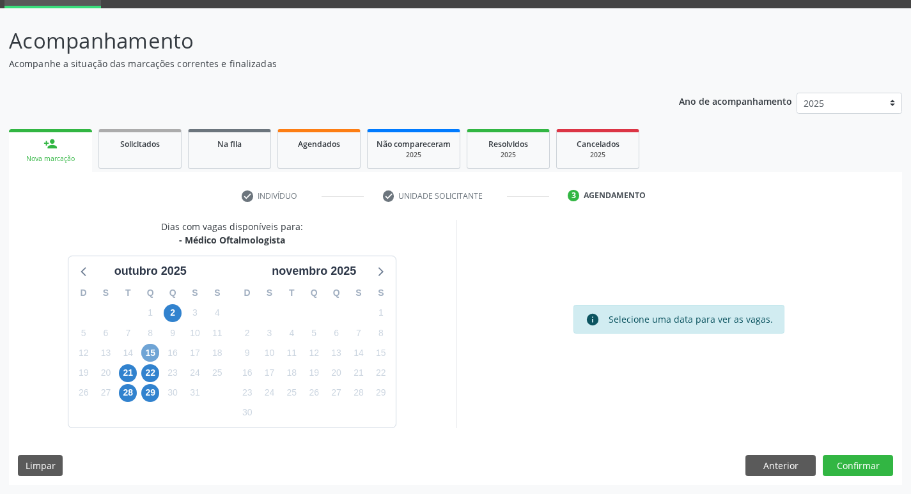
click at [150, 354] on span "15" at bounding box center [150, 353] width 18 height 18
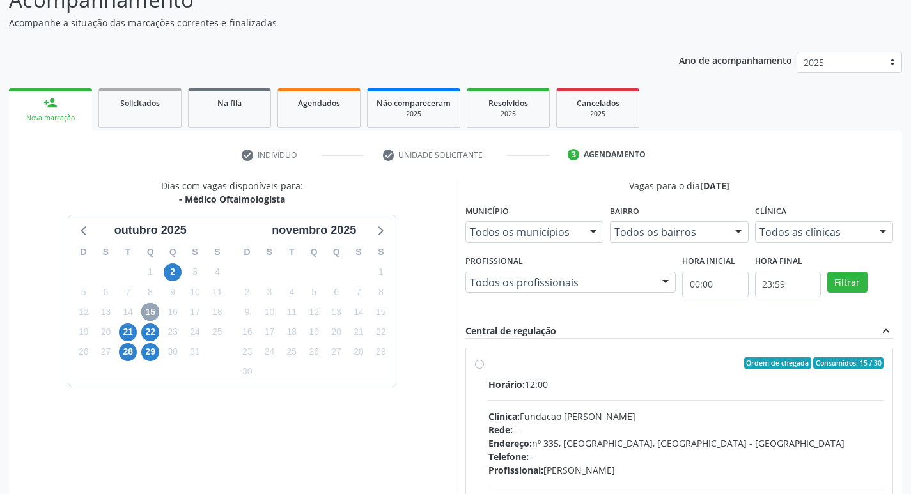
scroll to position [126, 0]
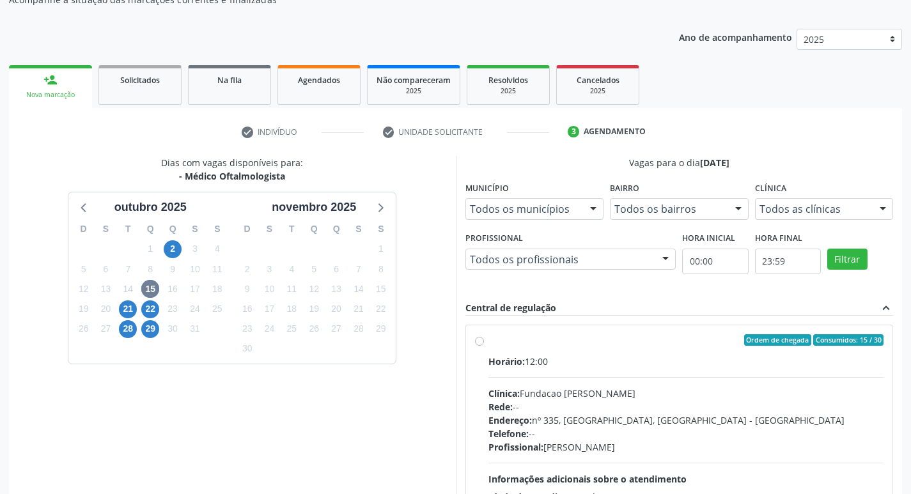
click at [488, 345] on label "Ordem de chegada Consumidos: 15 / 30 Horário: 12:00 Clínica: Fundacao [PERSON_N…" at bounding box center [686, 432] width 396 height 196
click at [478, 345] on input "Ordem de chegada Consumidos: 15 / 30 Horário: 12:00 Clínica: Fundacao [PERSON_N…" at bounding box center [479, 340] width 9 height 12
radio input "true"
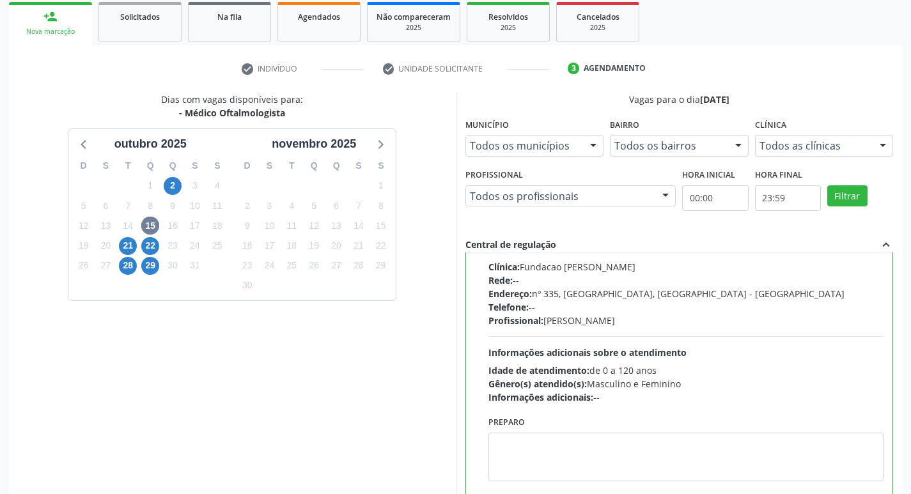
scroll to position [270, 0]
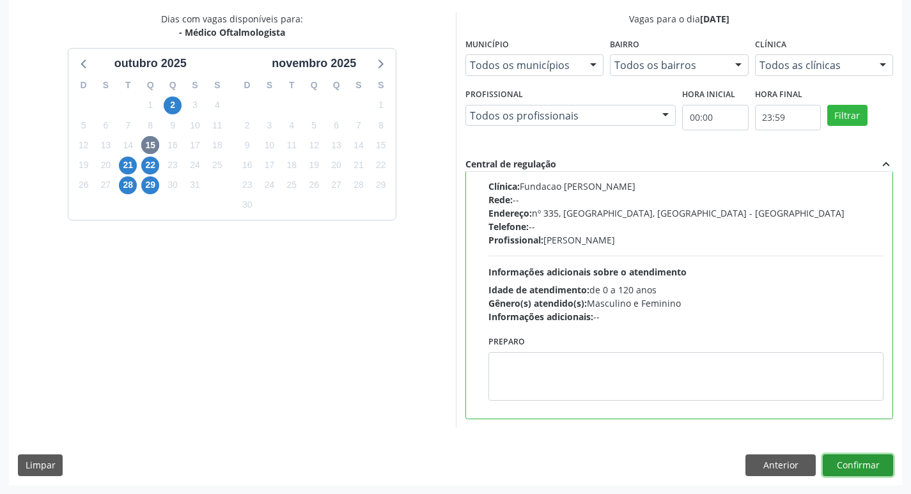
click at [860, 462] on button "Confirmar" at bounding box center [857, 465] width 70 height 22
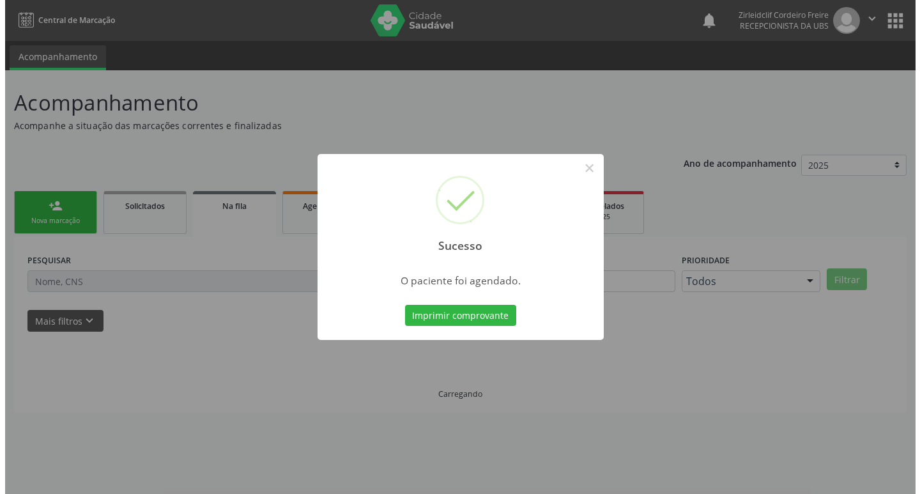
scroll to position [0, 0]
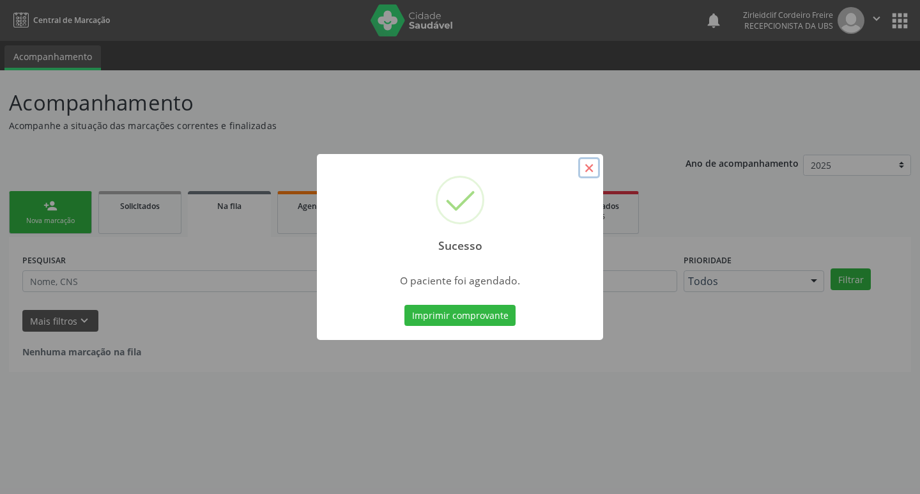
click at [587, 166] on button "×" at bounding box center [589, 168] width 22 height 22
